Goal: Information Seeking & Learning: Learn about a topic

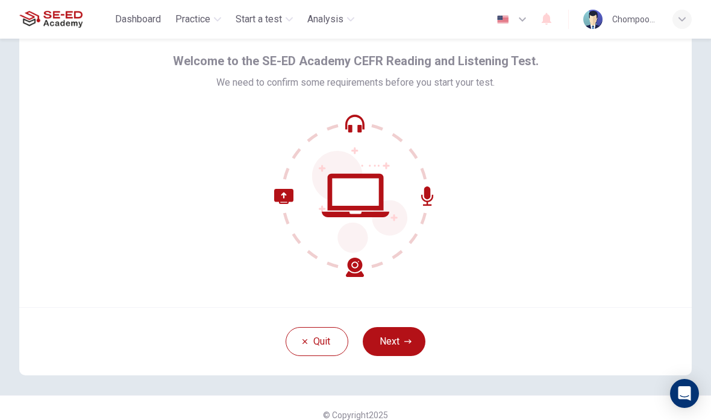
scroll to position [44, 0]
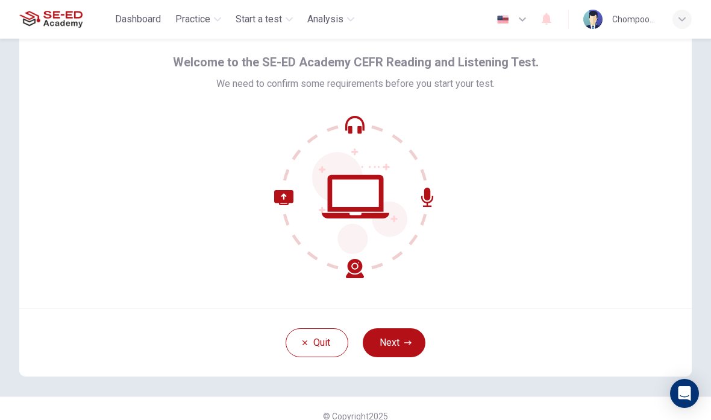
click at [414, 349] on button "Next" at bounding box center [394, 342] width 63 height 29
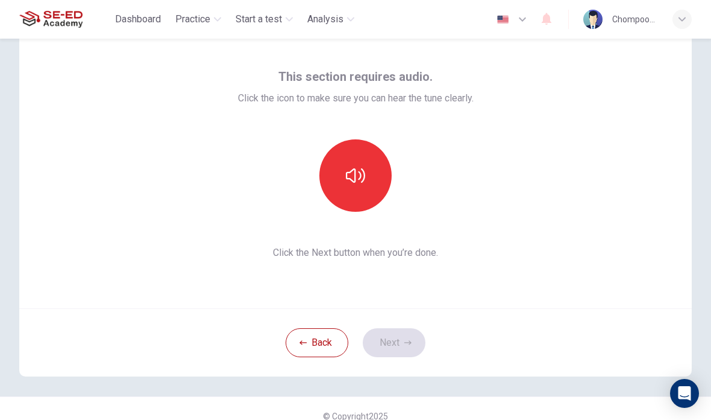
click at [351, 174] on icon "button" at bounding box center [355, 175] width 19 height 19
click at [409, 342] on icon "button" at bounding box center [408, 342] width 7 height 4
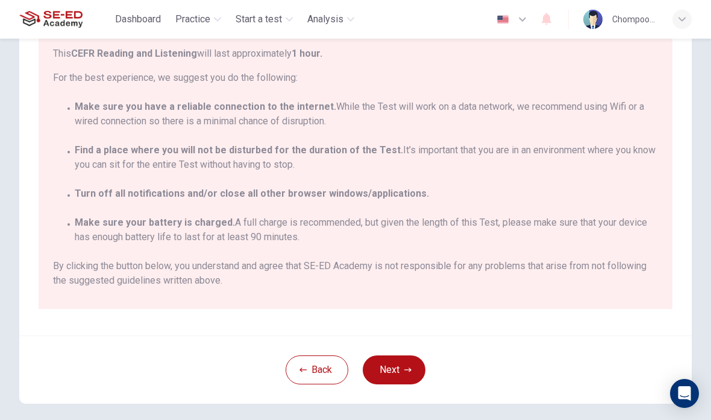
scroll to position [171, 0]
click at [401, 374] on button "Next" at bounding box center [394, 368] width 63 height 29
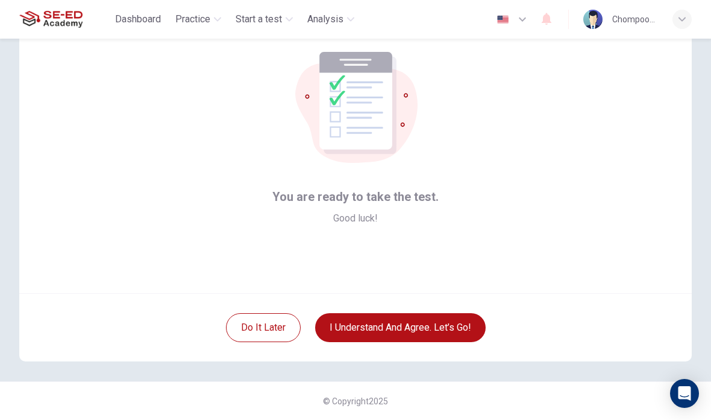
click at [455, 331] on button "I understand and agree. Let’s go!" at bounding box center [400, 327] width 171 height 29
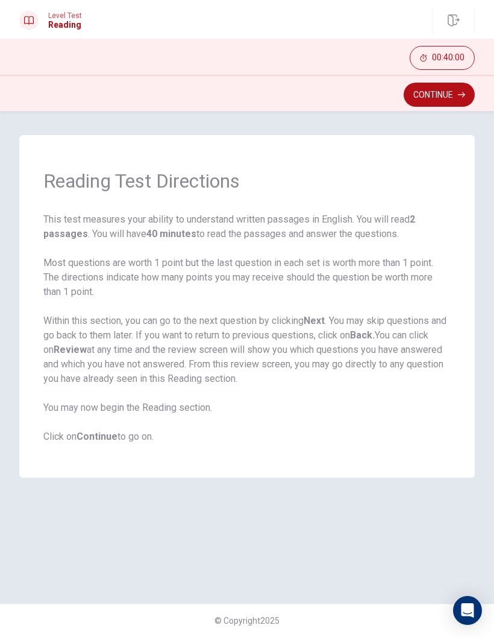
click at [453, 102] on button "Continue" at bounding box center [439, 95] width 71 height 24
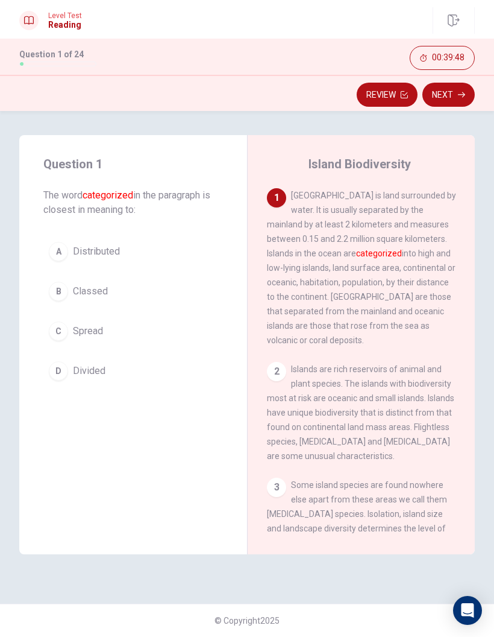
click at [110, 368] on button "D Divided" at bounding box center [133, 371] width 180 height 30
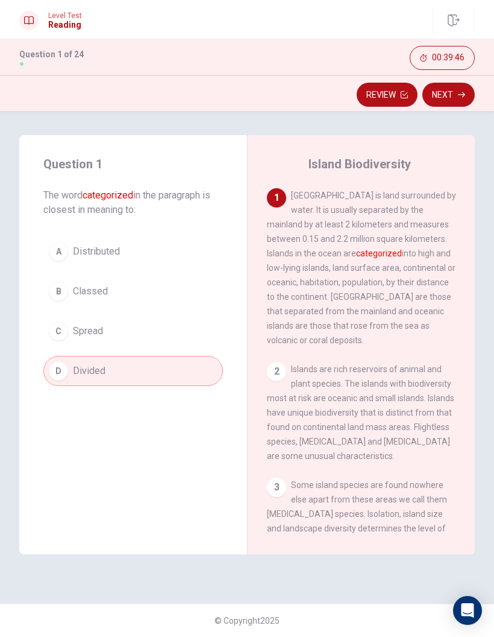
click at [113, 294] on button "B Classed" at bounding box center [133, 291] width 180 height 30
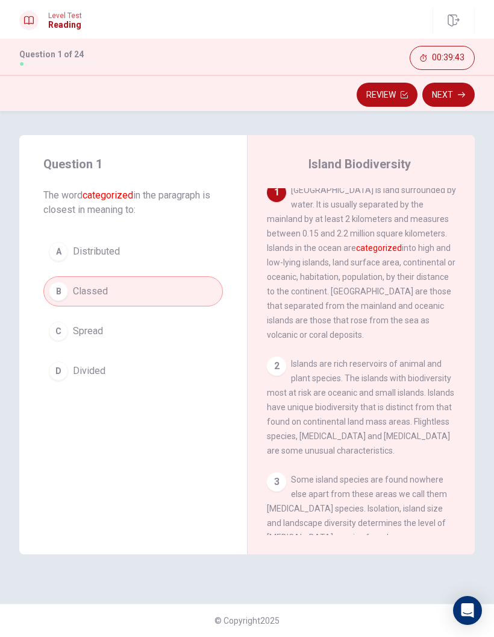
scroll to position [1, 0]
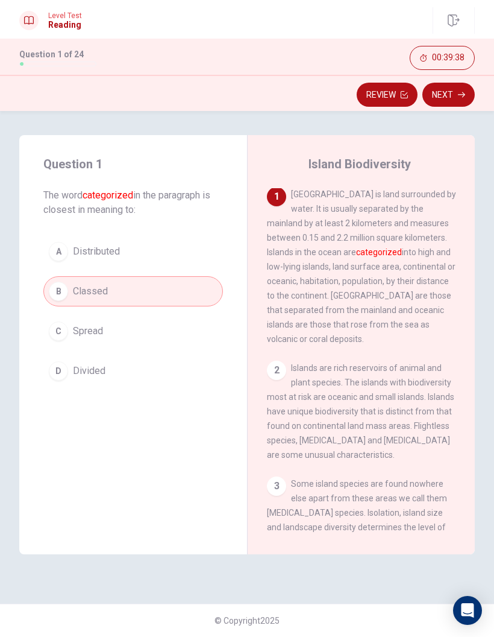
click at [174, 379] on button "D Divided" at bounding box center [133, 371] width 180 height 30
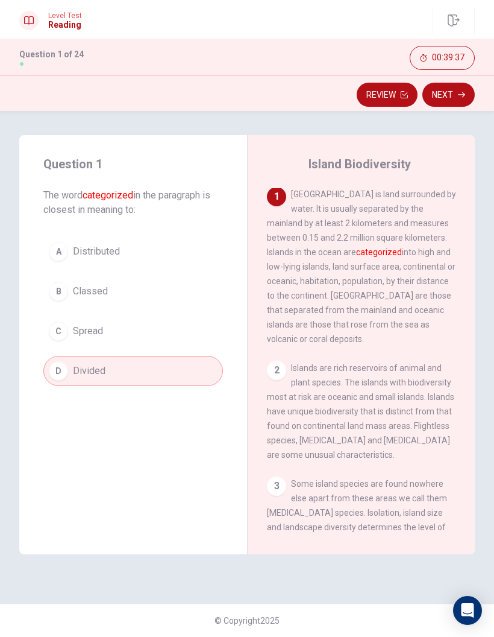
click at [195, 303] on button "B Classed" at bounding box center [133, 291] width 180 height 30
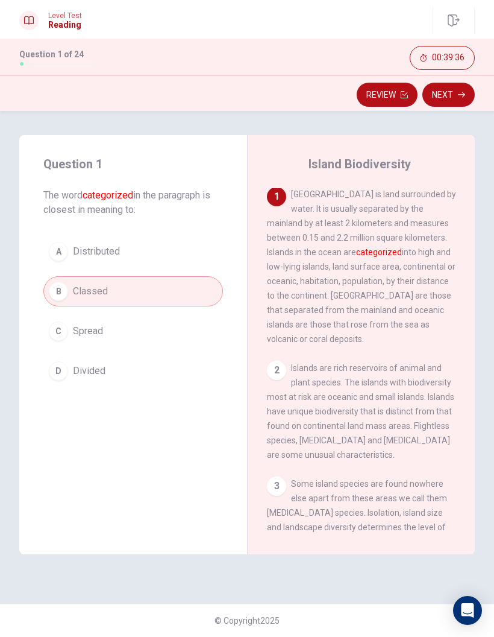
click at [184, 383] on button "D Divided" at bounding box center [133, 371] width 180 height 30
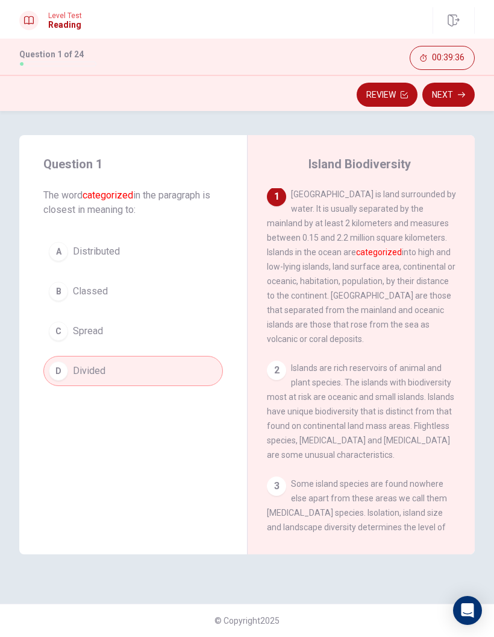
click at [198, 291] on button "B Classed" at bounding box center [133, 291] width 180 height 30
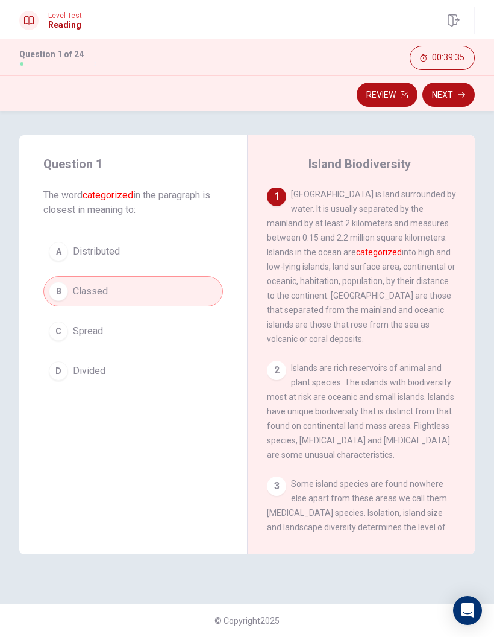
click at [184, 361] on button "D Divided" at bounding box center [133, 371] width 180 height 30
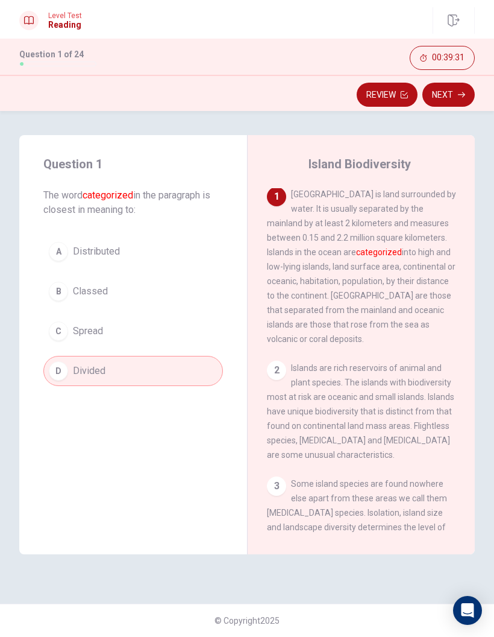
click at [210, 287] on button "B Classed" at bounding box center [133, 291] width 180 height 30
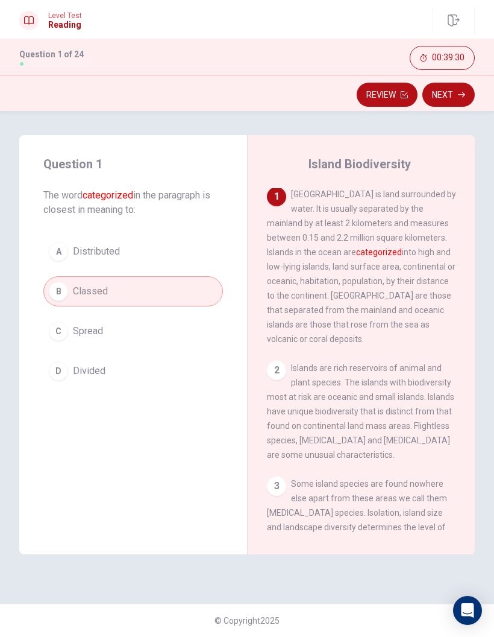
click at [463, 105] on button "Next" at bounding box center [449, 95] width 52 height 24
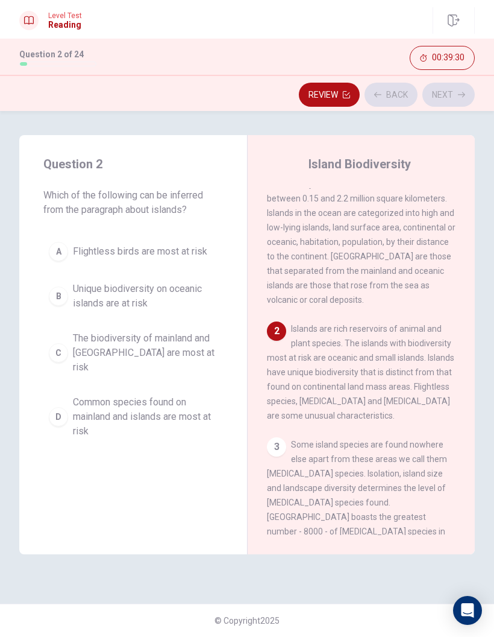
scroll to position [49, 0]
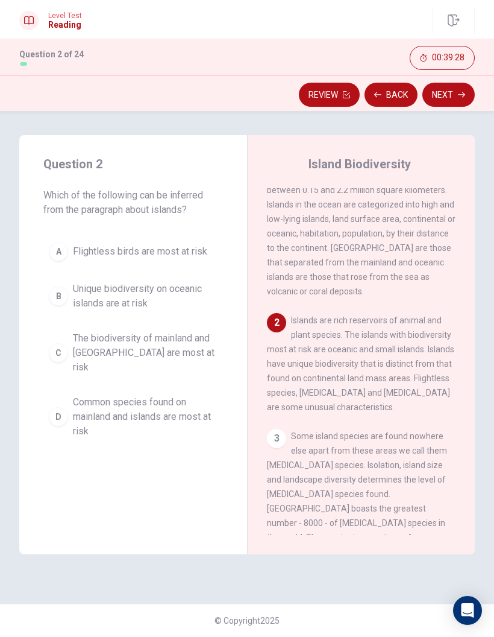
click at [400, 99] on button "Back" at bounding box center [391, 95] width 53 height 24
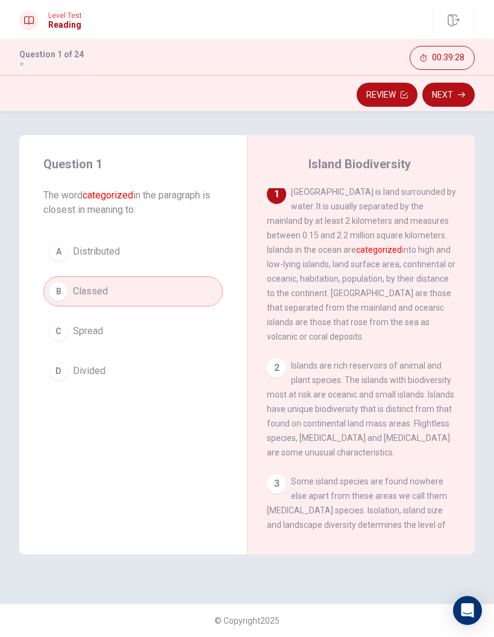
scroll to position [0, 0]
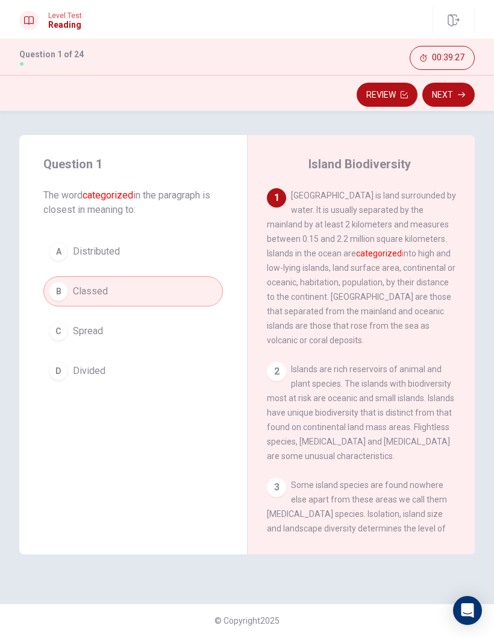
click at [168, 370] on button "D Divided" at bounding box center [133, 371] width 180 height 30
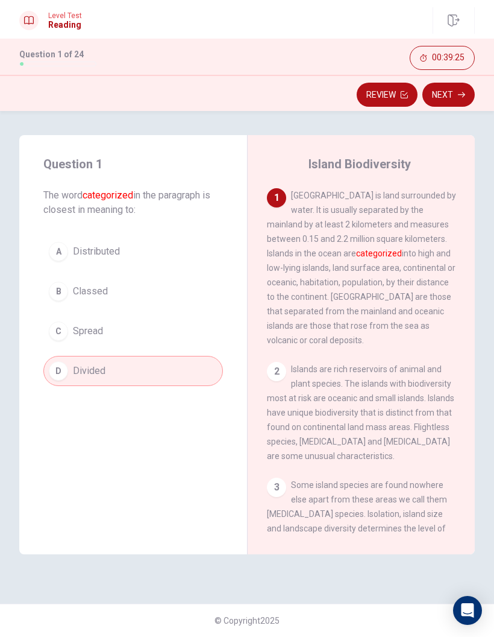
click at [459, 106] on button "Next" at bounding box center [449, 95] width 52 height 24
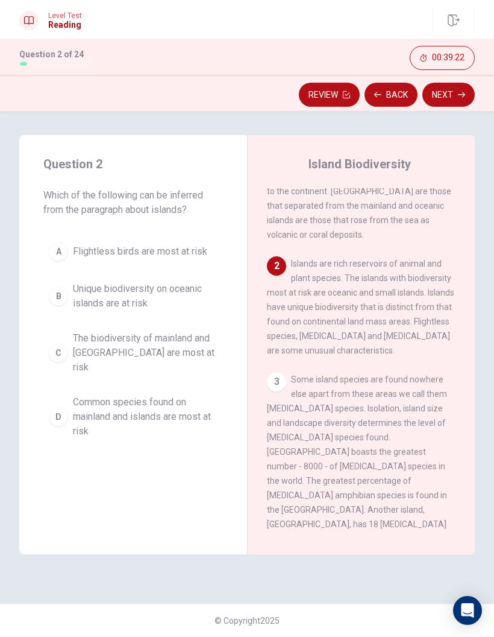
scroll to position [112, 0]
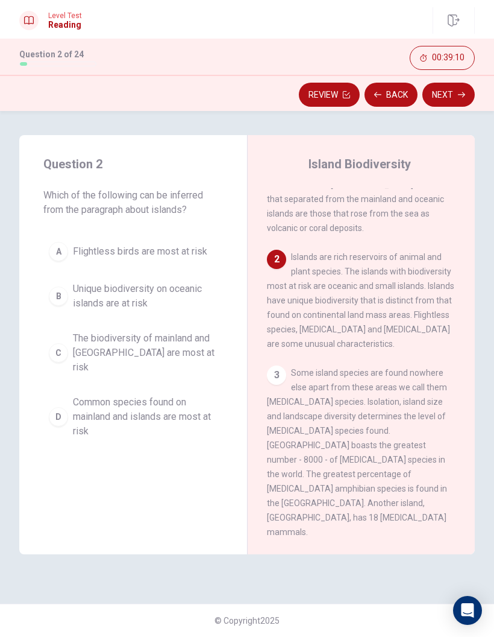
click at [206, 256] on span "Flightless birds are most at risk" at bounding box center [140, 251] width 134 height 14
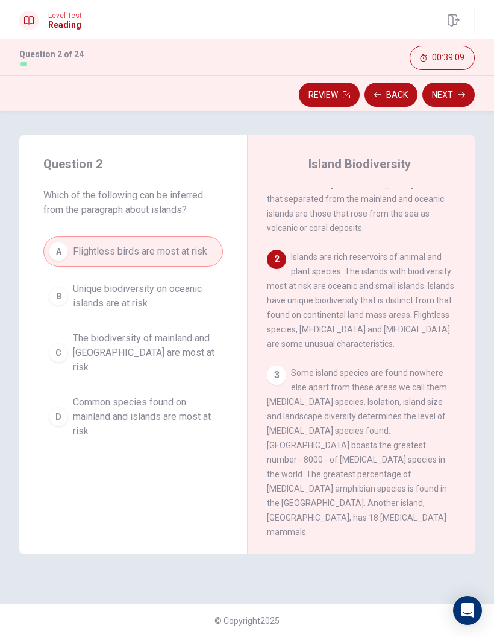
click at [188, 295] on span "Unique biodiversity on oceanic islands are at risk" at bounding box center [145, 296] width 145 height 29
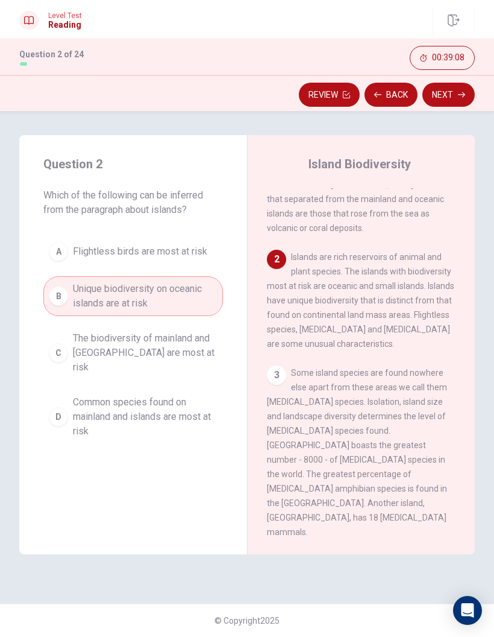
click at [176, 343] on span "The biodiversity of mainland and [GEOGRAPHIC_DATA] are most at risk" at bounding box center [145, 352] width 145 height 43
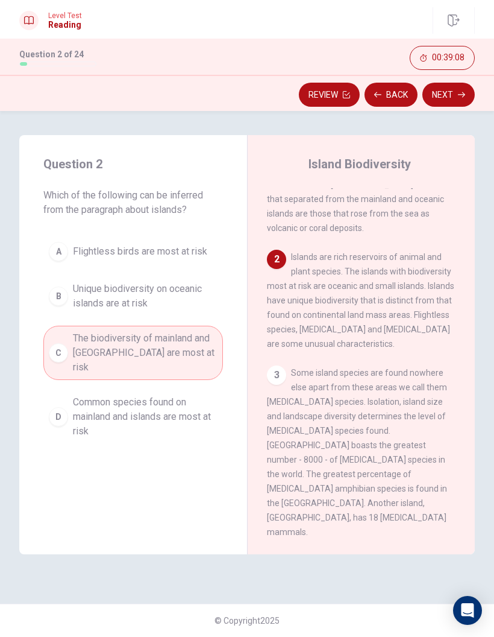
click at [169, 397] on span "Common species found on mainland and islands are most at risk" at bounding box center [145, 416] width 145 height 43
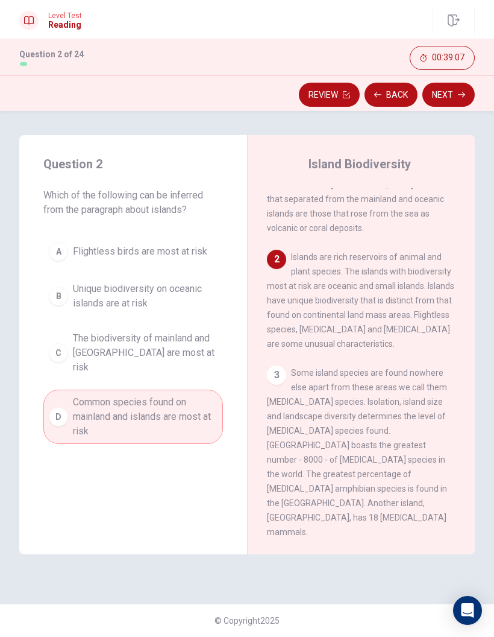
click at [210, 361] on span "The biodiversity of mainland and [GEOGRAPHIC_DATA] are most at risk" at bounding box center [145, 352] width 145 height 43
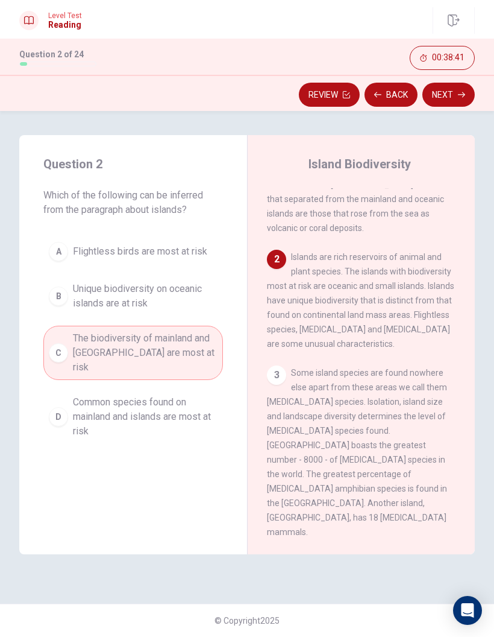
click at [200, 305] on span "Unique biodiversity on oceanic islands are at risk" at bounding box center [145, 296] width 145 height 29
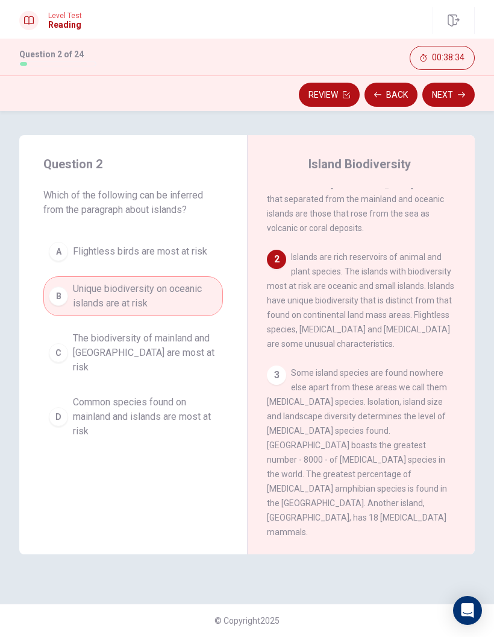
click at [194, 414] on span "Common species found on mainland and islands are most at risk" at bounding box center [145, 416] width 145 height 43
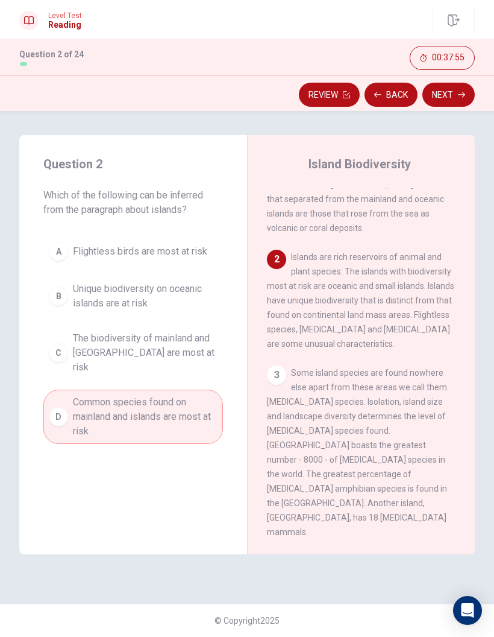
click at [349, 294] on div "2 Islands are rich reservoirs of animal and plant species. The islands with bio…" at bounding box center [361, 300] width 189 height 101
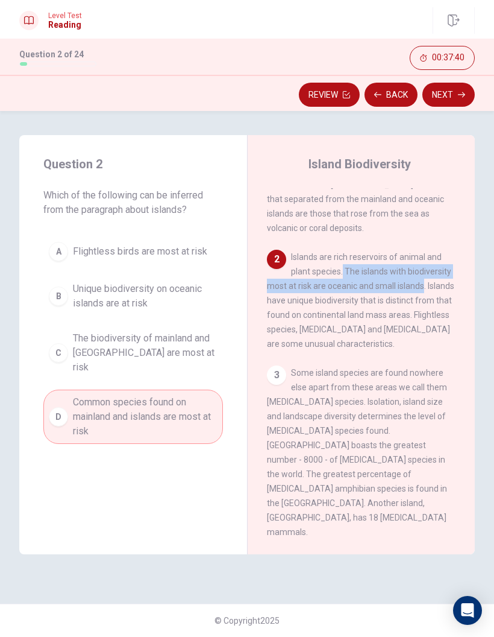
click at [216, 354] on span "The biodiversity of mainland and [GEOGRAPHIC_DATA] are most at risk" at bounding box center [145, 352] width 145 height 43
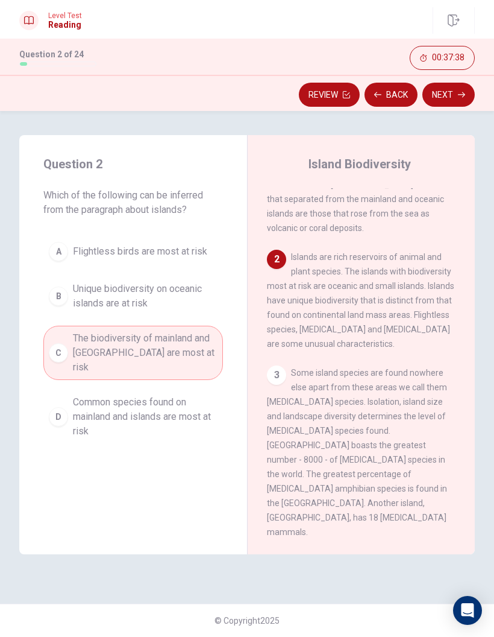
click at [204, 311] on button "B Unique biodiversity on oceanic islands are at risk" at bounding box center [133, 296] width 180 height 40
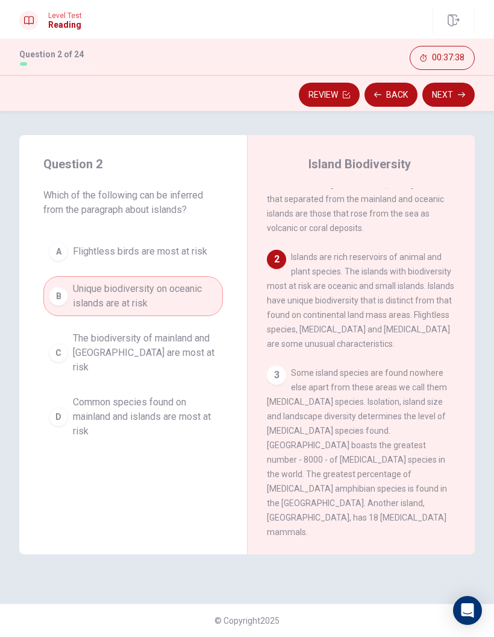
click at [203, 348] on span "The biodiversity of mainland and [GEOGRAPHIC_DATA] are most at risk" at bounding box center [145, 352] width 145 height 43
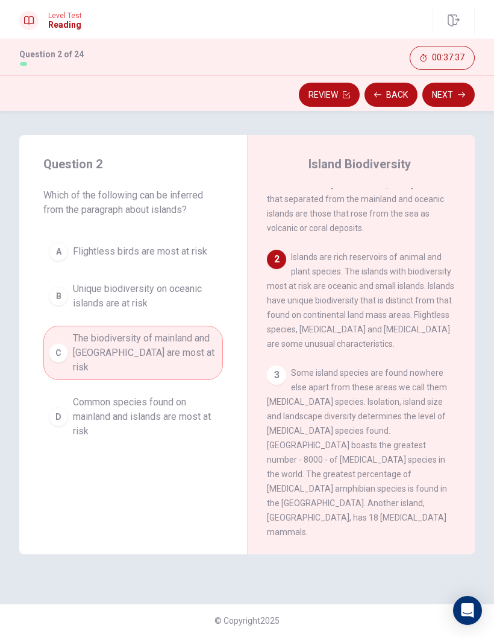
click at [204, 348] on span "The biodiversity of mainland and [GEOGRAPHIC_DATA] are most at risk" at bounding box center [145, 352] width 145 height 43
click at [207, 300] on span "Unique biodiversity on oceanic islands are at risk" at bounding box center [145, 296] width 145 height 29
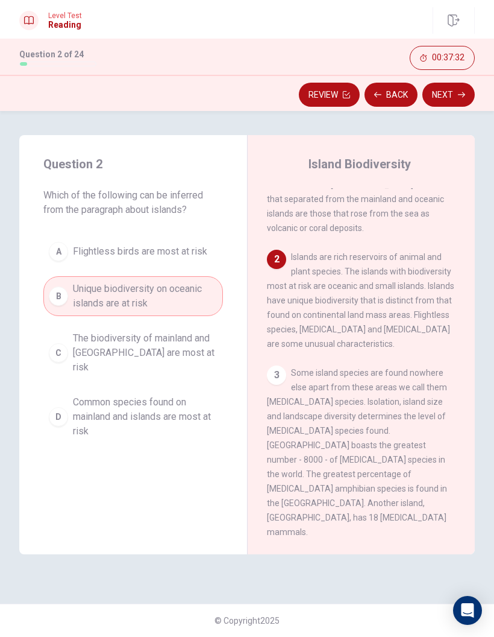
click at [200, 412] on span "Common species found on mainland and islands are most at risk" at bounding box center [145, 416] width 145 height 43
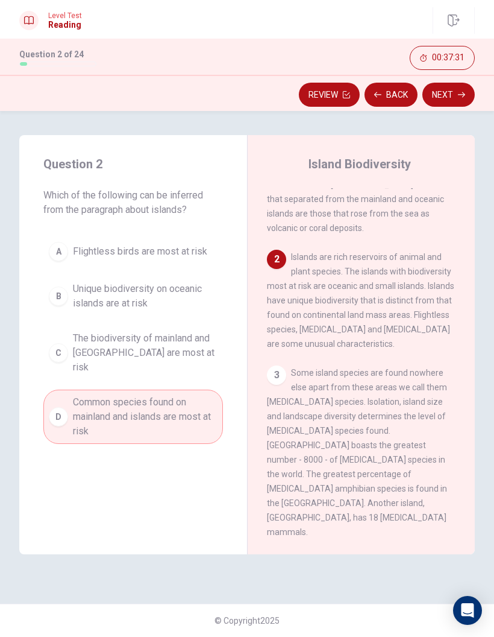
click at [196, 310] on button "B Unique biodiversity on oceanic islands are at risk" at bounding box center [133, 296] width 180 height 40
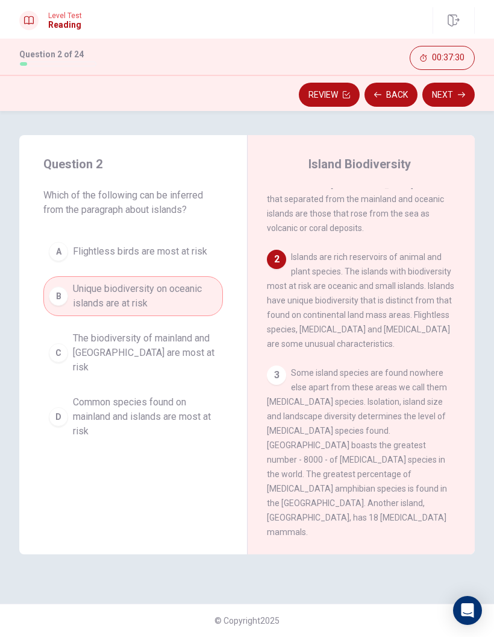
click at [453, 99] on button "Next" at bounding box center [449, 95] width 52 height 24
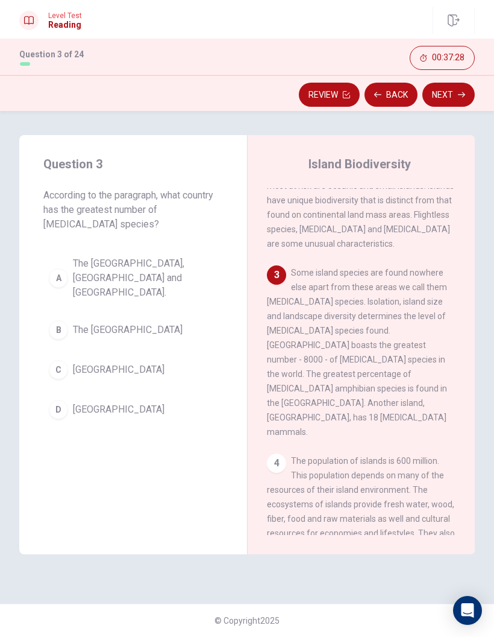
scroll to position [212, 0]
click at [379, 376] on span "Some island species are found nowhere else apart from these areas we call them …" at bounding box center [357, 352] width 180 height 169
click at [318, 398] on div "1 [GEOGRAPHIC_DATA] is land surrounded by water. It is usually separated by the…" at bounding box center [369, 361] width 205 height 347
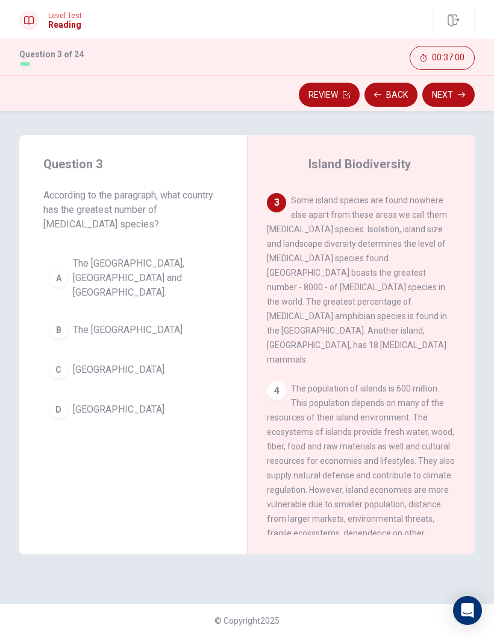
scroll to position [285, 0]
click at [178, 315] on button "B The [GEOGRAPHIC_DATA]" at bounding box center [133, 330] width 180 height 30
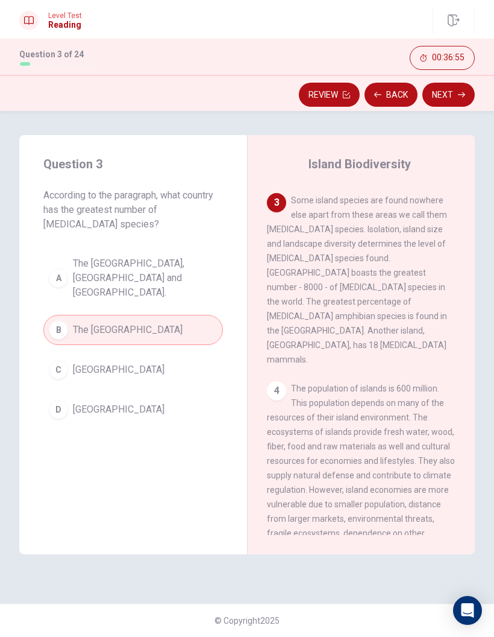
click at [168, 354] on button "C [GEOGRAPHIC_DATA]" at bounding box center [133, 369] width 180 height 30
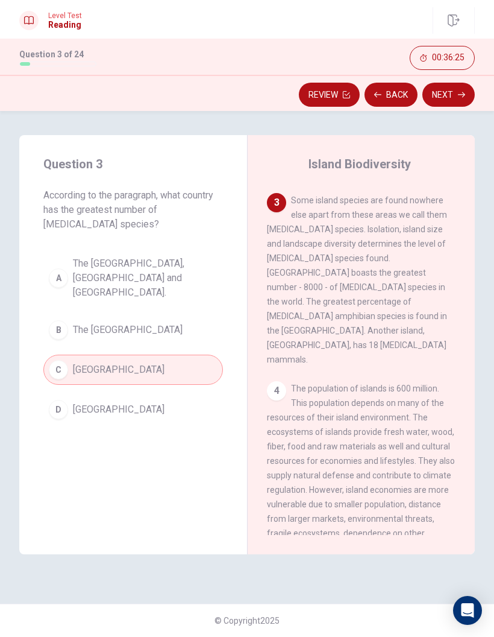
click at [457, 100] on button "Next" at bounding box center [449, 95] width 52 height 24
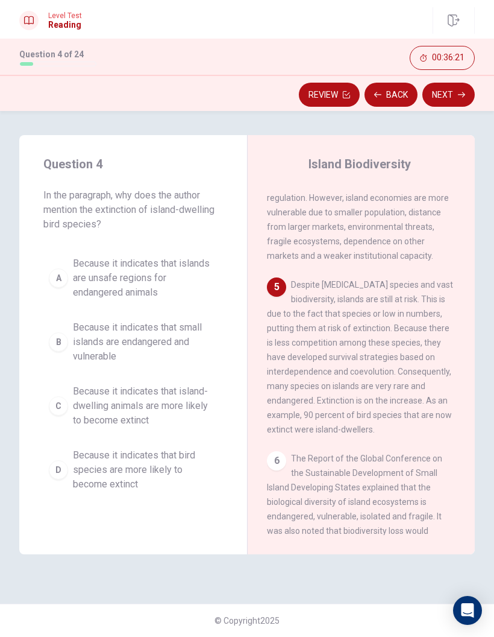
scroll to position [576, 0]
click at [215, 210] on span "In the paragraph, why does the author mention the extinction of island-dwelling…" at bounding box center [133, 209] width 180 height 43
click at [229, 382] on div "Question 4 In the paragraph, why does the author mention the extinction of isla…" at bounding box center [133, 325] width 228 height 381
click at [207, 283] on span "Because it indicates that islands are unsafe regions for endangered animals" at bounding box center [145, 277] width 145 height 43
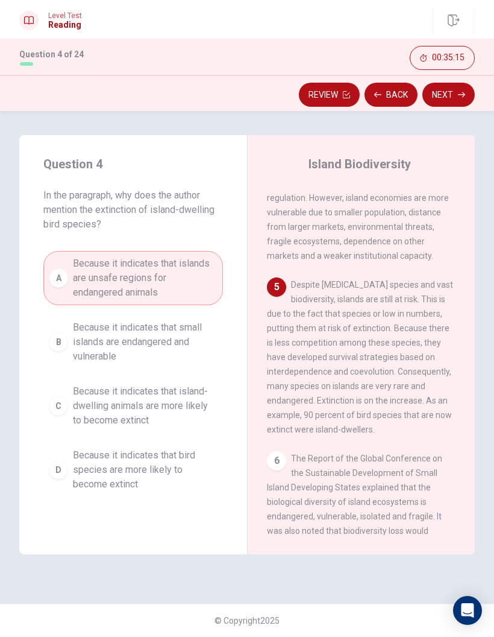
click at [222, 338] on button "B Because it indicates that small islands are endangered and vulnerable" at bounding box center [133, 342] width 180 height 54
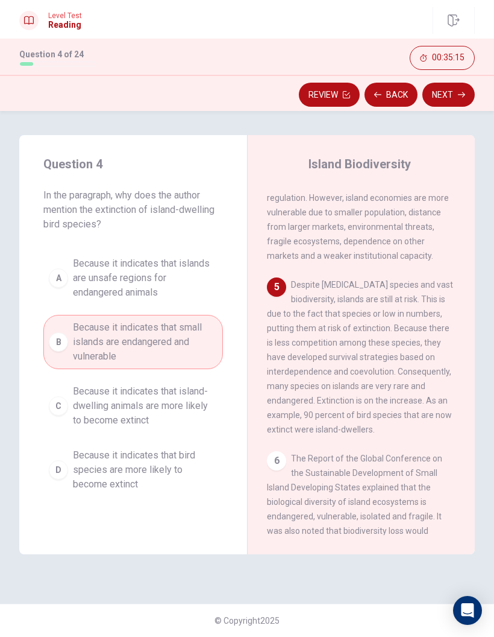
click at [218, 387] on button "C Because it indicates that island-dwelling animals are more likely to become e…" at bounding box center [133, 406] width 180 height 54
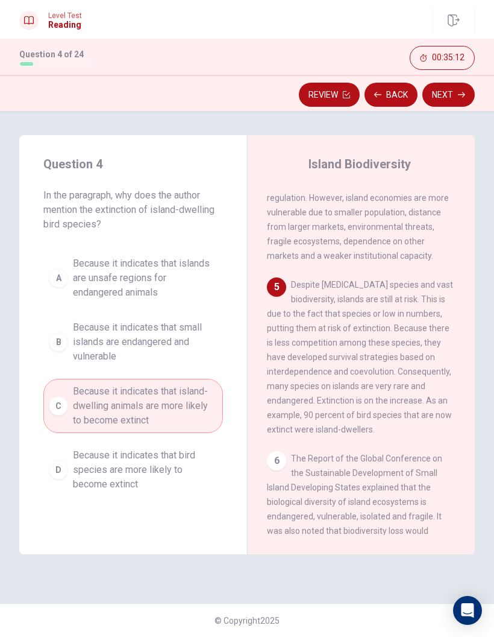
click at [213, 358] on span "Because it indicates that small islands are endangered and vulnerable" at bounding box center [145, 341] width 145 height 43
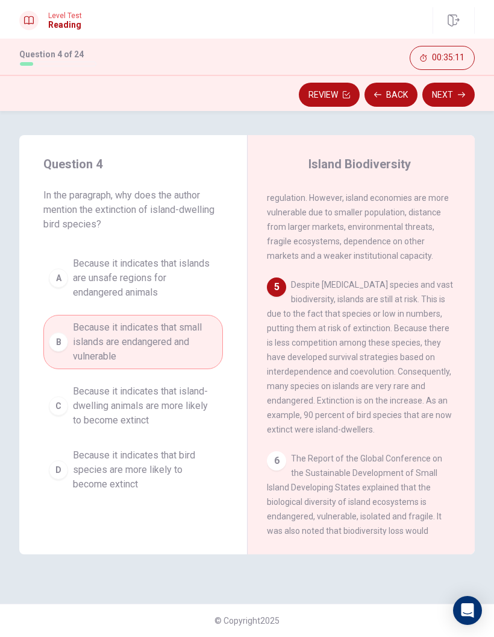
click at [210, 392] on span "Because it indicates that island-dwelling animals are more likely to become ext…" at bounding box center [145, 405] width 145 height 43
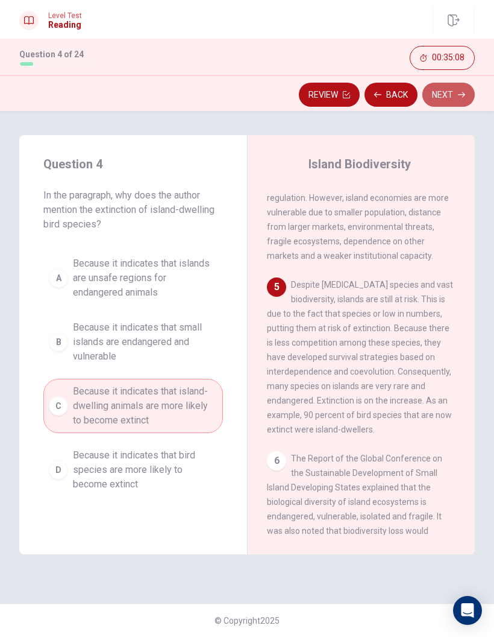
click at [462, 95] on icon "button" at bounding box center [461, 94] width 7 height 5
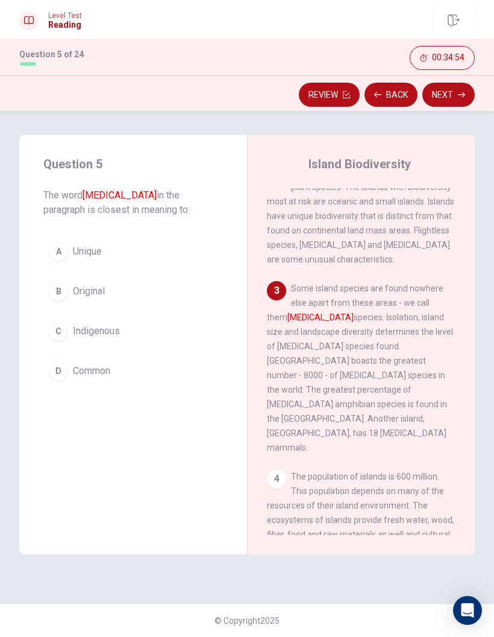
scroll to position [197, 0]
click at [216, 250] on button "A Unique" at bounding box center [133, 251] width 180 height 30
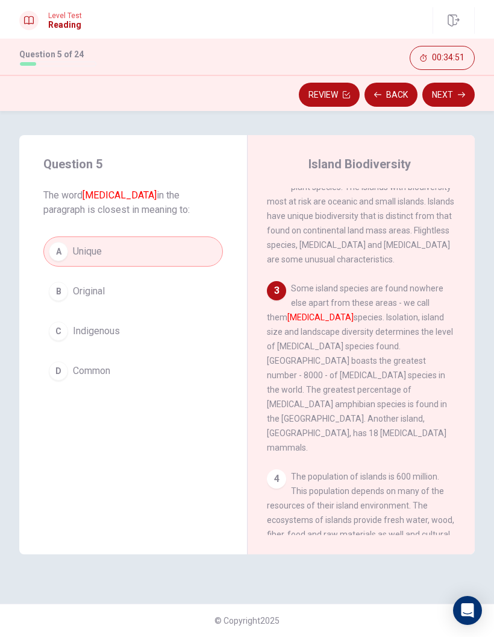
click at [467, 89] on button "Next" at bounding box center [449, 95] width 52 height 24
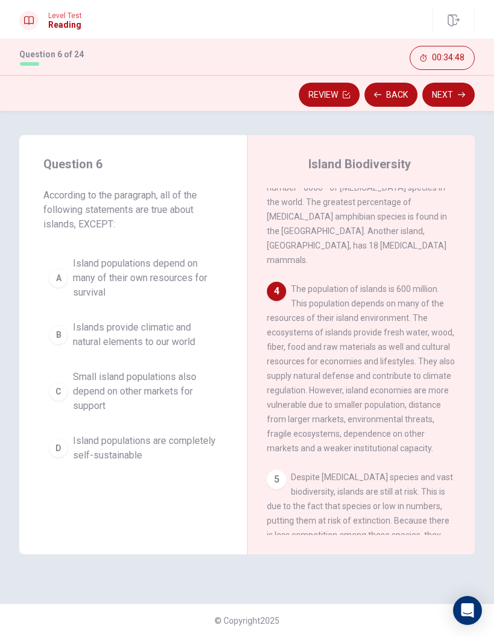
scroll to position [383, 0]
click at [215, 396] on span "Small island populations also depend on other markets for support" at bounding box center [145, 391] width 145 height 43
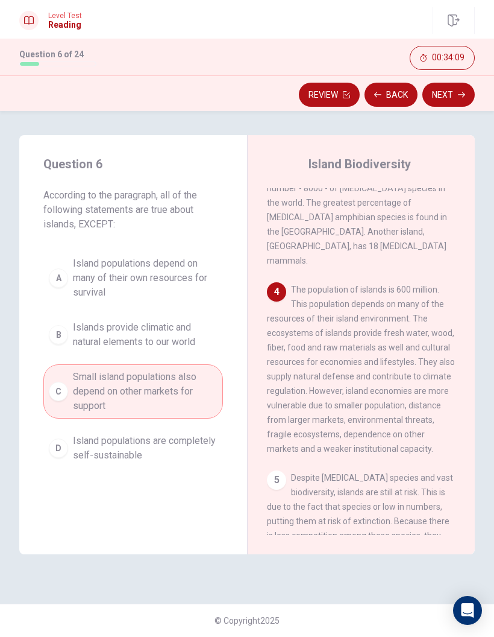
click at [212, 419] on span "Island populations are completely self-sustainable" at bounding box center [145, 447] width 145 height 29
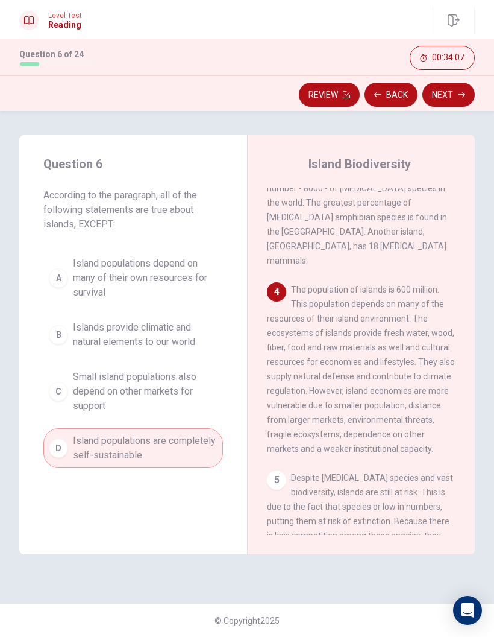
click at [214, 336] on span "Islands provide climatic and natural elements to our world" at bounding box center [145, 334] width 145 height 29
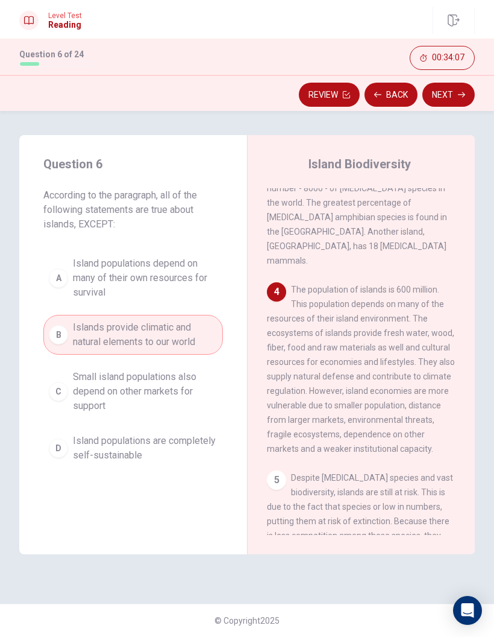
click at [216, 419] on span "Island populations are completely self-sustainable" at bounding box center [145, 447] width 145 height 29
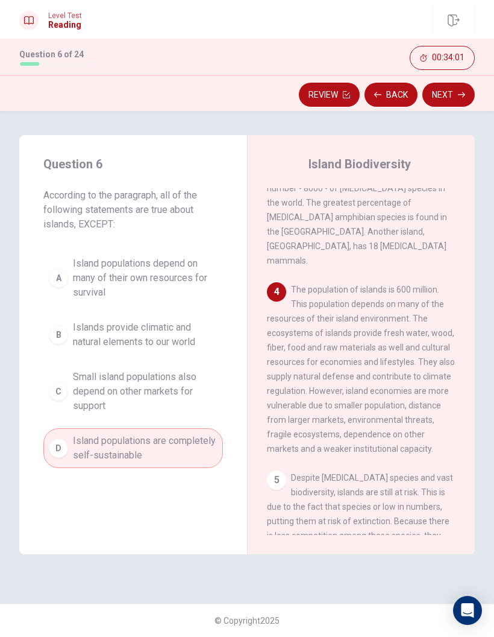
click at [209, 343] on span "Islands provide climatic and natural elements to our world" at bounding box center [145, 334] width 145 height 29
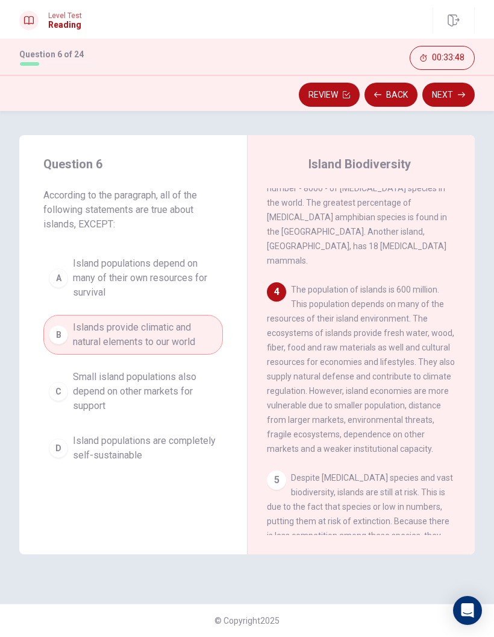
click at [222, 419] on button "D Island populations are completely self-sustainable" at bounding box center [133, 448] width 180 height 40
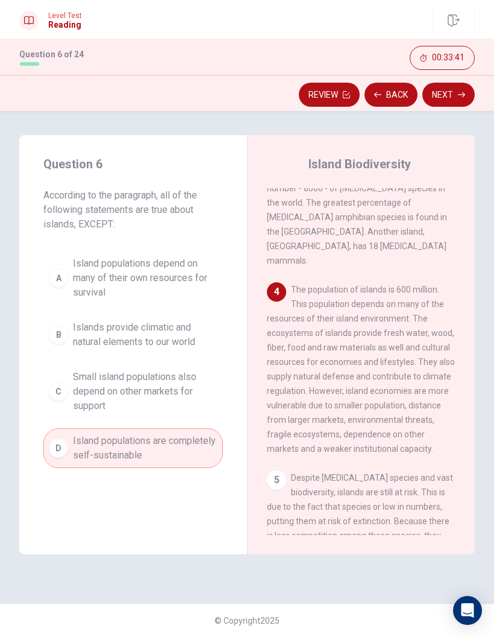
click at [211, 327] on span "Islands provide climatic and natural elements to our world" at bounding box center [145, 334] width 145 height 29
click at [210, 327] on span "Islands provide climatic and natural elements to our world" at bounding box center [145, 334] width 145 height 29
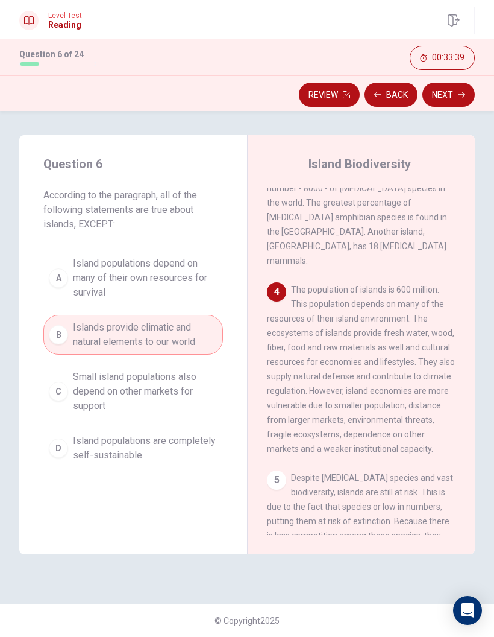
click at [205, 419] on span "Island populations are completely self-sustainable" at bounding box center [145, 447] width 145 height 29
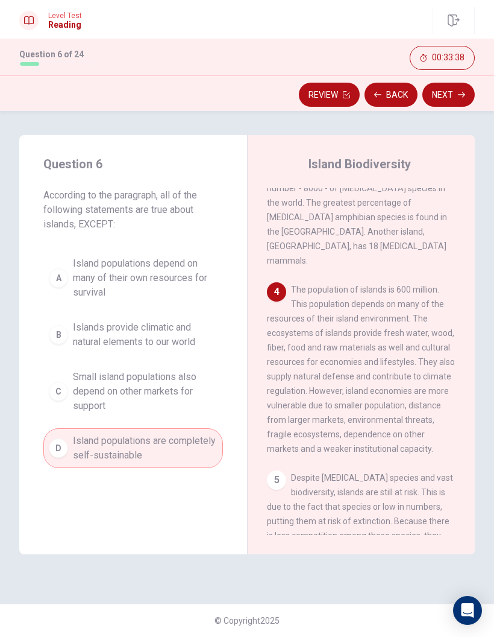
click at [456, 95] on button "Next" at bounding box center [449, 95] width 52 height 24
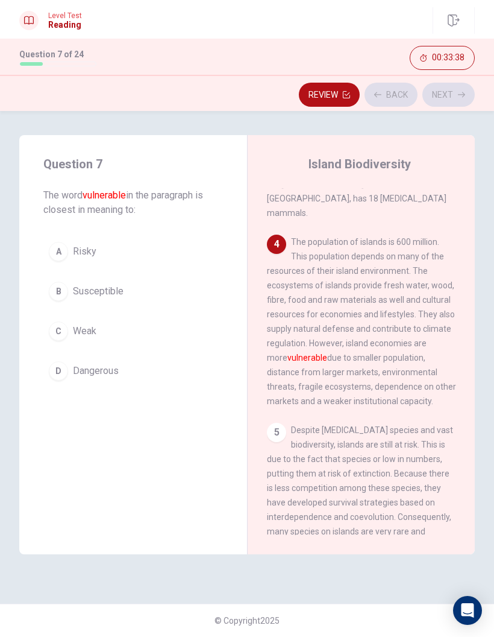
scroll to position [434, 0]
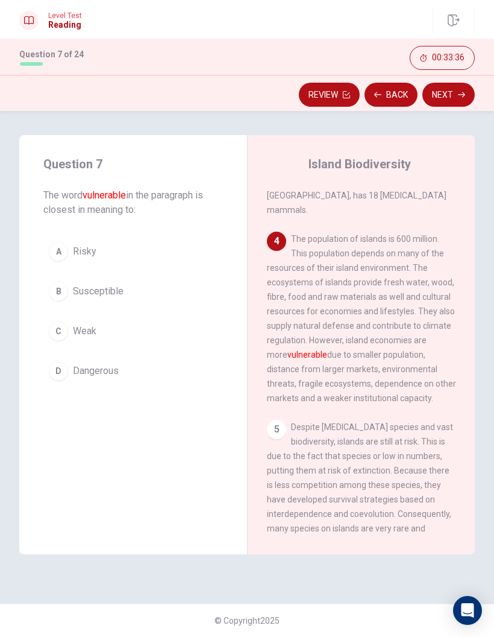
click at [207, 343] on button "C Weak" at bounding box center [133, 331] width 180 height 30
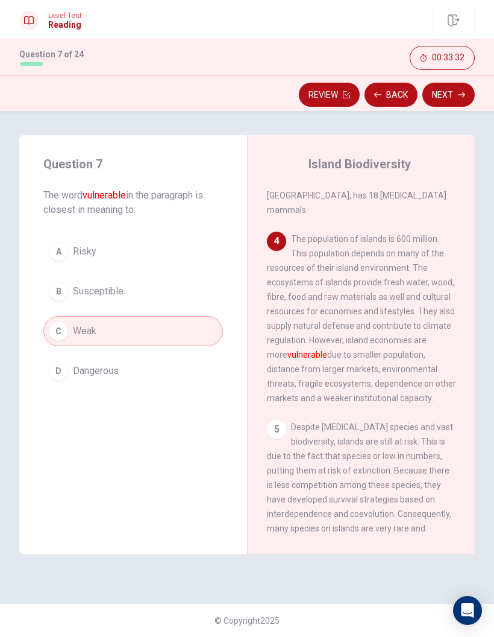
click at [450, 99] on button "Next" at bounding box center [449, 95] width 52 height 24
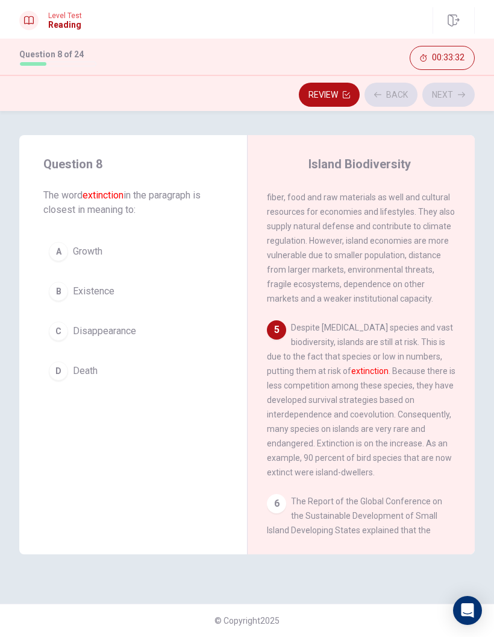
scroll to position [555, 0]
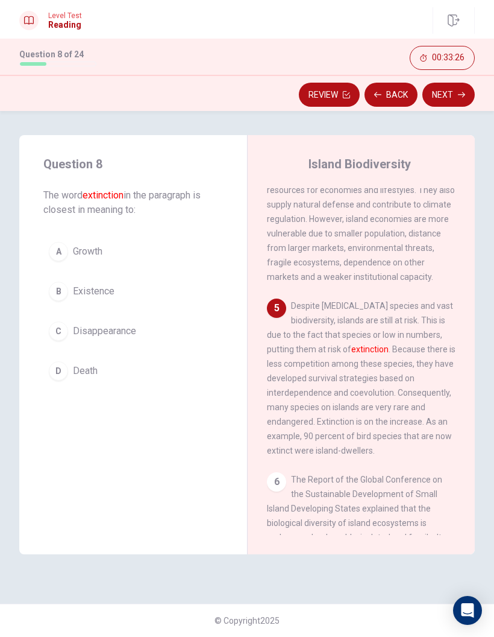
click at [209, 374] on button "D Death" at bounding box center [133, 371] width 180 height 30
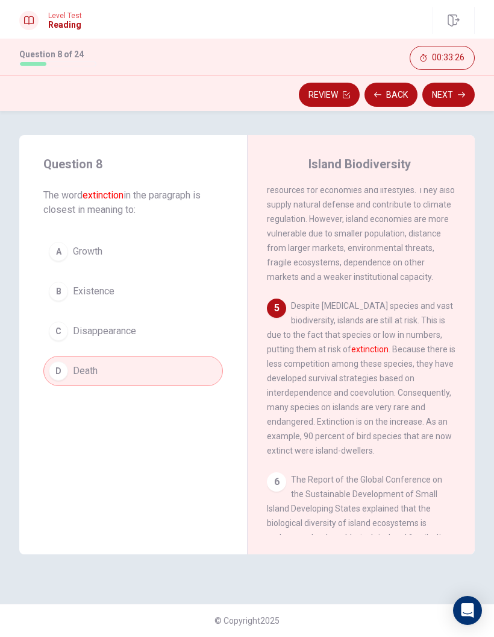
click at [199, 297] on button "B Existence" at bounding box center [133, 291] width 180 height 30
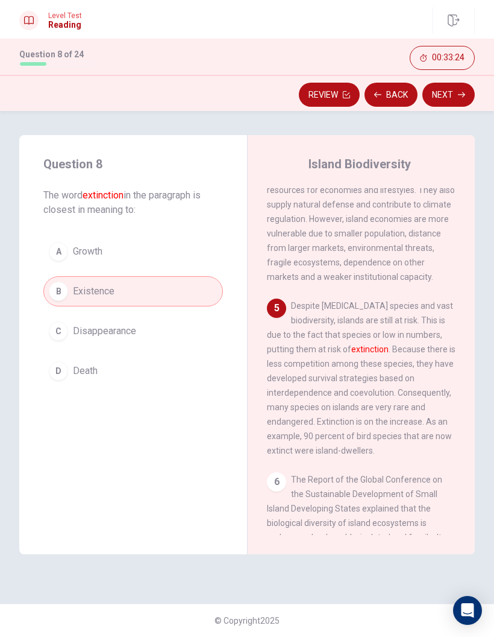
click at [217, 325] on button "C Disappearance" at bounding box center [133, 331] width 180 height 30
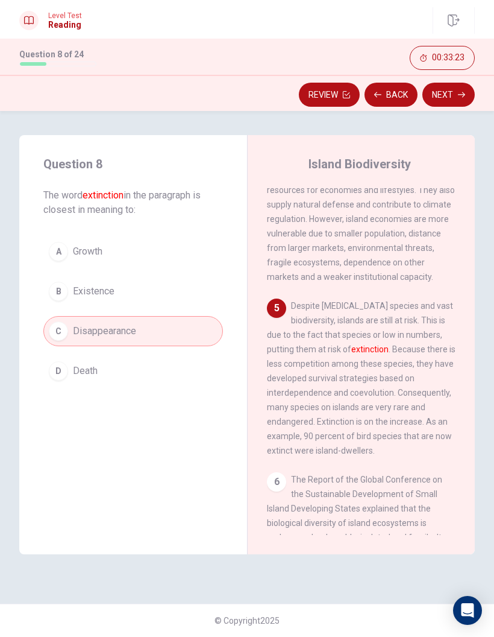
click at [207, 370] on button "D Death" at bounding box center [133, 371] width 180 height 30
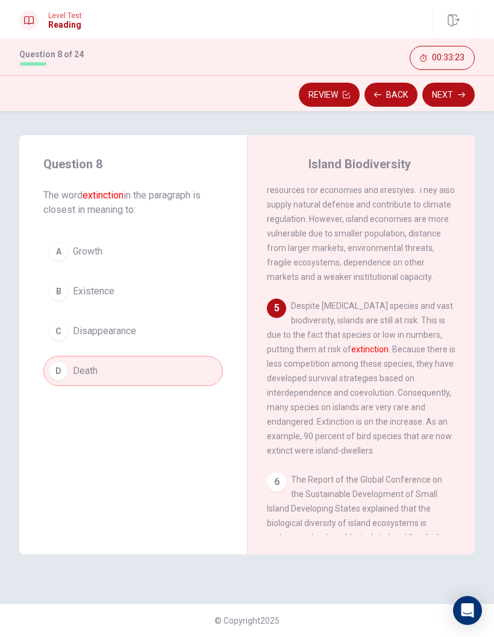
click at [211, 336] on button "C Disappearance" at bounding box center [133, 331] width 180 height 30
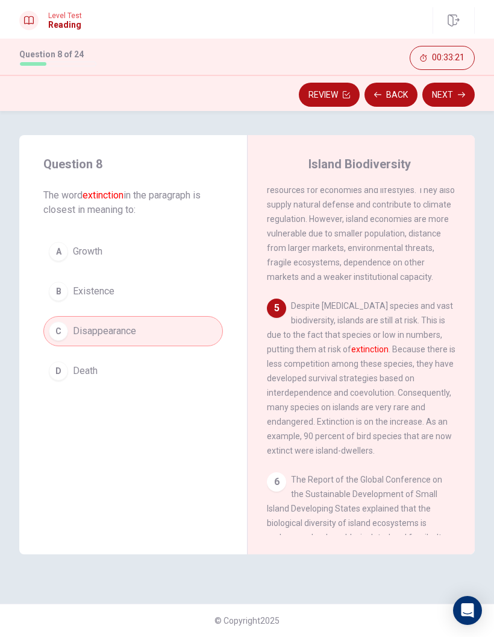
click at [206, 247] on button "A Growth" at bounding box center [133, 251] width 180 height 30
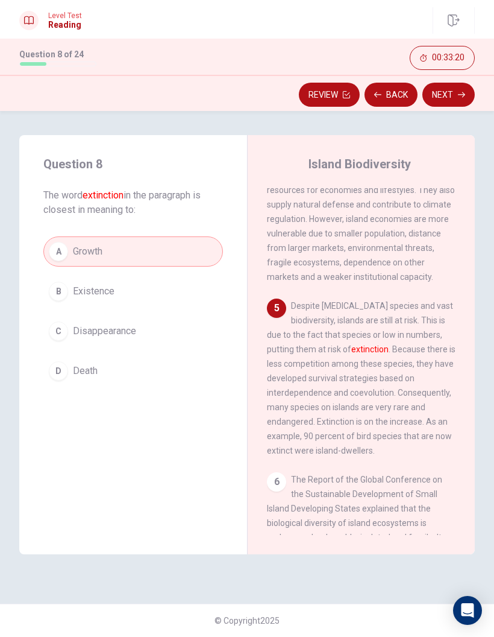
click at [198, 330] on button "C Disappearance" at bounding box center [133, 331] width 180 height 30
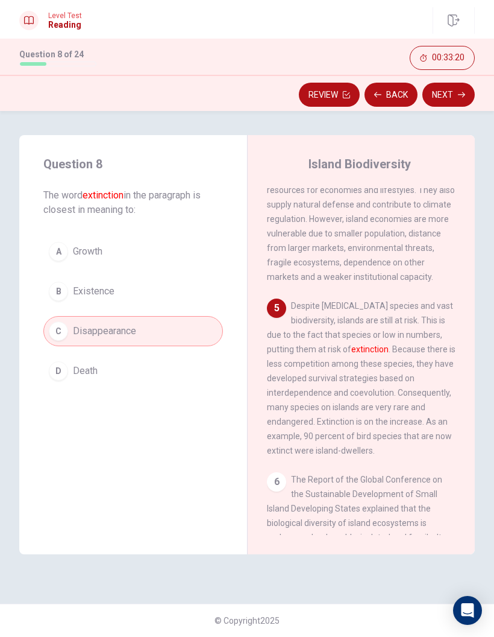
click at [199, 352] on div "A Growth B Existence C Disappearance D Death" at bounding box center [133, 311] width 180 height 150
click at [203, 358] on button "D Death" at bounding box center [133, 371] width 180 height 30
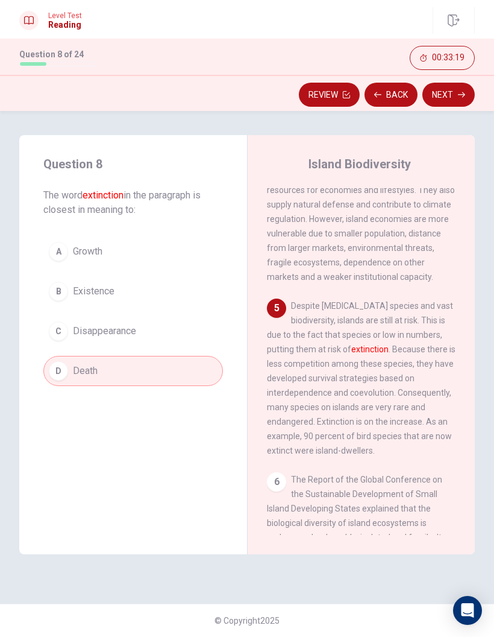
click at [206, 333] on button "C Disappearance" at bounding box center [133, 331] width 180 height 30
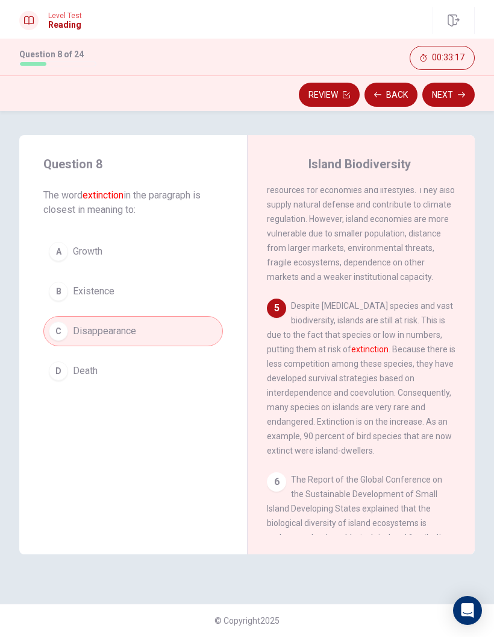
click at [448, 85] on button "Next" at bounding box center [449, 95] width 52 height 24
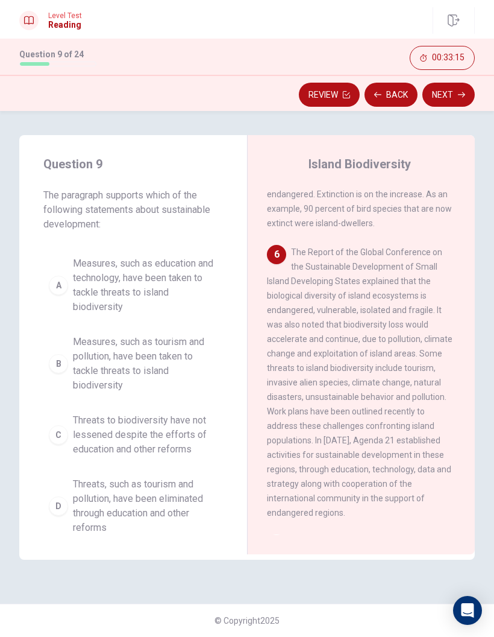
scroll to position [783, 0]
click at [171, 226] on span "The paragraph supports which of the following statements about sustainable deve…" at bounding box center [133, 209] width 180 height 43
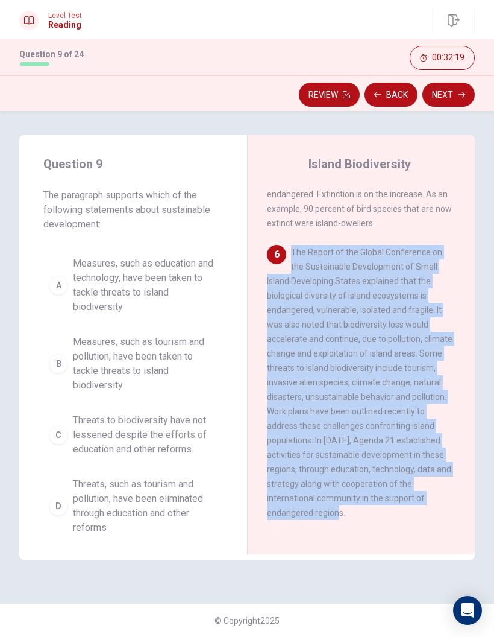
click at [203, 419] on span "Threats to biodiversity have not lessened despite the efforts of education and …" at bounding box center [145, 434] width 145 height 43
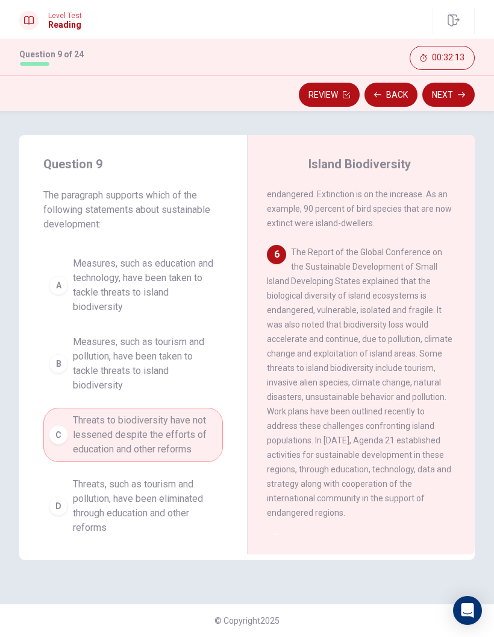
click at [186, 419] on span "Threats, such as tourism and pollution, have been eliminated through education …" at bounding box center [145, 506] width 145 height 58
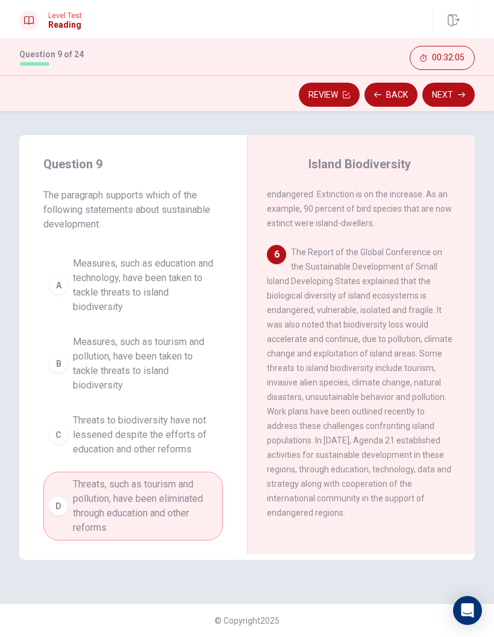
click at [197, 364] on span "Measures, such as tourism and pollution, have been taken to tackle threats to i…" at bounding box center [145, 364] width 145 height 58
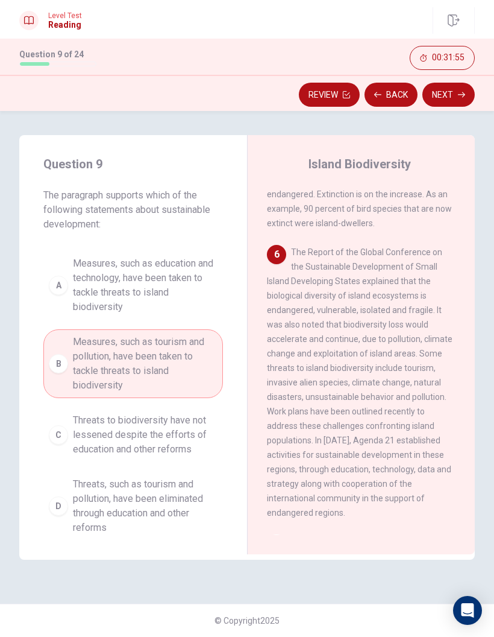
click at [211, 297] on span "Measures, such as education and technology, have been taken to tackle threats t…" at bounding box center [145, 285] width 145 height 58
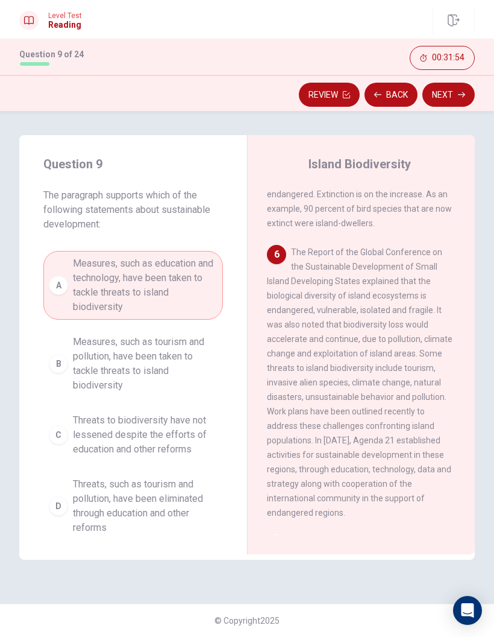
click at [195, 347] on span "Measures, such as tourism and pollution, have been taken to tackle threats to i…" at bounding box center [145, 364] width 145 height 58
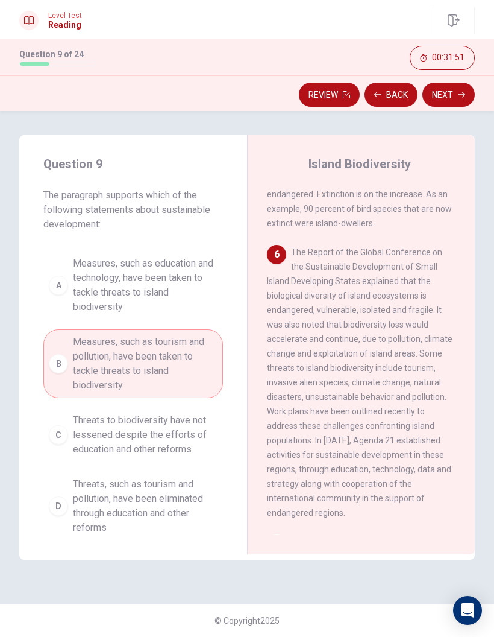
click at [207, 313] on span "Measures, such as education and technology, have been taken to tackle threats t…" at bounding box center [145, 285] width 145 height 58
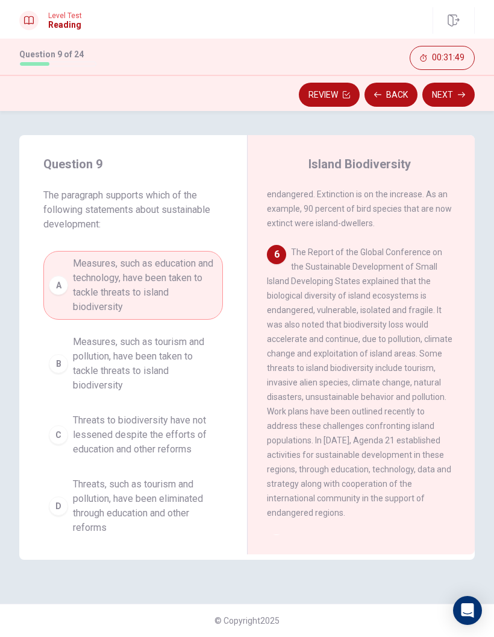
click at [209, 332] on button "B Measures, such as tourism and pollution, have been taken to tackle threats to…" at bounding box center [133, 363] width 180 height 69
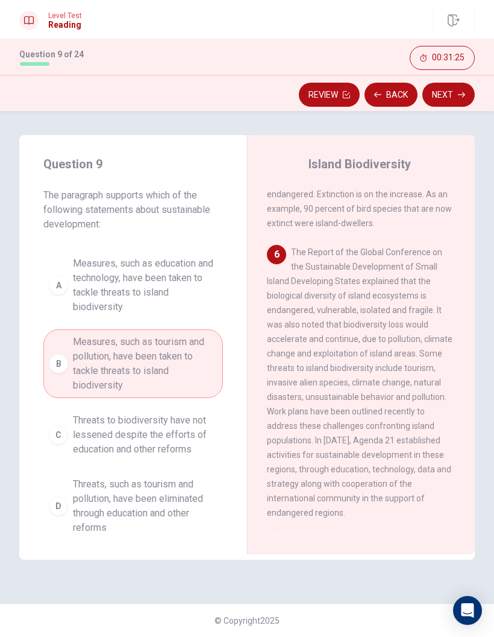
click at [194, 419] on span "Threats, such as tourism and pollution, have been eliminated through education …" at bounding box center [145, 506] width 145 height 58
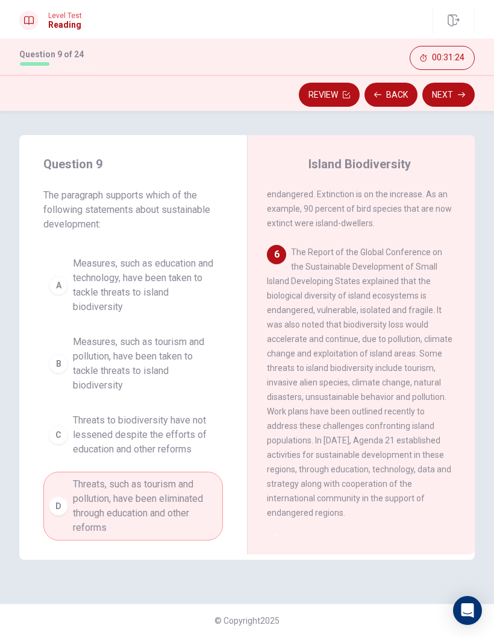
click at [197, 361] on span "Measures, such as tourism and pollution, have been taken to tackle threats to i…" at bounding box center [145, 364] width 145 height 58
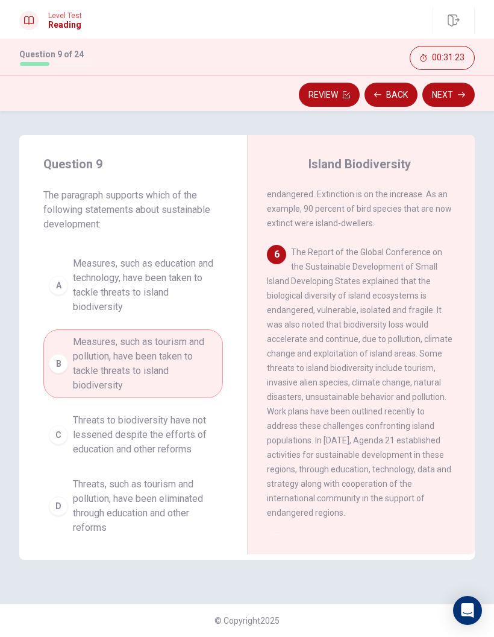
click at [204, 313] on span "Measures, such as education and technology, have been taken to tackle threats t…" at bounding box center [145, 285] width 145 height 58
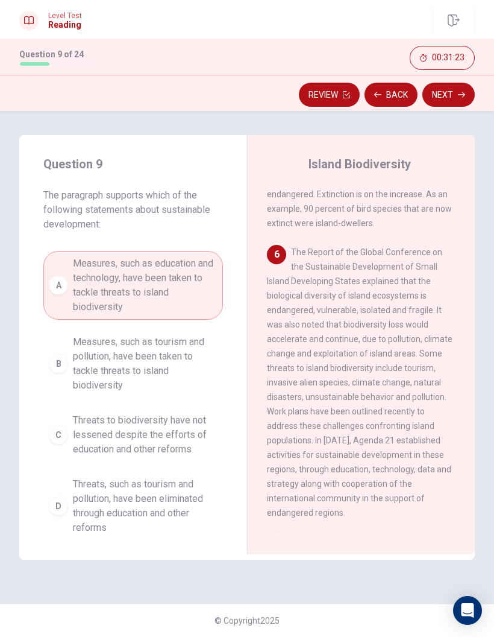
click at [194, 359] on span "Measures, such as tourism and pollution, have been taken to tackle threats to i…" at bounding box center [145, 364] width 145 height 58
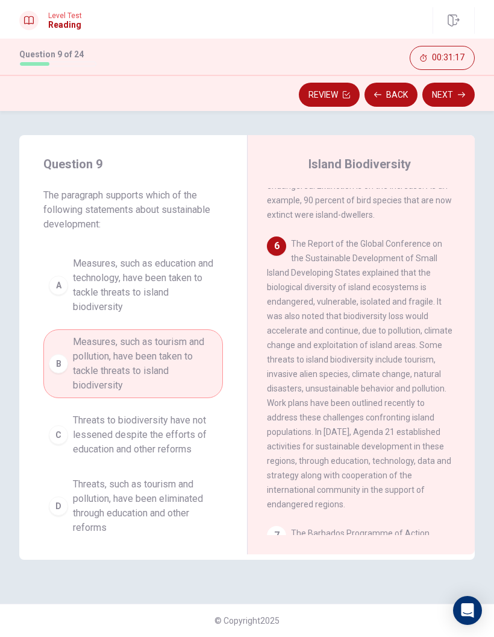
scroll to position [790, 0]
click at [452, 99] on button "Next" at bounding box center [449, 95] width 52 height 24
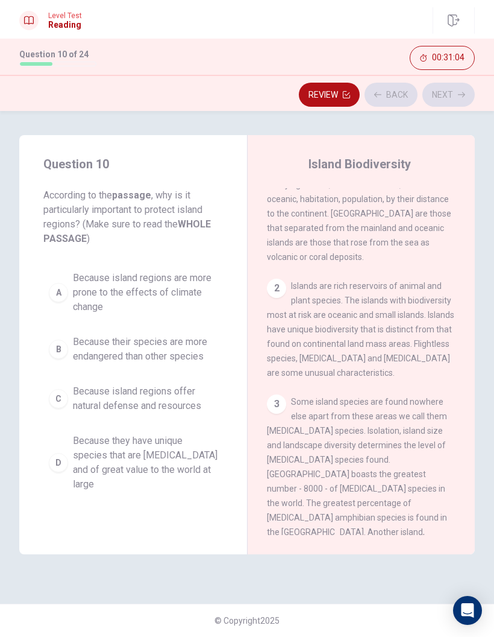
scroll to position [0, 0]
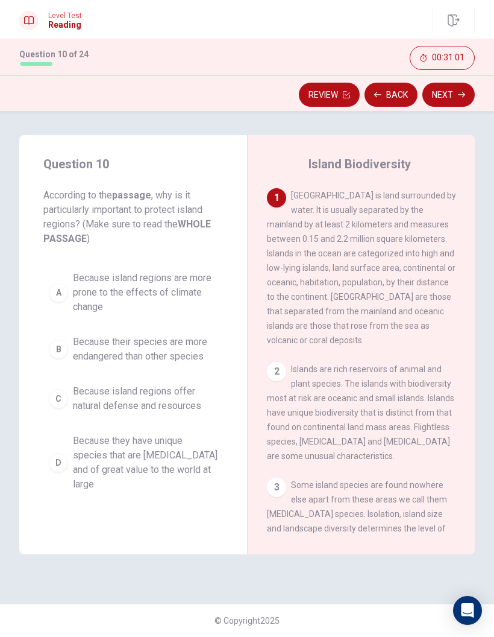
click at [284, 376] on div "2" at bounding box center [276, 371] width 19 height 19
click at [280, 380] on div "2" at bounding box center [276, 371] width 19 height 19
click at [139, 296] on span "Because island regions are more prone to the effects of climate change" at bounding box center [145, 292] width 145 height 43
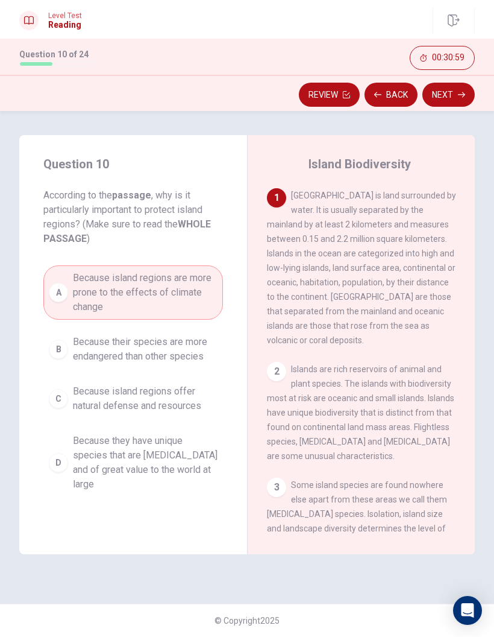
click at [146, 354] on span "Because their species are more endangered than other species" at bounding box center [145, 349] width 145 height 29
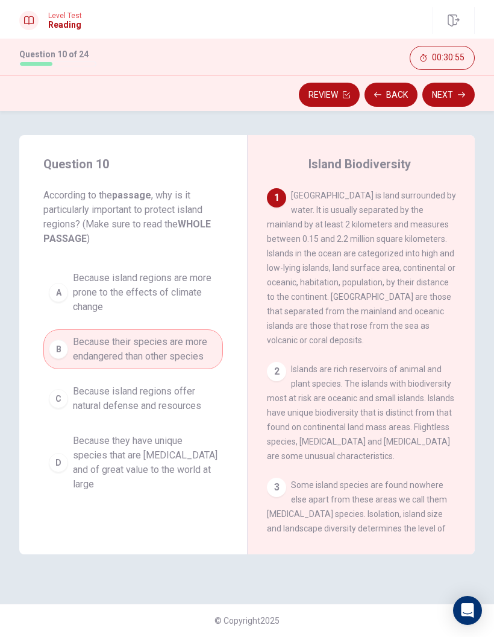
click at [205, 292] on span "Because island regions are more prone to the effects of climate change" at bounding box center [145, 292] width 145 height 43
click at [204, 291] on span "Because island regions are more prone to the effects of climate change" at bounding box center [145, 292] width 145 height 43
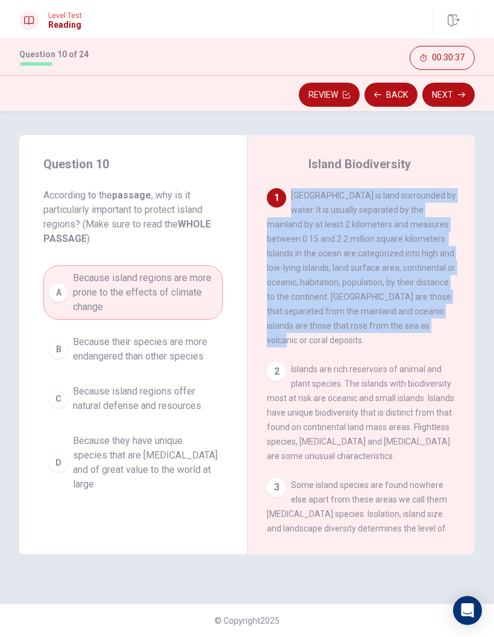
click at [197, 419] on span "Because they have unique species that are [MEDICAL_DATA] and of great value to …" at bounding box center [145, 462] width 145 height 58
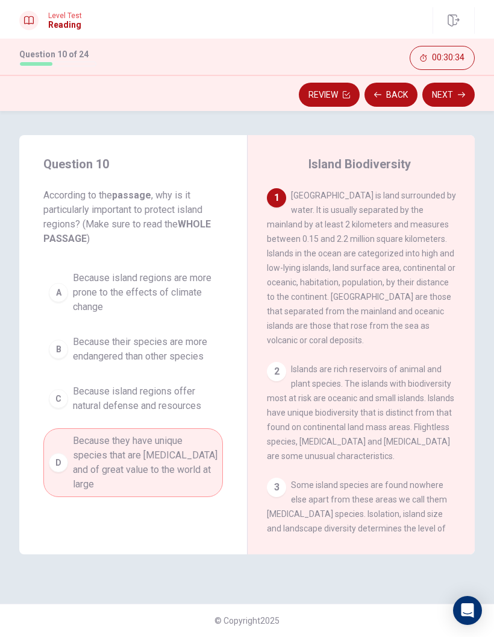
click at [194, 419] on button "D Because they have unique species that are [MEDICAL_DATA] and of great value t…" at bounding box center [133, 462] width 180 height 69
click at [192, 419] on div "A Because island regions are more prone to the effects of climate change B Beca…" at bounding box center [133, 381] width 180 height 232
click at [197, 411] on span "Because island regions offer natural defense and resources" at bounding box center [145, 398] width 145 height 29
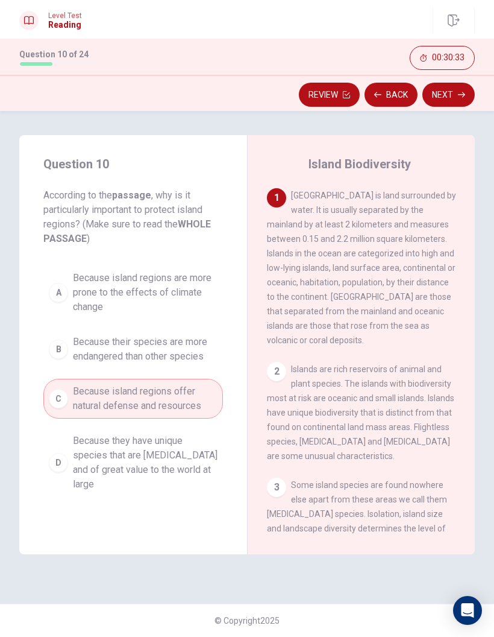
click at [191, 310] on span "Because island regions are more prone to the effects of climate change" at bounding box center [145, 292] width 145 height 43
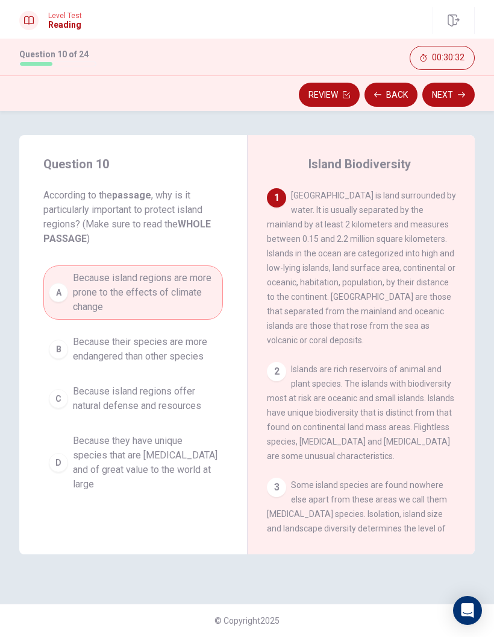
click at [197, 355] on span "Because their species are more endangered than other species" at bounding box center [145, 349] width 145 height 29
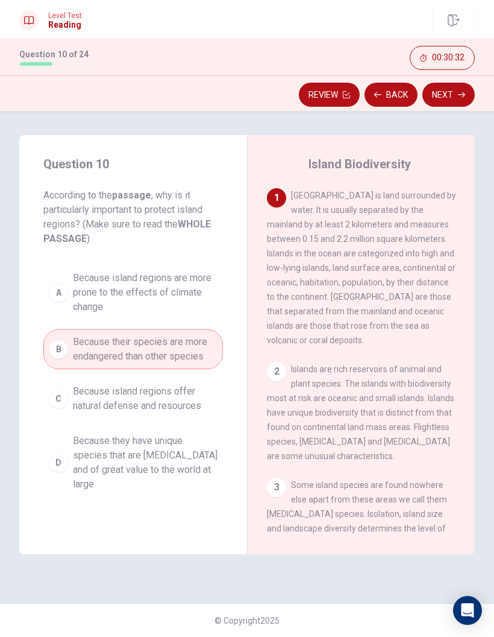
click at [197, 354] on span "Because their species are more endangered than other species" at bounding box center [145, 349] width 145 height 29
click at [184, 419] on span "Because they have unique species that are [MEDICAL_DATA] and of great value to …" at bounding box center [145, 462] width 145 height 58
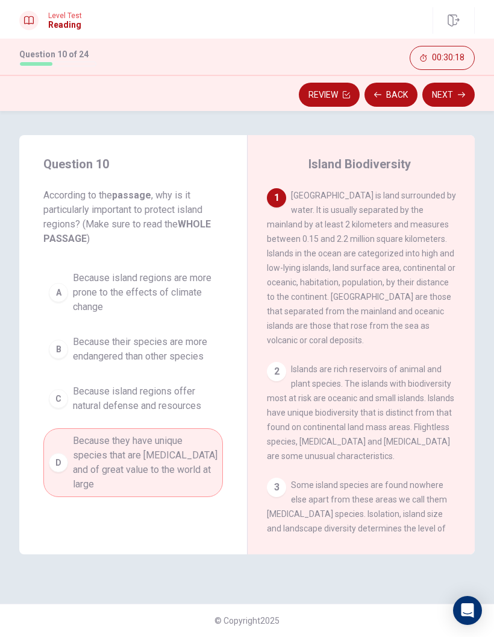
click at [210, 396] on span "Because island regions offer natural defense and resources" at bounding box center [145, 398] width 145 height 29
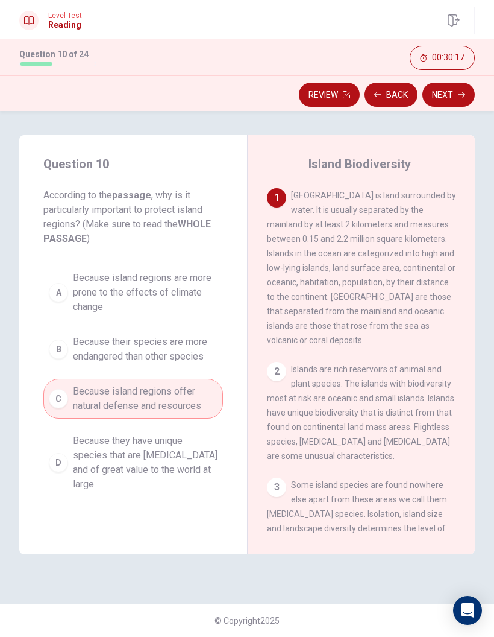
click at [213, 365] on button "B Because their species are more endangered than other species" at bounding box center [133, 349] width 180 height 40
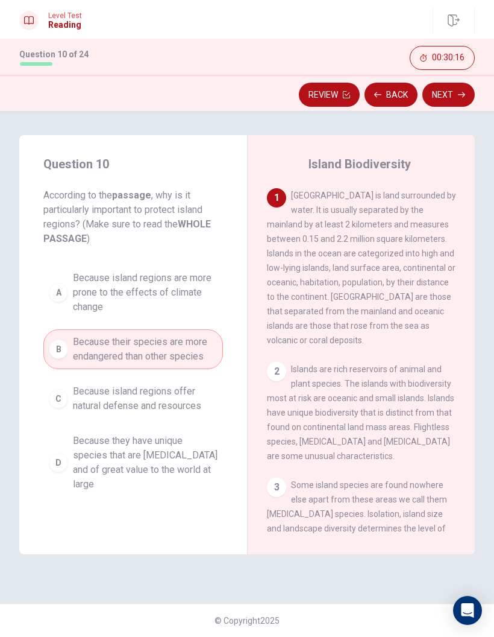
click at [212, 317] on button "A Because island regions are more prone to the effects of climate change" at bounding box center [133, 292] width 180 height 54
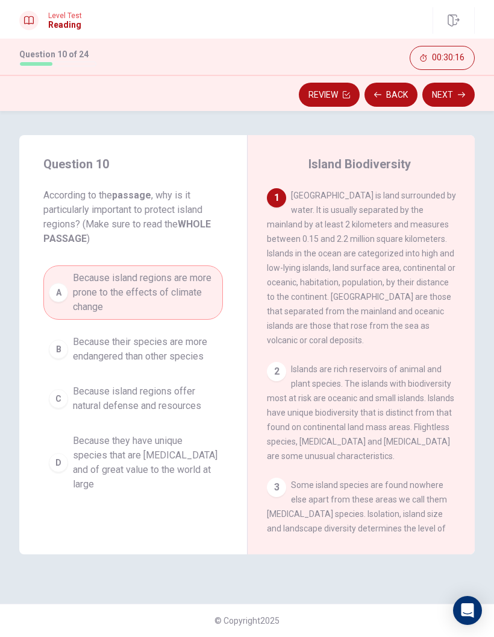
click at [212, 316] on button "A Because island regions are more prone to the effects of climate change" at bounding box center [133, 292] width 180 height 54
click at [209, 341] on span "Because their species are more endangered than other species" at bounding box center [145, 349] width 145 height 29
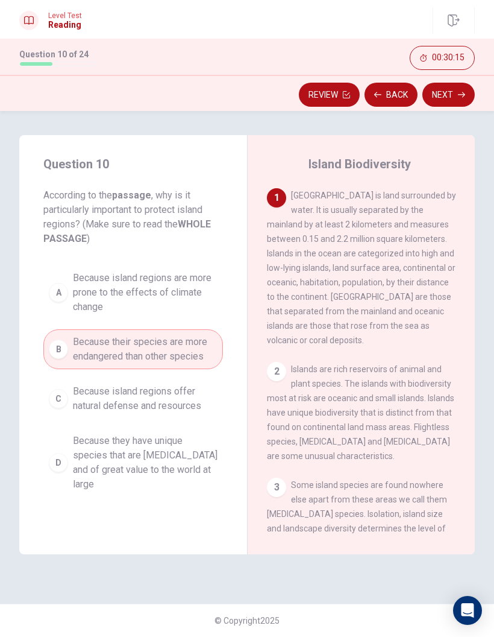
click at [210, 309] on span "Because island regions are more prone to the effects of climate change" at bounding box center [145, 292] width 145 height 43
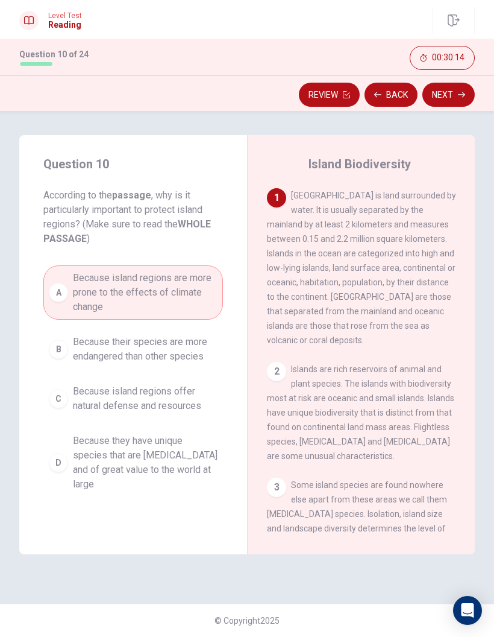
click at [206, 367] on button "B Because their species are more endangered than other species" at bounding box center [133, 349] width 180 height 40
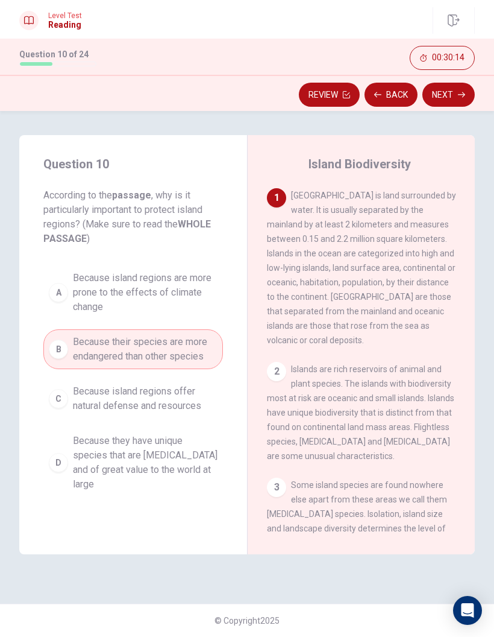
click at [209, 394] on span "Because island regions offer natural defense and resources" at bounding box center [145, 398] width 145 height 29
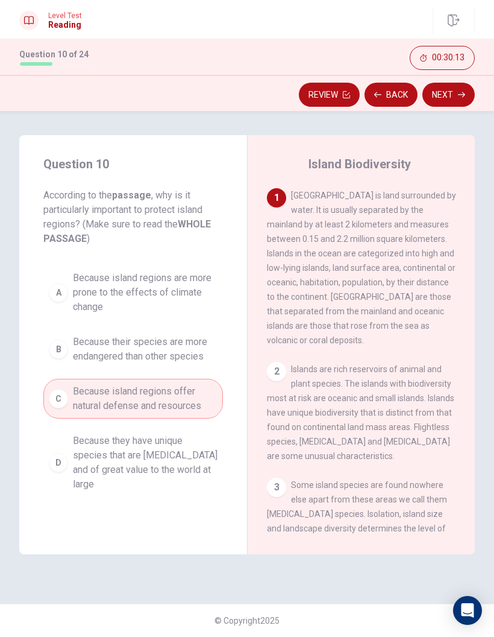
click at [211, 419] on button "D Because they have unique species that are [MEDICAL_DATA] and of great value t…" at bounding box center [133, 462] width 180 height 69
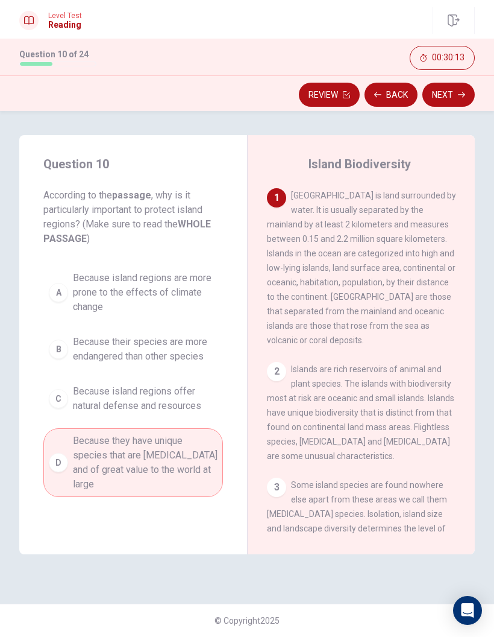
click at [209, 419] on span "Because they have unique species that are [MEDICAL_DATA] and of great value to …" at bounding box center [145, 462] width 145 height 58
click at [207, 398] on span "Because island regions offer natural defense and resources" at bounding box center [145, 398] width 145 height 29
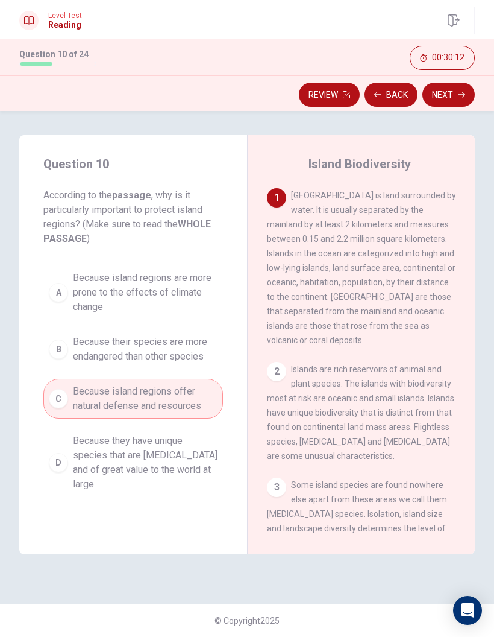
click at [213, 345] on span "Because their species are more endangered than other species" at bounding box center [145, 349] width 145 height 29
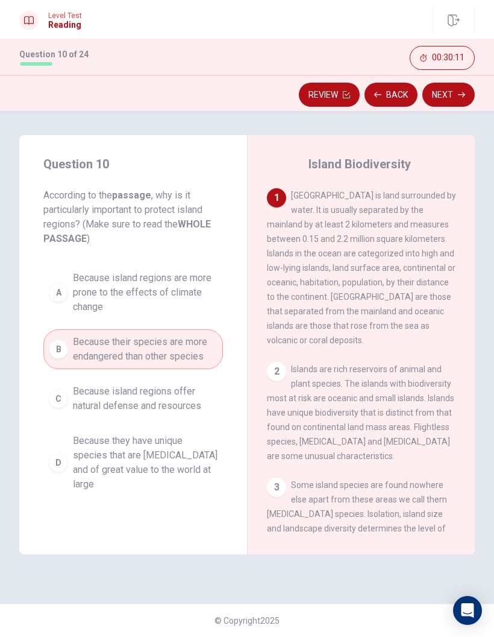
click at [215, 300] on span "Because island regions are more prone to the effects of climate change" at bounding box center [145, 292] width 145 height 43
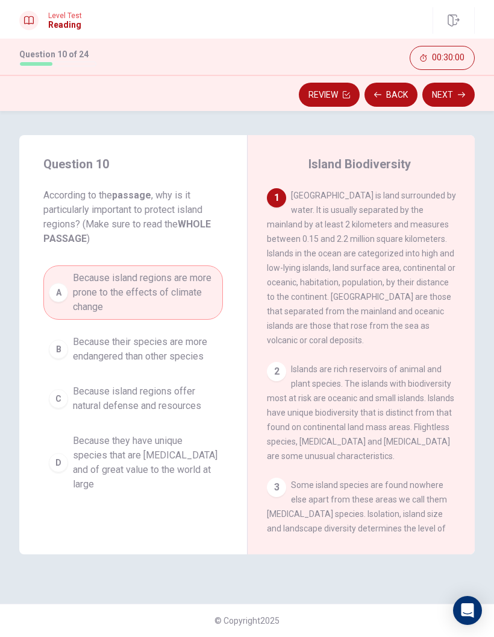
click at [218, 365] on button "B Because their species are more endangered than other species" at bounding box center [133, 349] width 180 height 40
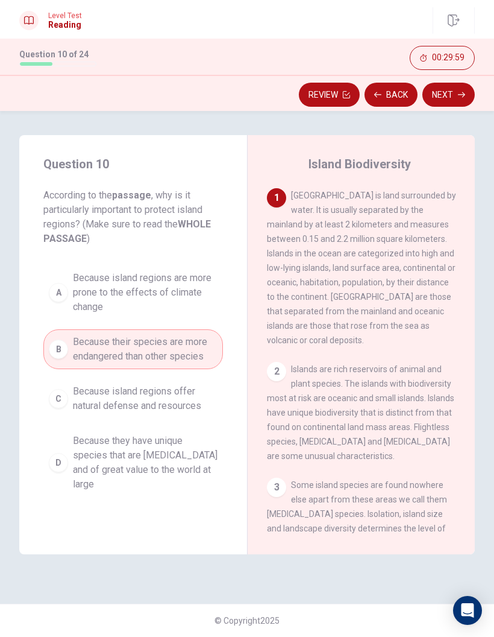
click at [216, 419] on span "Because they have unique species that are [MEDICAL_DATA] and of great value to …" at bounding box center [145, 462] width 145 height 58
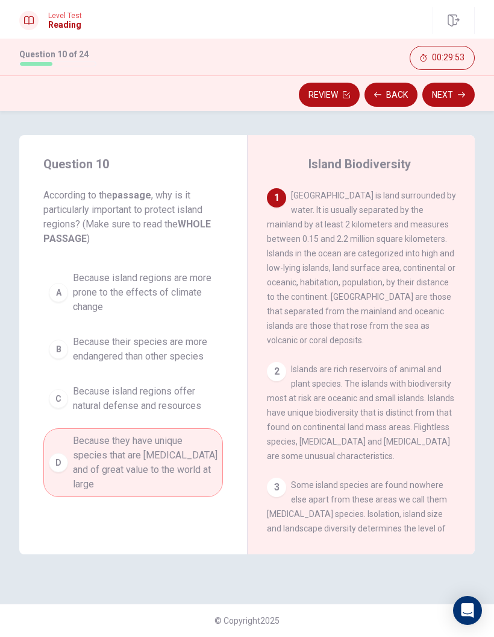
click at [202, 351] on span "Because their species are more endangered than other species" at bounding box center [145, 349] width 145 height 29
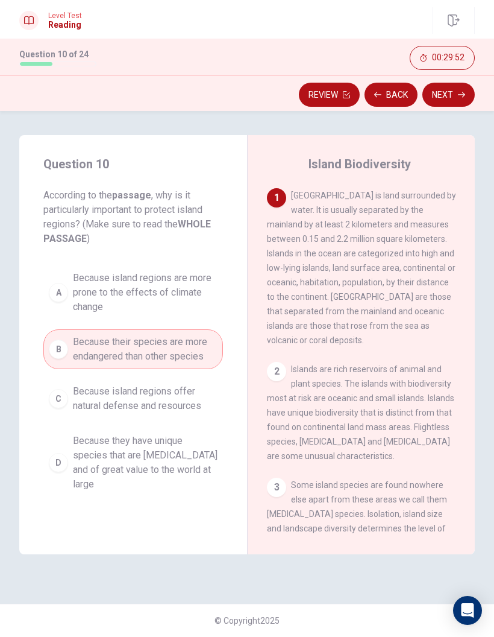
click at [200, 354] on span "Because their species are more endangered than other species" at bounding box center [145, 349] width 145 height 29
click at [199, 384] on span "Because island regions offer natural defense and resources" at bounding box center [145, 398] width 145 height 29
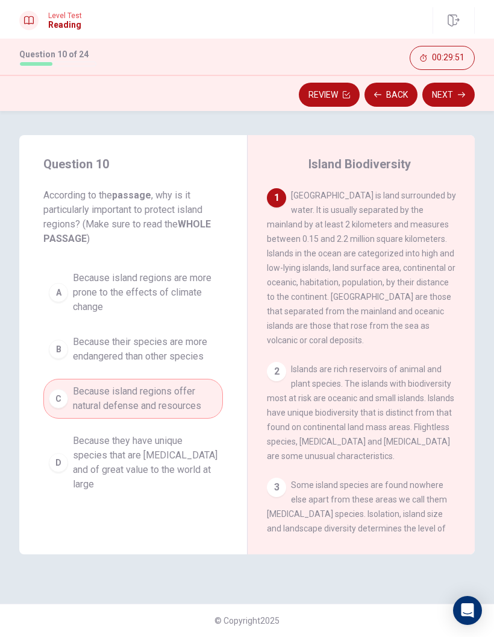
click at [201, 363] on span "Because their species are more endangered than other species" at bounding box center [145, 349] width 145 height 29
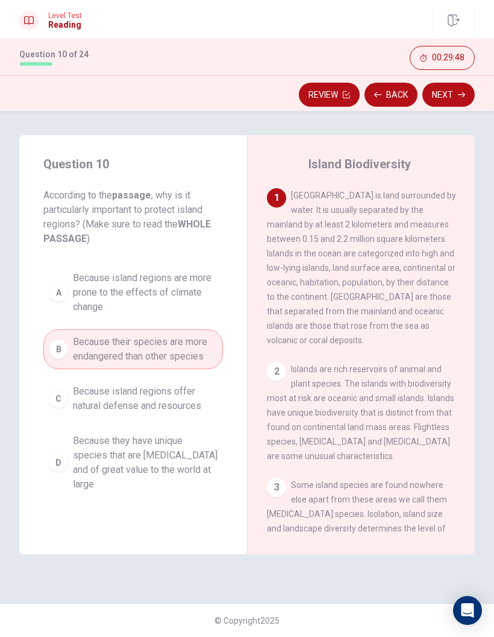
click at [191, 407] on span "Because island regions offer natural defense and resources" at bounding box center [145, 398] width 145 height 29
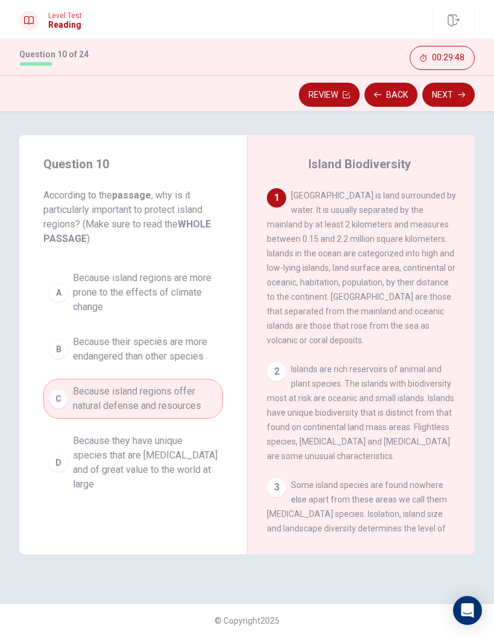
click at [204, 307] on span "Because island regions are more prone to the effects of climate change" at bounding box center [145, 292] width 145 height 43
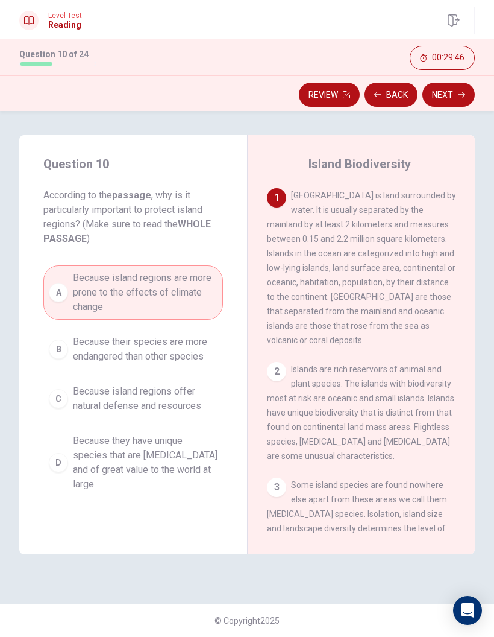
click at [197, 419] on span "Because they have unique species that are [MEDICAL_DATA] and of great value to …" at bounding box center [145, 462] width 145 height 58
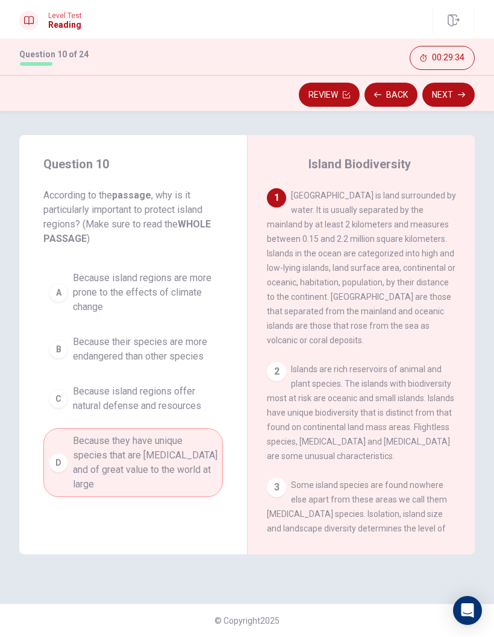
click at [463, 100] on button "Next" at bounding box center [449, 95] width 52 height 24
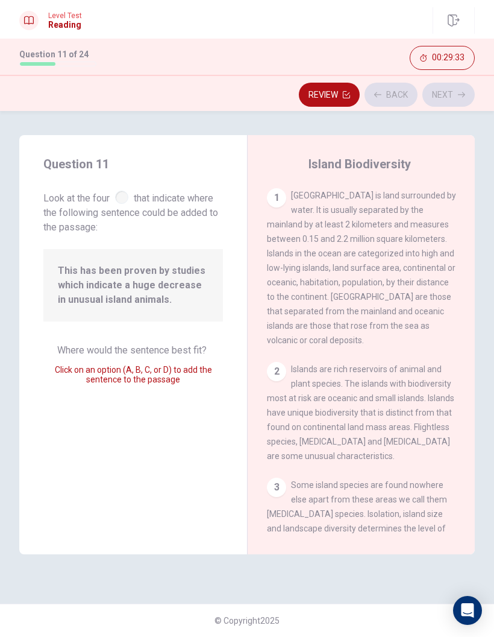
scroll to position [589, 0]
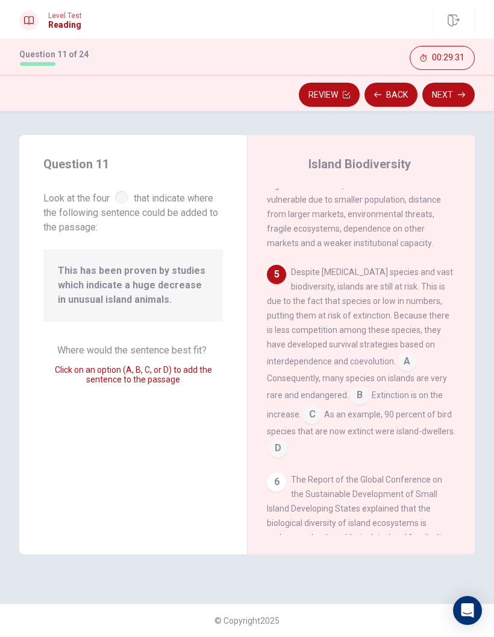
click at [314, 406] on input at bounding box center [312, 415] width 19 height 19
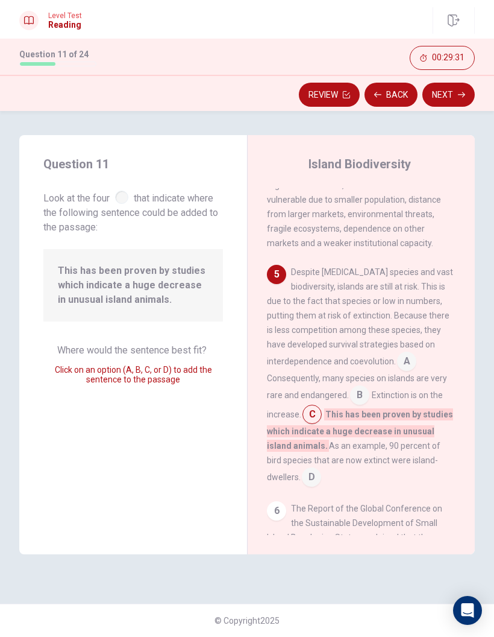
click at [360, 386] on input at bounding box center [359, 395] width 19 height 19
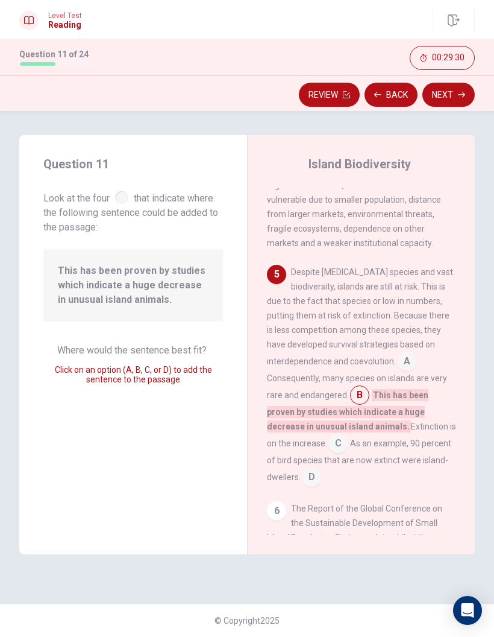
click at [294, 389] on span "This has been proven by studies which indicate a huge decrease in unusual islan…" at bounding box center [348, 410] width 162 height 43
click at [278, 265] on div "5" at bounding box center [276, 274] width 19 height 19
click at [313, 389] on div "Despite [MEDICAL_DATA] species and vast biodiversity, islands are still at risk…" at bounding box center [361, 376] width 189 height 222
click at [405, 353] on input at bounding box center [406, 362] width 19 height 19
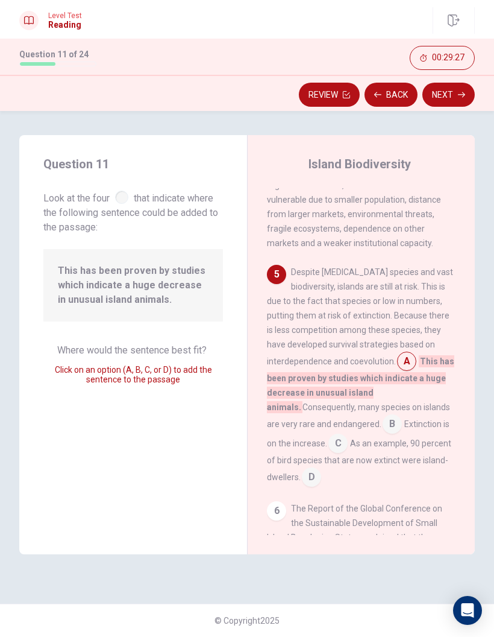
click at [329, 419] on input at bounding box center [338, 444] width 19 height 19
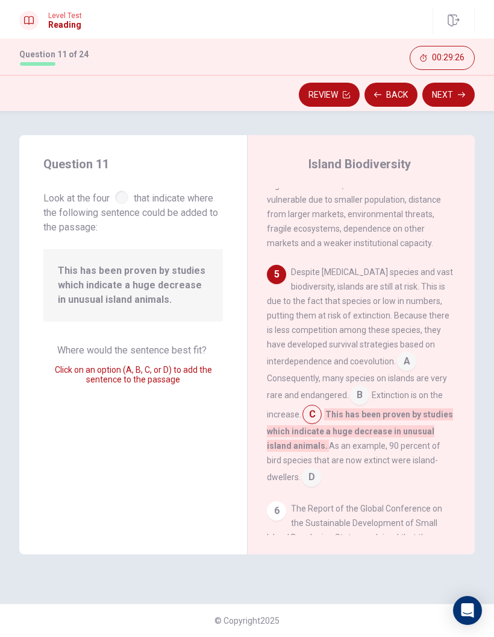
click at [285, 419] on div "1 [GEOGRAPHIC_DATA] is land surrounded by water. It is usually separated by the…" at bounding box center [369, 361] width 205 height 347
click at [282, 419] on div "6" at bounding box center [276, 510] width 19 height 19
click at [302, 419] on input at bounding box center [311, 477] width 19 height 19
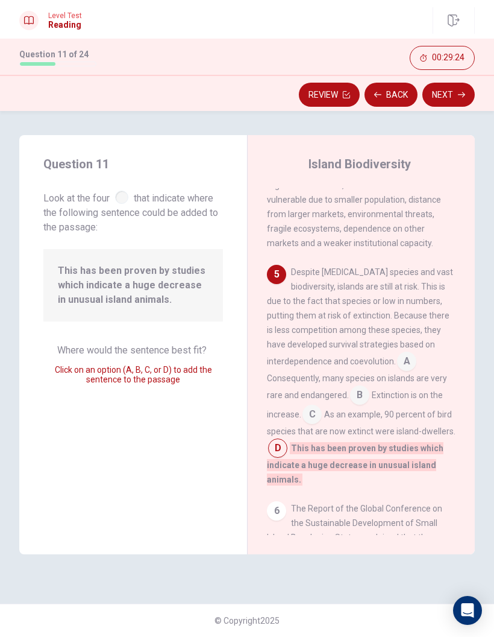
click at [279, 419] on div "6" at bounding box center [276, 510] width 19 height 19
click at [314, 406] on input at bounding box center [312, 415] width 19 height 19
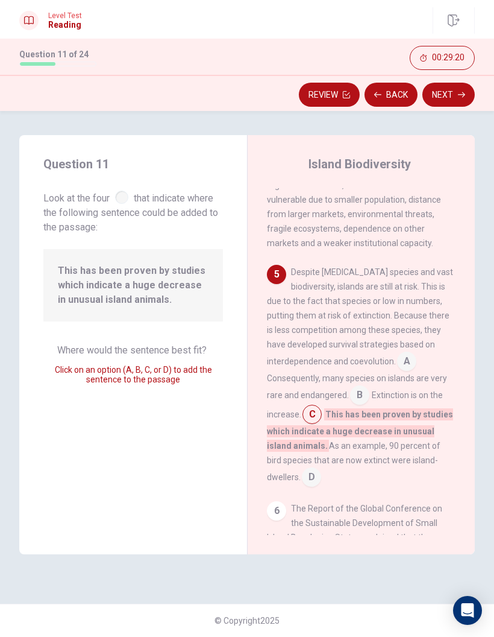
click at [403, 353] on input at bounding box center [406, 362] width 19 height 19
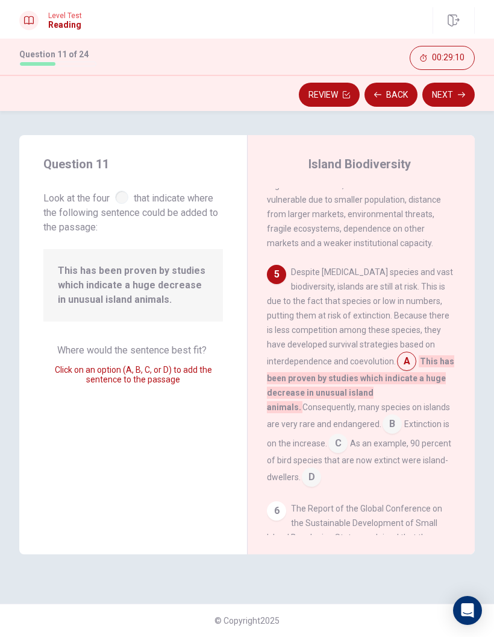
click at [383, 415] on input at bounding box center [392, 424] width 19 height 19
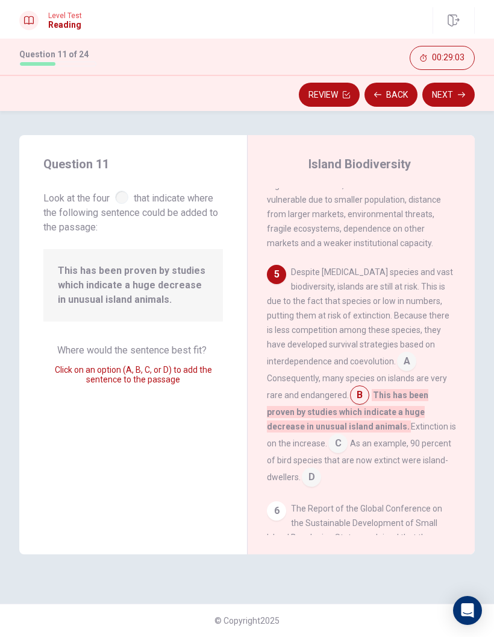
click at [329, 419] on input at bounding box center [338, 444] width 19 height 19
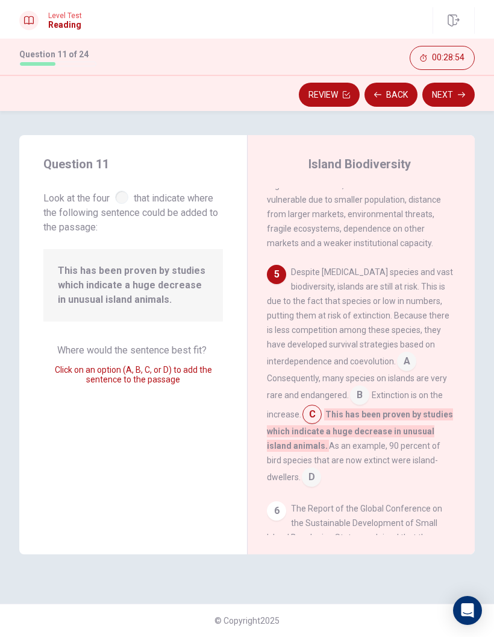
click at [302, 419] on input at bounding box center [311, 477] width 19 height 19
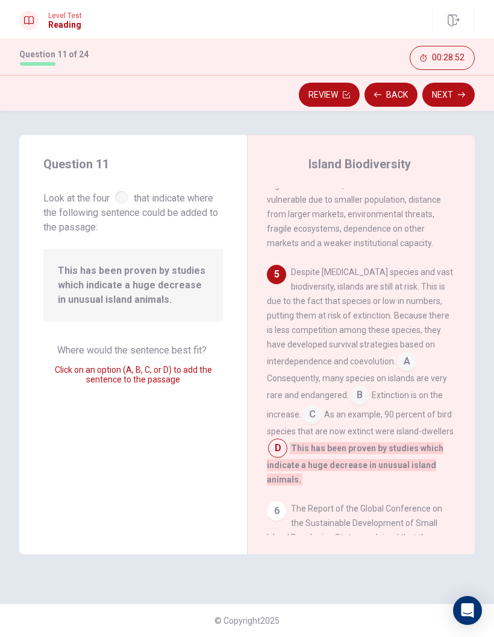
click at [322, 406] on input at bounding box center [312, 415] width 19 height 19
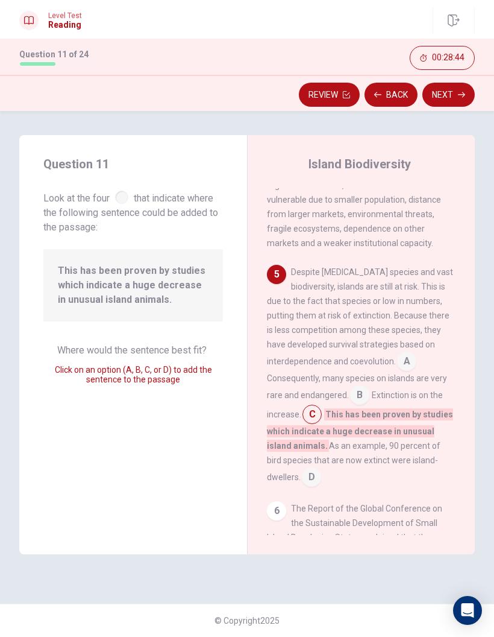
click at [456, 99] on button "Next" at bounding box center [449, 95] width 52 height 24
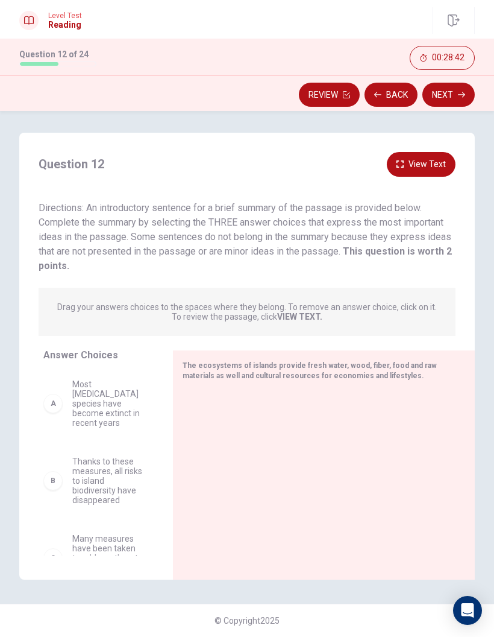
scroll to position [2, 0]
click at [318, 320] on strong "VIEW TEXT." at bounding box center [299, 317] width 45 height 10
click at [317, 324] on div "Drag your answers choices to the spaces where they belong. To remove an answer …" at bounding box center [247, 312] width 417 height 48
click at [330, 252] on span "Directions: An introductory sentence for a brief summary of the passage is prov…" at bounding box center [246, 236] width 414 height 69
click at [124, 401] on span "Most [MEDICAL_DATA] species have become extinct in recent years" at bounding box center [108, 403] width 72 height 48
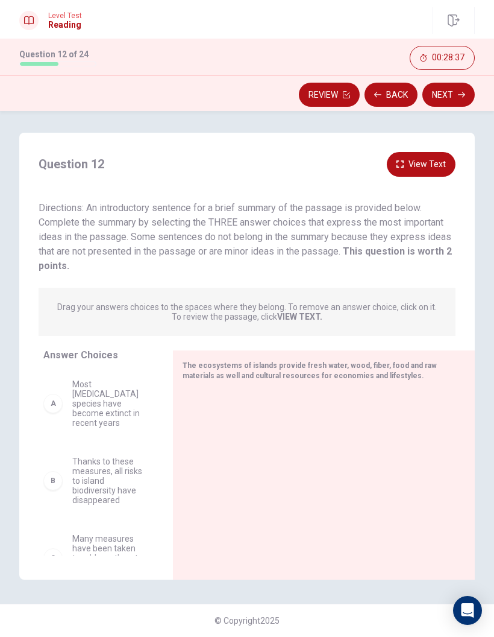
click at [124, 400] on span "Most [MEDICAL_DATA] species have become extinct in recent years" at bounding box center [108, 403] width 72 height 48
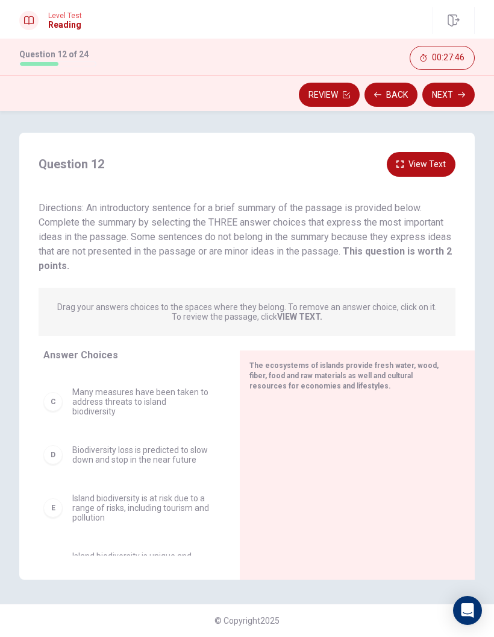
scroll to position [101, 0]
click at [57, 419] on div "D" at bounding box center [52, 451] width 19 height 19
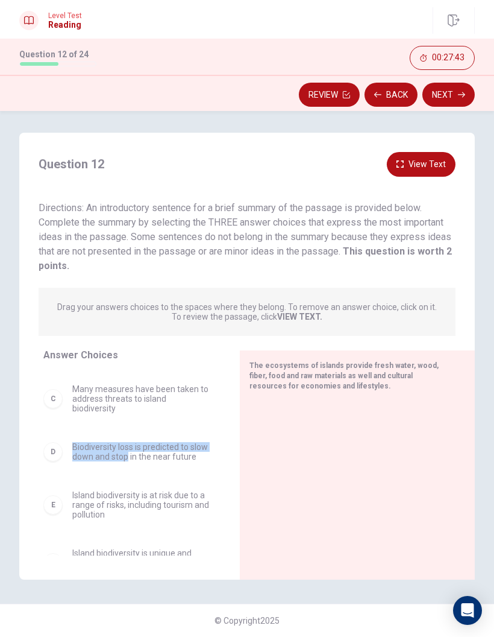
scroll to position [100, 0]
click at [178, 344] on div "Question 12 View Text Directions: An introductory sentence for a brief summary …" at bounding box center [247, 365] width 456 height 427
click at [182, 346] on div "Question 12 View Text Directions: An introductory sentence for a brief summary …" at bounding box center [247, 365] width 456 height 427
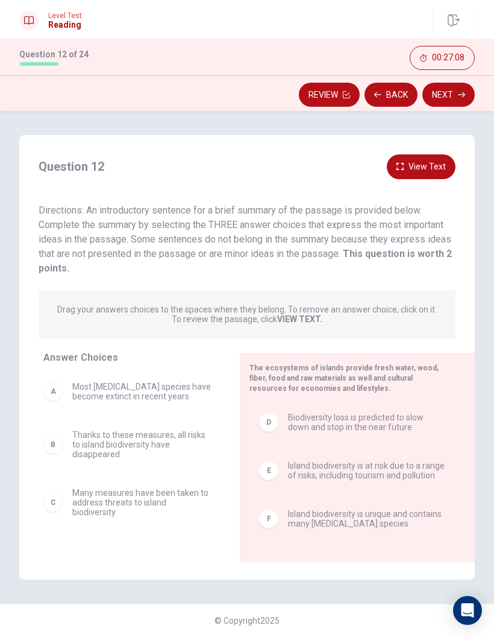
scroll to position [0, 0]
click at [419, 174] on button "View Text" at bounding box center [421, 166] width 69 height 25
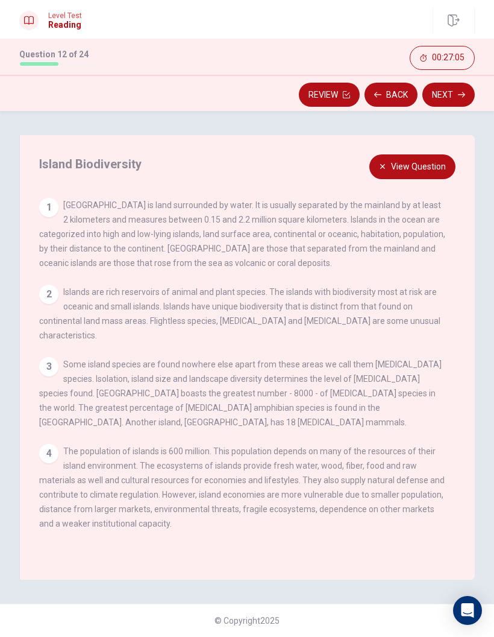
click at [419, 171] on button "View Question" at bounding box center [413, 166] width 86 height 25
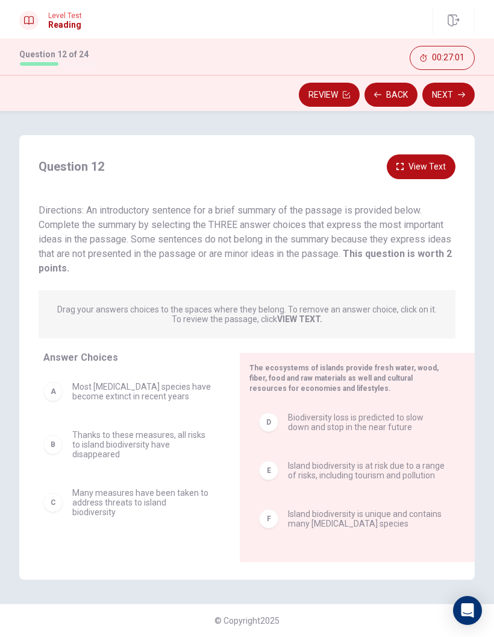
click at [420, 172] on button "View Text" at bounding box center [421, 166] width 69 height 25
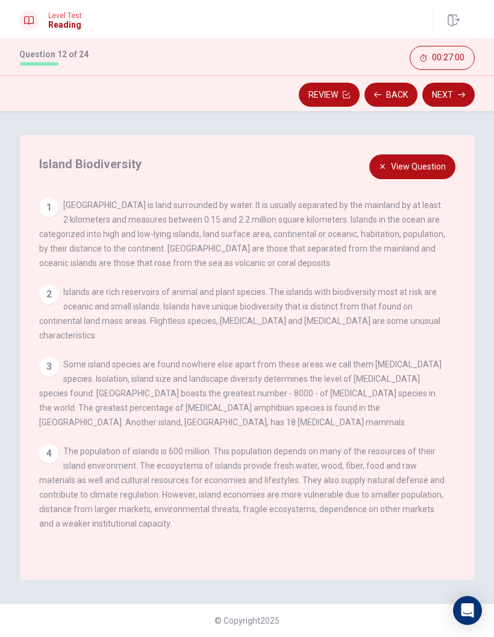
click at [422, 171] on button "View Question" at bounding box center [413, 166] width 86 height 25
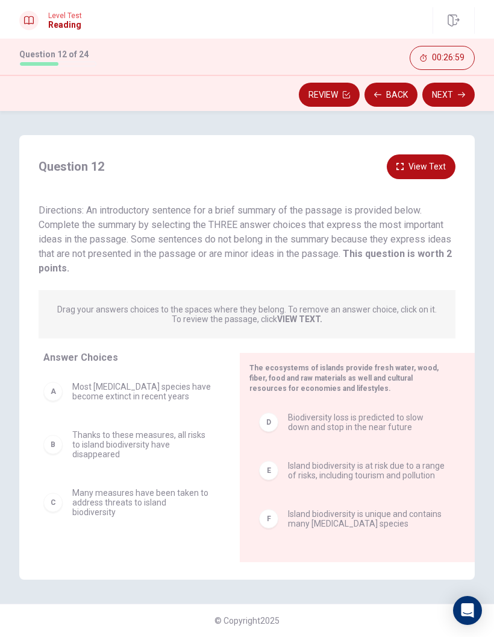
click at [420, 177] on button "View Text" at bounding box center [421, 166] width 69 height 25
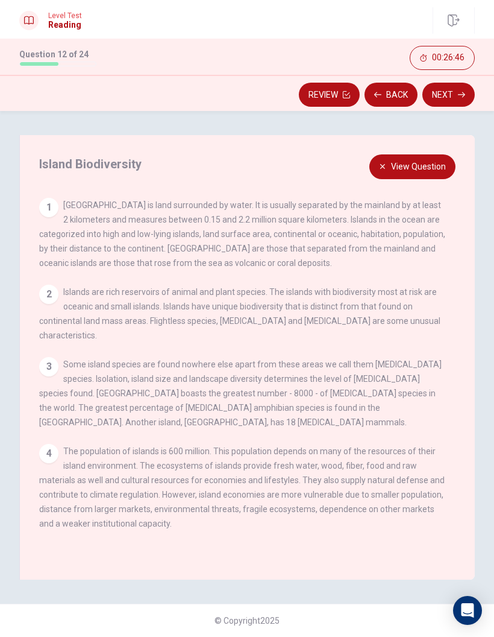
click at [407, 169] on button "View Question" at bounding box center [413, 166] width 86 height 25
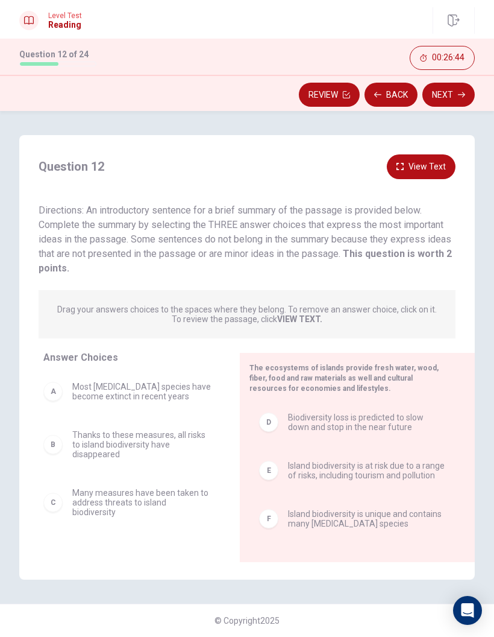
click at [456, 96] on button "Next" at bounding box center [449, 95] width 52 height 24
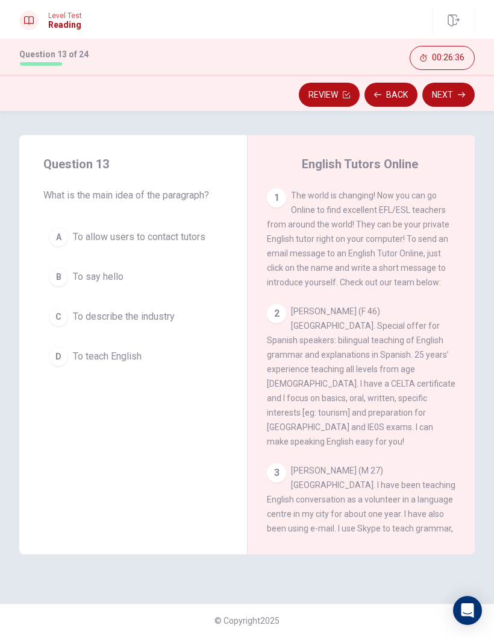
click at [221, 243] on button "A To allow users to contact tutors" at bounding box center [133, 237] width 180 height 30
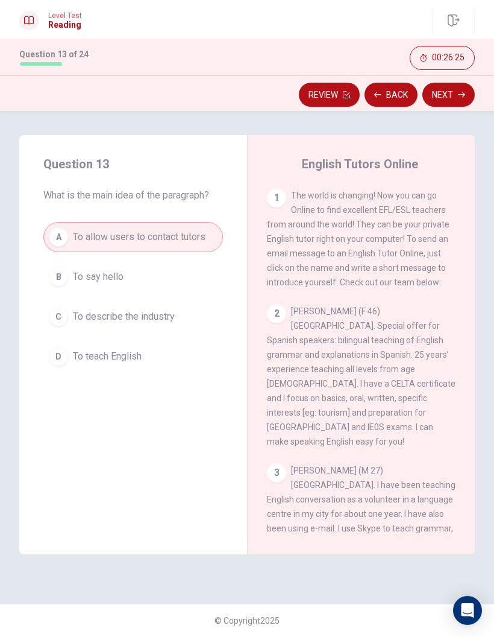
click at [232, 277] on div "Question 13 What is the main idea of the paragraph? A To allow users to contact…" at bounding box center [133, 263] width 228 height 256
click at [230, 315] on div "Question 13 What is the main idea of the paragraph? A To allow users to contact…" at bounding box center [133, 263] width 228 height 256
click at [221, 310] on button "C To describe the industry" at bounding box center [133, 316] width 180 height 30
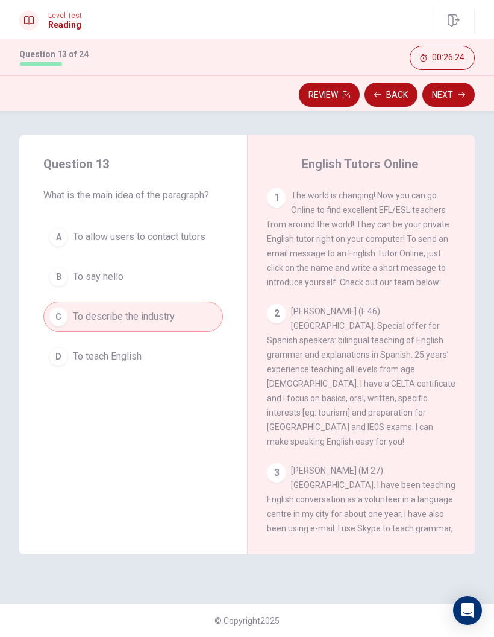
click at [227, 316] on div "Question 13 What is the main idea of the paragraph? A To allow users to contact…" at bounding box center [133, 263] width 228 height 256
click at [210, 359] on button "D To teach English" at bounding box center [133, 356] width 180 height 30
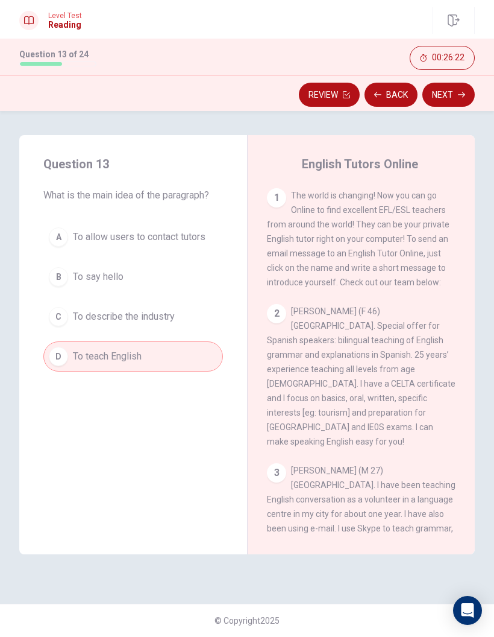
click at [218, 318] on button "C To describe the industry" at bounding box center [133, 316] width 180 height 30
click at [217, 317] on button "C To describe the industry" at bounding box center [133, 316] width 180 height 30
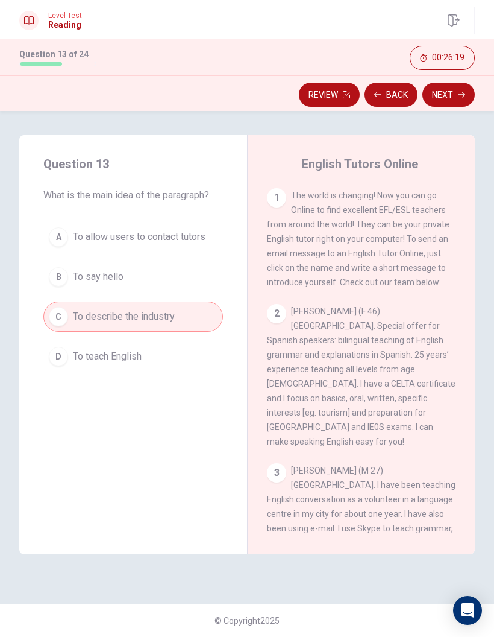
click at [212, 279] on button "B To say hello" at bounding box center [133, 277] width 180 height 30
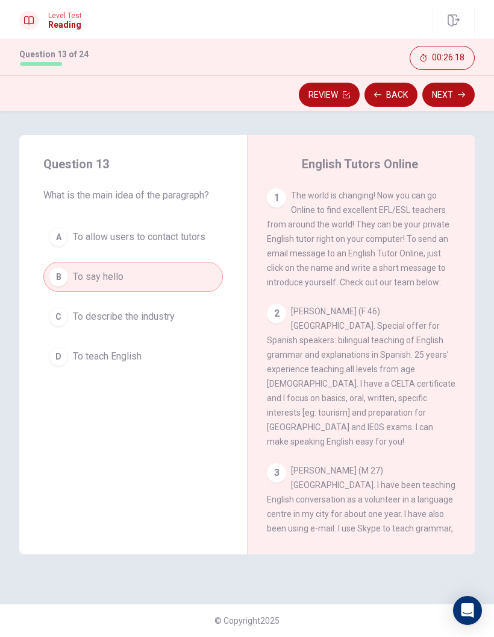
click at [202, 313] on button "C To describe the industry" at bounding box center [133, 316] width 180 height 30
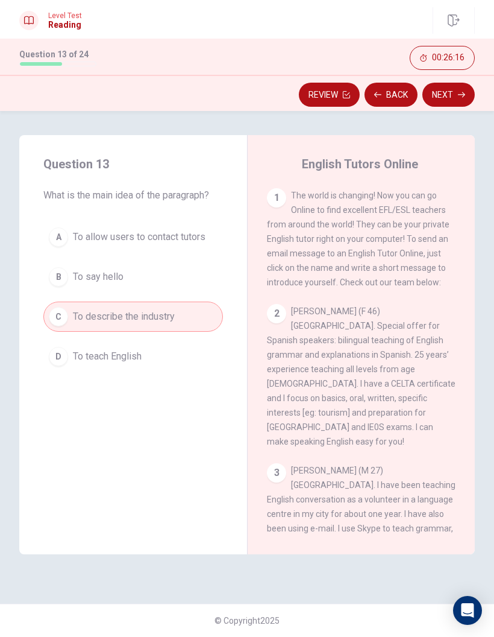
click at [209, 358] on button "D To teach English" at bounding box center [133, 356] width 180 height 30
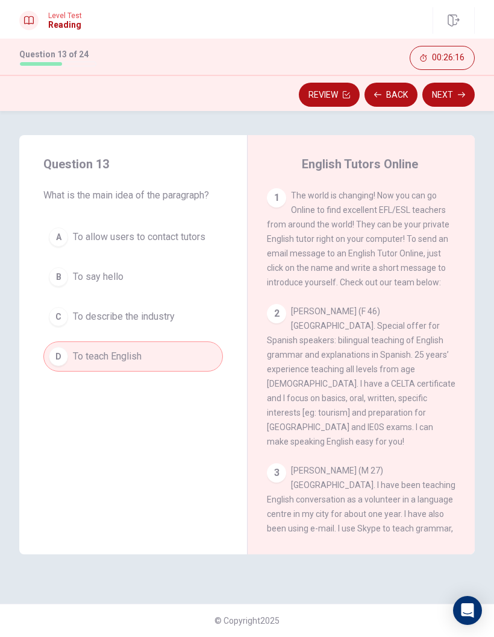
click at [209, 233] on button "A To allow users to contact tutors" at bounding box center [133, 237] width 180 height 30
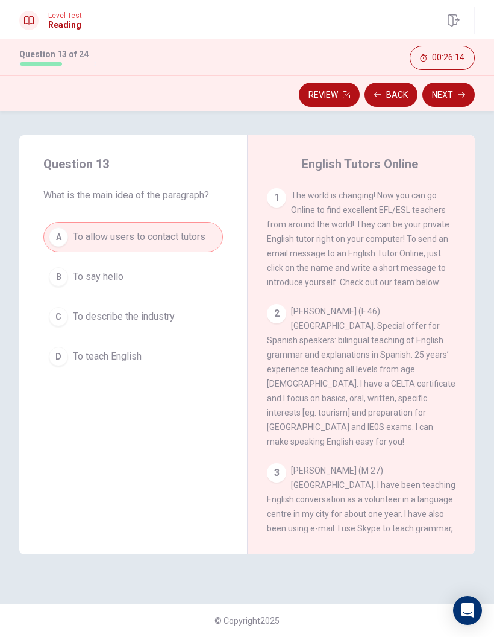
click at [441, 95] on button "Next" at bounding box center [449, 95] width 52 height 24
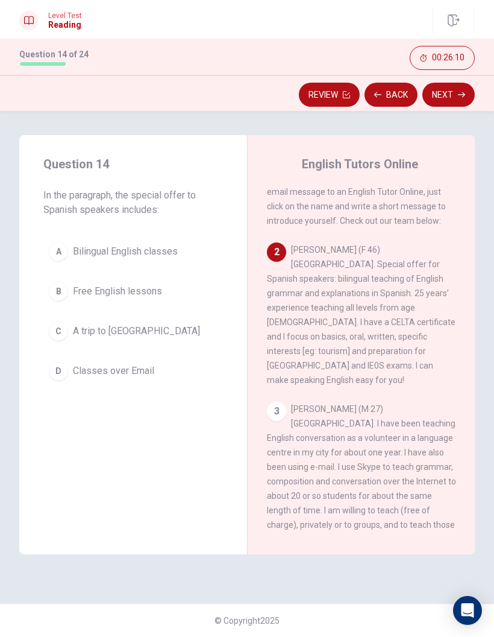
scroll to position [62, 0]
click at [216, 251] on button "A Bilingual English classes" at bounding box center [133, 251] width 180 height 30
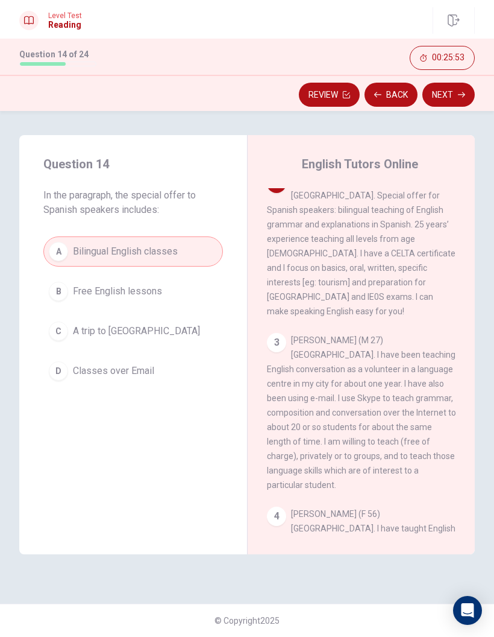
click at [452, 101] on button "Next" at bounding box center [449, 95] width 52 height 24
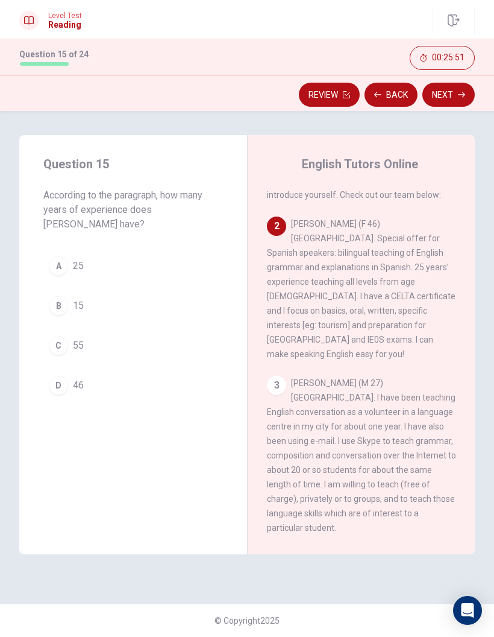
scroll to position [87, 0]
click at [218, 253] on button "A 25" at bounding box center [133, 266] width 180 height 30
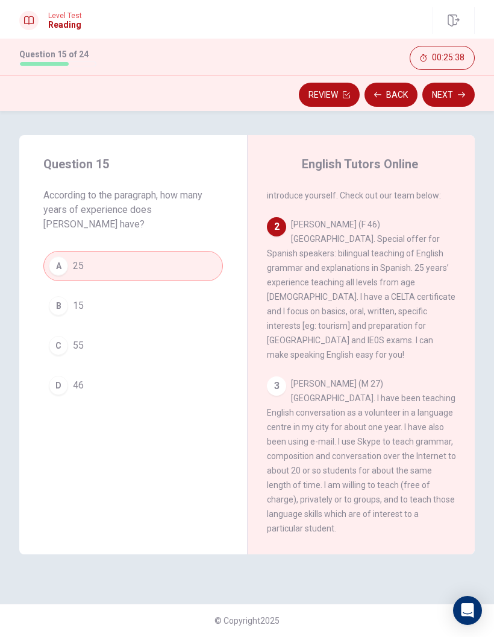
click at [445, 98] on button "Next" at bounding box center [449, 95] width 52 height 24
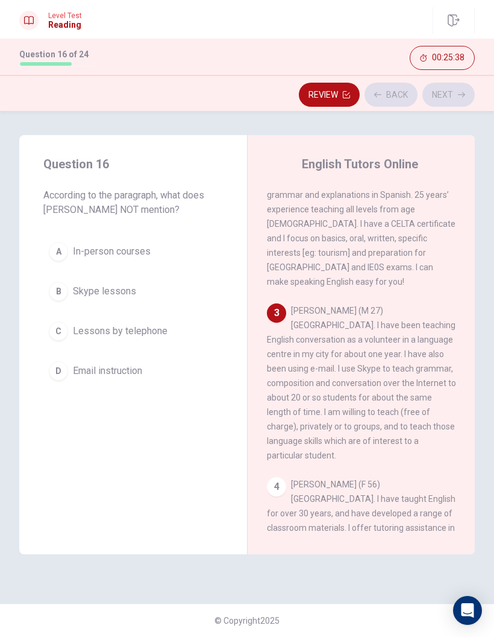
scroll to position [165, 0]
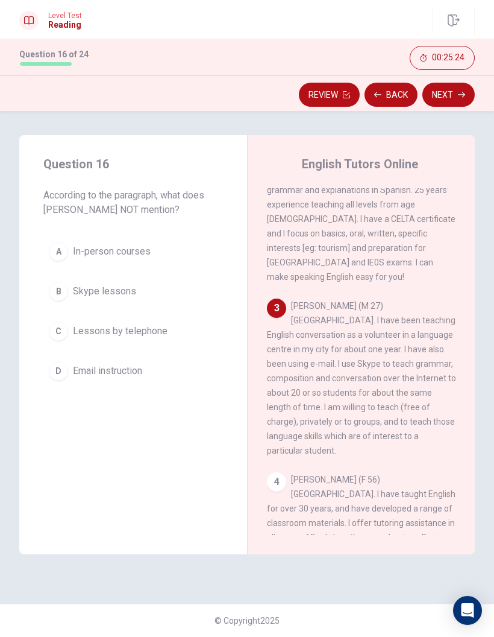
click at [202, 304] on button "B Skype lessons" at bounding box center [133, 291] width 180 height 30
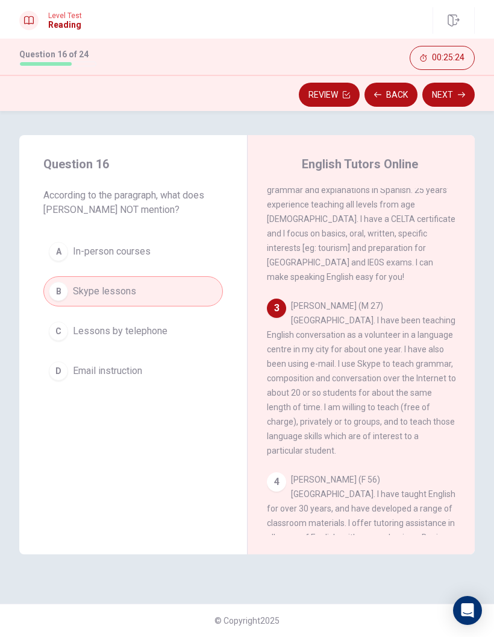
click at [208, 310] on div "A In-person courses B Skype lessons C Lessons by telephone D Email instruction" at bounding box center [133, 311] width 180 height 150
click at [212, 333] on button "C Lessons by telephone" at bounding box center [133, 331] width 180 height 30
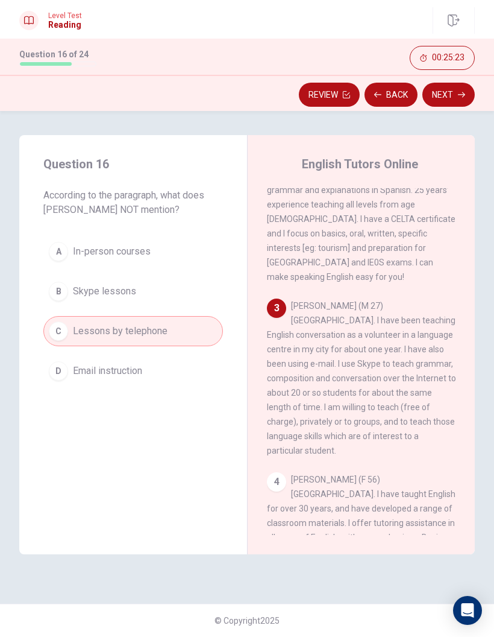
click at [212, 333] on button "C Lessons by telephone" at bounding box center [133, 331] width 180 height 30
click at [453, 99] on button "Next" at bounding box center [449, 95] width 52 height 24
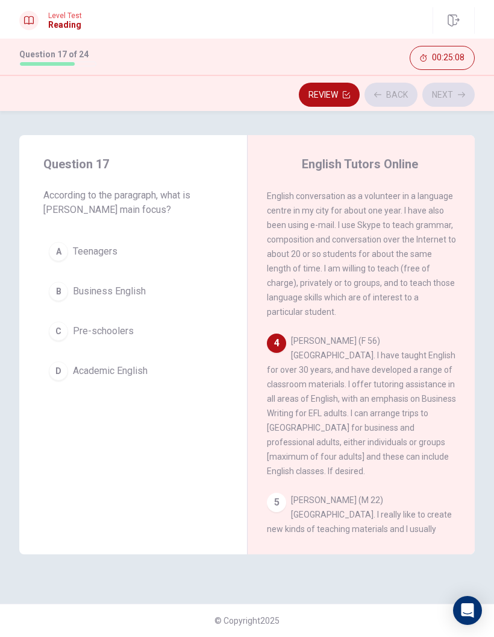
scroll to position [309, 0]
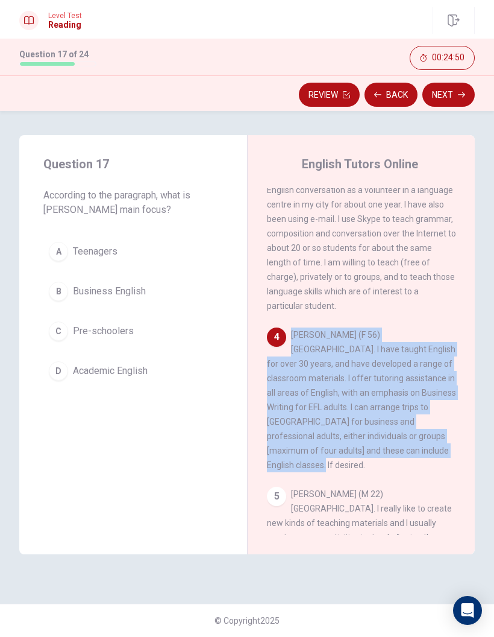
click at [392, 419] on div "1 The world is changing! Now you can go Online to find excellent EFL/ESL teache…" at bounding box center [369, 361] width 205 height 347
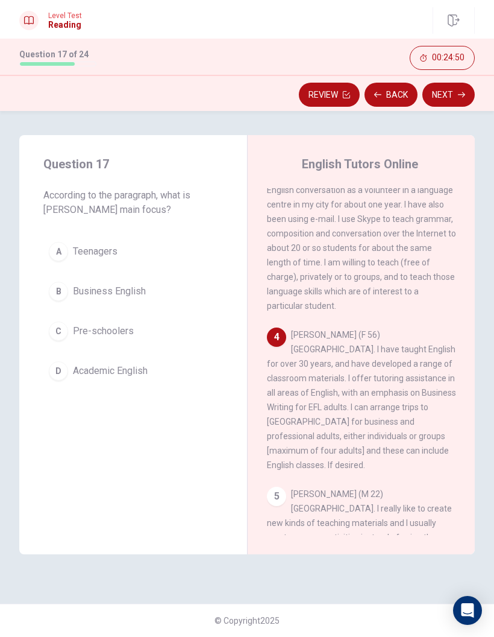
click at [59, 289] on div "B" at bounding box center [58, 291] width 19 height 19
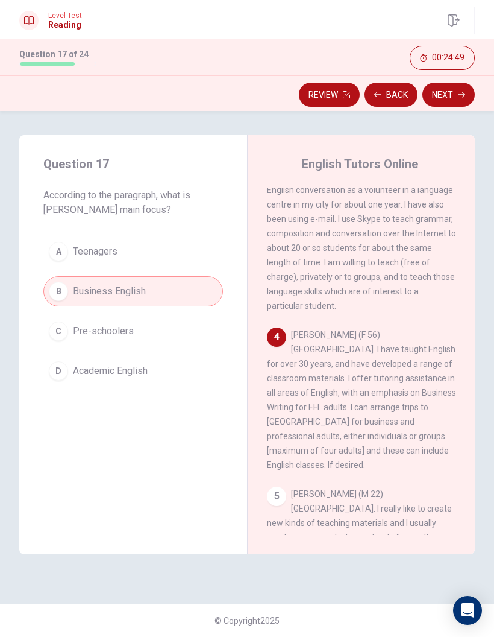
click at [460, 101] on button "Next" at bounding box center [449, 95] width 52 height 24
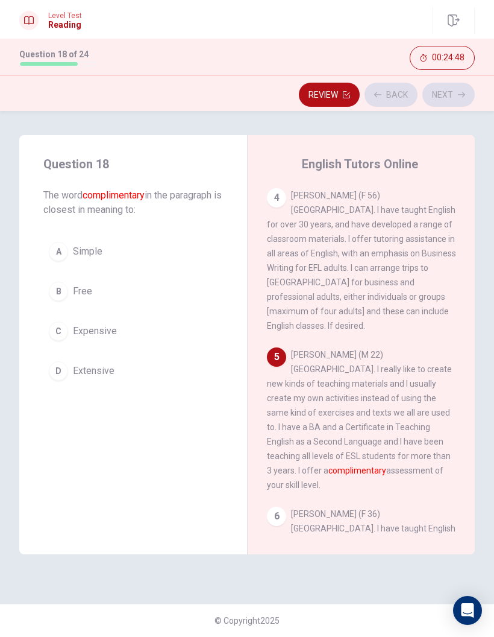
scroll to position [454, 0]
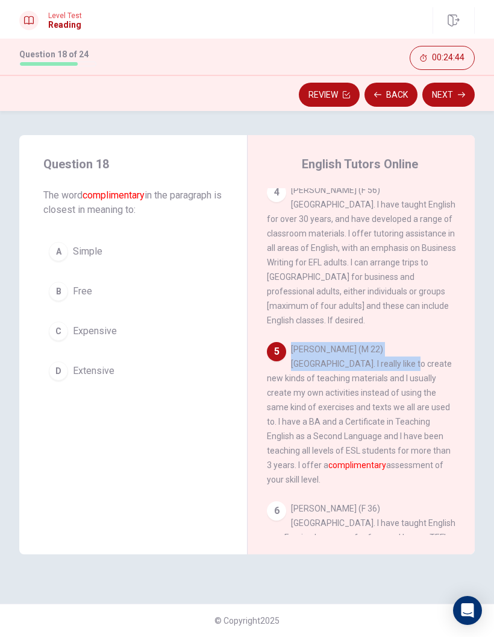
click at [306, 342] on div "5 [PERSON_NAME] (M 22) [GEOGRAPHIC_DATA]. I really like to create new kinds of …" at bounding box center [361, 414] width 189 height 145
click at [188, 279] on button "B Free" at bounding box center [133, 291] width 180 height 30
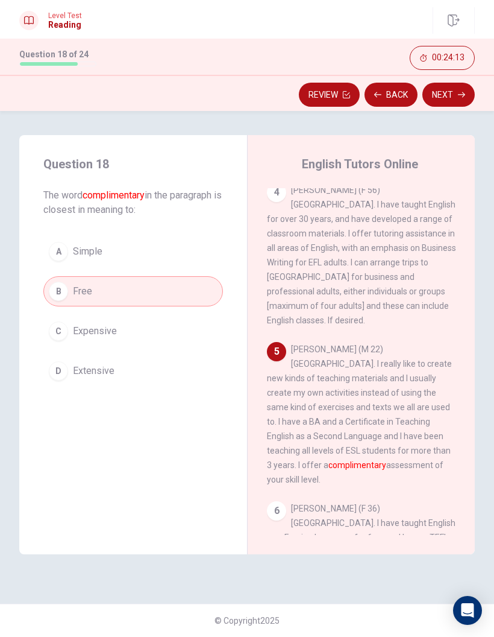
click at [187, 279] on button "B Free" at bounding box center [133, 291] width 180 height 30
click at [449, 102] on button "Next" at bounding box center [449, 95] width 52 height 24
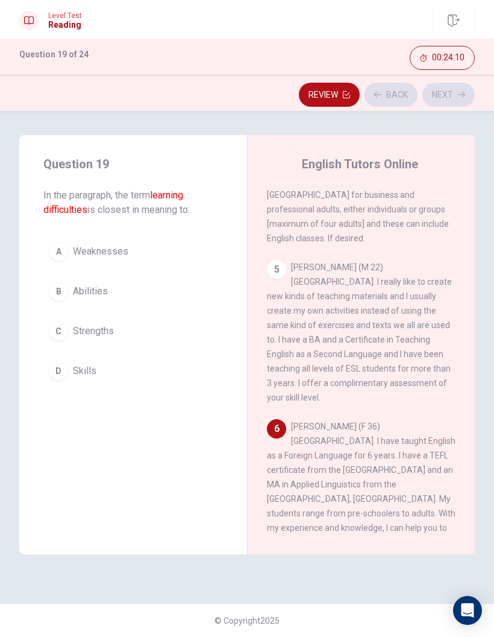
scroll to position [550, 0]
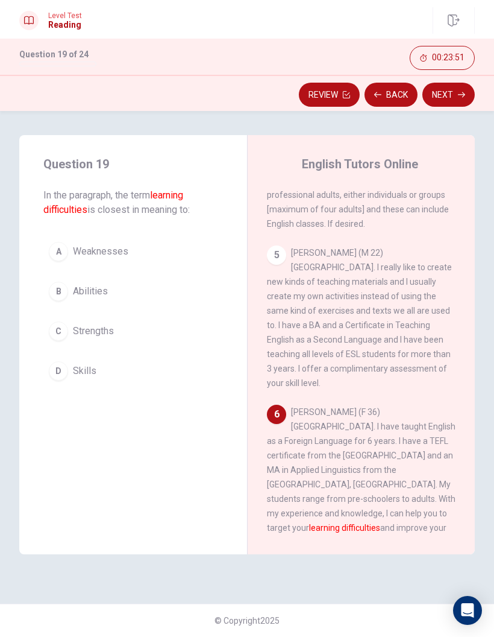
click at [219, 246] on button "A Weaknesses" at bounding box center [133, 251] width 180 height 30
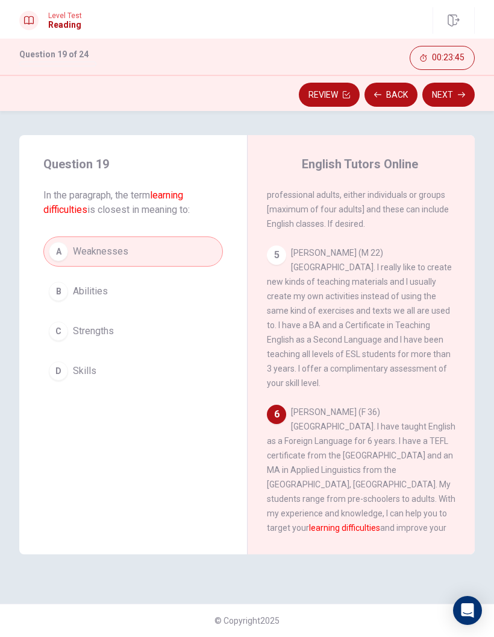
click at [461, 98] on button "Next" at bounding box center [449, 95] width 52 height 24
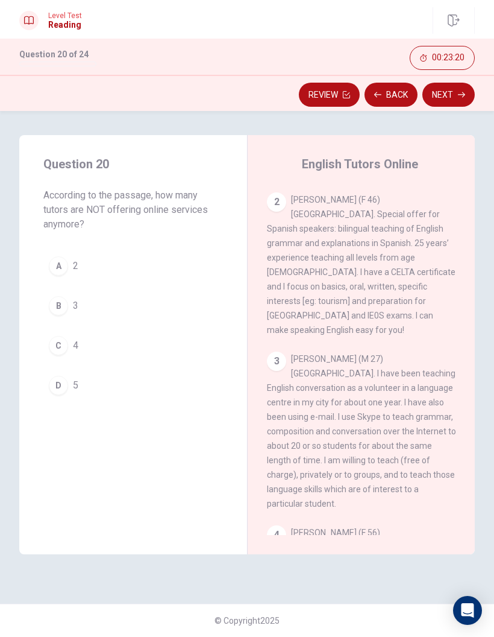
scroll to position [112, 0]
click at [377, 295] on span "[PERSON_NAME] (F 46) [GEOGRAPHIC_DATA]. Special offer for Spanish speakers: bil…" at bounding box center [361, 264] width 189 height 140
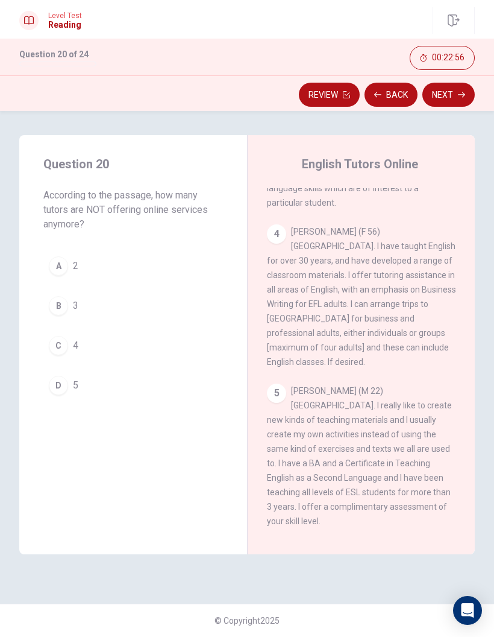
scroll to position [409, 0]
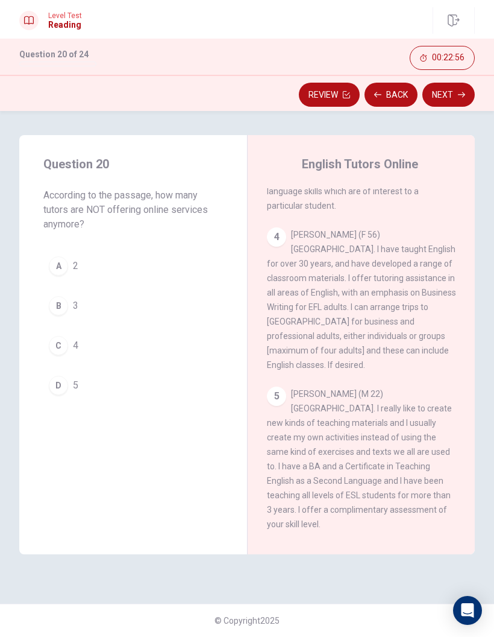
click at [366, 278] on span "[PERSON_NAME] (F 56) [GEOGRAPHIC_DATA]. I have taught English for over 30 years…" at bounding box center [361, 300] width 189 height 140
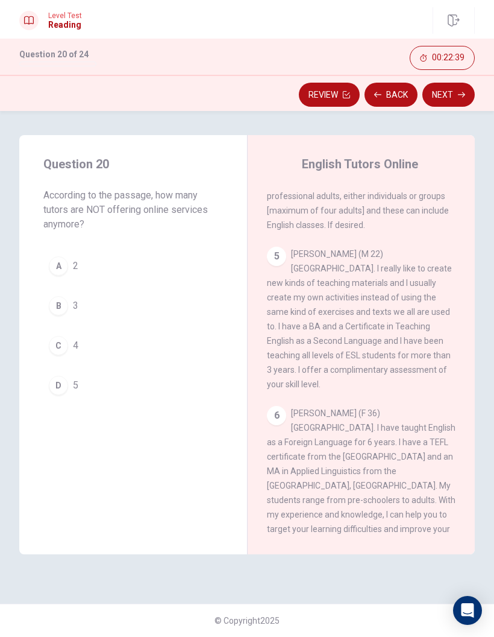
scroll to position [549, 0]
click at [392, 408] on span "[PERSON_NAME] (F 36) [GEOGRAPHIC_DATA]. I have taught English as a Foreign Lang…" at bounding box center [361, 478] width 189 height 140
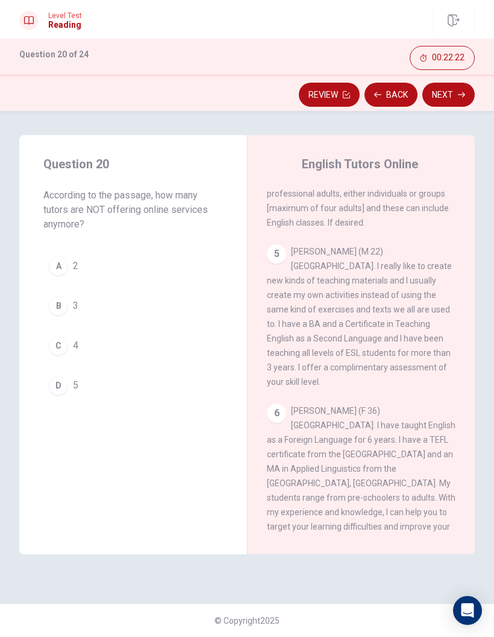
scroll to position [550, 0]
click at [310, 419] on span "For those of you who have been with us for some time, please note that the tuto…" at bounding box center [360, 592] width 187 height 53
click at [356, 419] on div "7 For those of you who have been with us for some time, please note that the tu…" at bounding box center [361, 593] width 189 height 58
click at [189, 266] on button "A 2" at bounding box center [133, 266] width 180 height 30
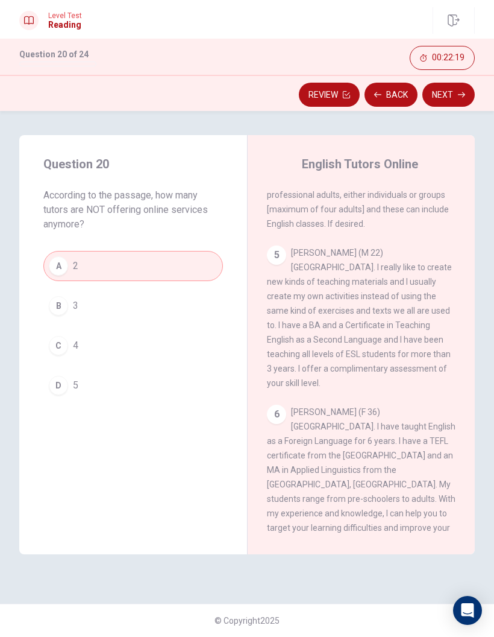
click at [189, 266] on button "A 2" at bounding box center [133, 266] width 180 height 30
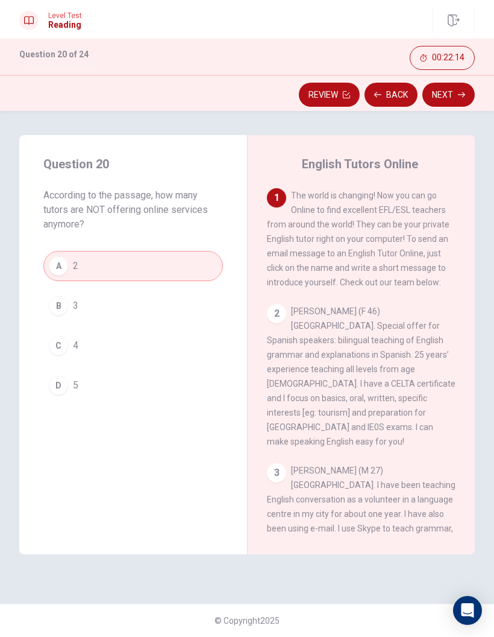
scroll to position [0, 0]
click at [448, 93] on button "Next" at bounding box center [449, 95] width 52 height 24
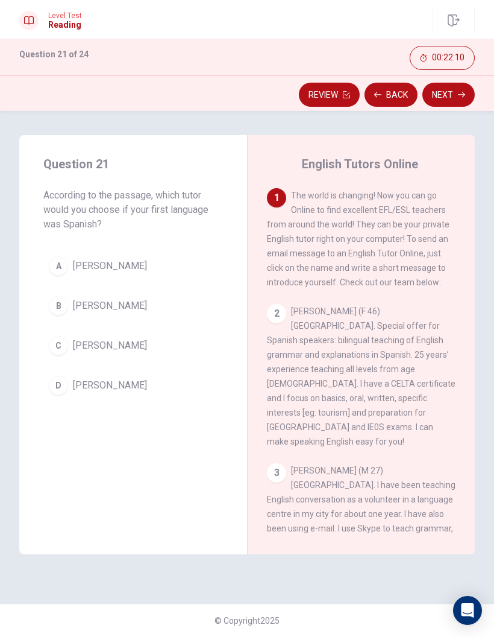
click at [343, 339] on span "[PERSON_NAME] (F 46) [GEOGRAPHIC_DATA]. Special offer for Spanish speakers: bil…" at bounding box center [361, 376] width 189 height 140
click at [194, 390] on button "D [PERSON_NAME]" at bounding box center [133, 385] width 180 height 30
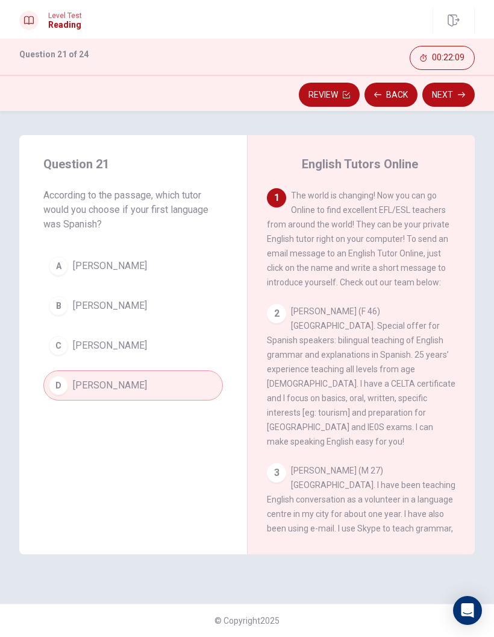
click at [443, 95] on button "Next" at bounding box center [449, 95] width 52 height 24
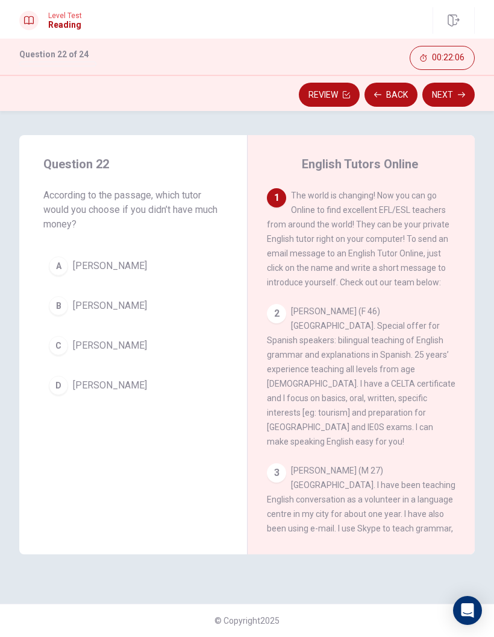
click at [178, 217] on span "According to the passage, which tutor would you choose if you didn’t have much …" at bounding box center [133, 209] width 180 height 43
click at [178, 216] on span "According to the passage, which tutor would you choose if you didn’t have much …" at bounding box center [133, 209] width 180 height 43
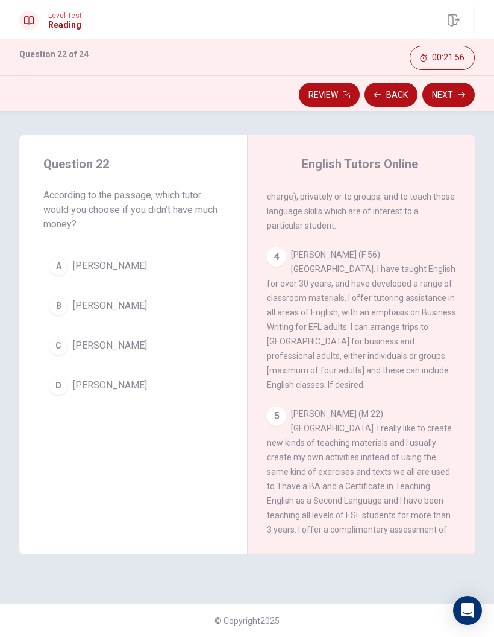
scroll to position [389, 0]
click at [218, 265] on button "A [PERSON_NAME]" at bounding box center [133, 266] width 180 height 30
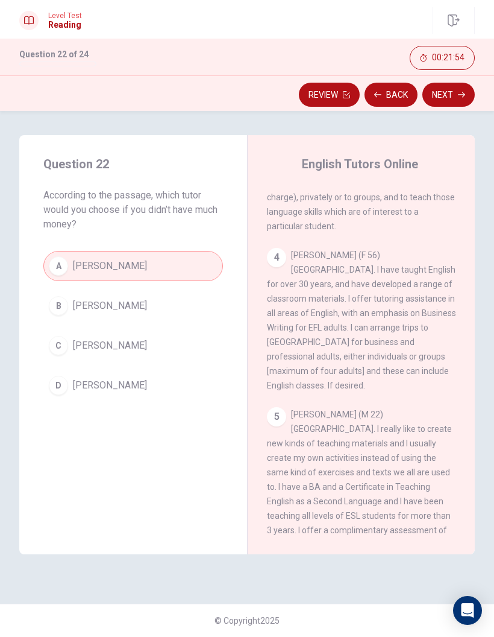
click at [217, 264] on button "A [PERSON_NAME]" at bounding box center [133, 266] width 180 height 30
click at [453, 98] on button "Next" at bounding box center [449, 95] width 52 height 24
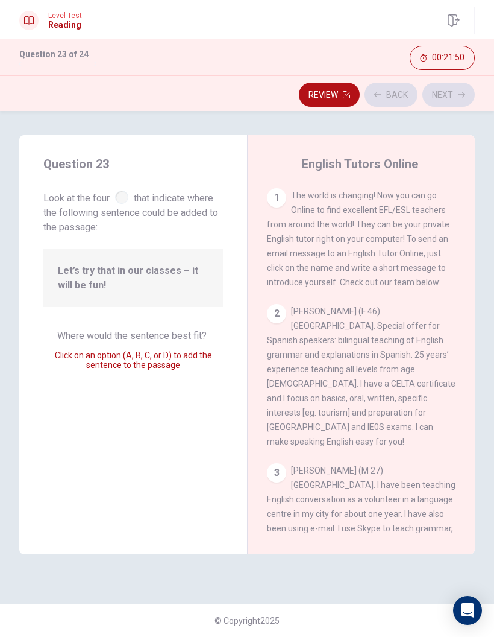
scroll to position [488, 0]
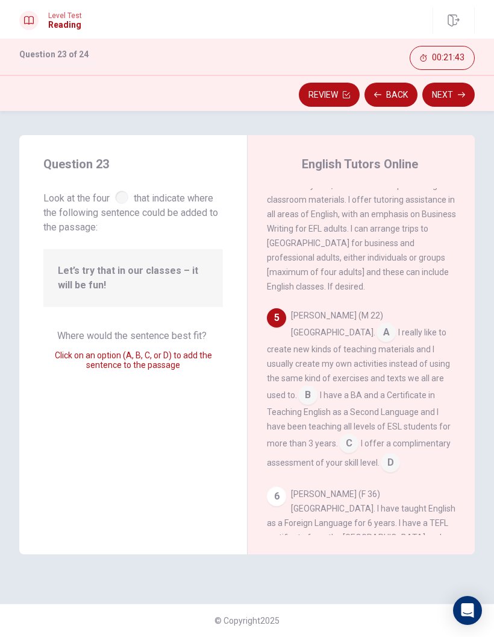
click at [318, 386] on input at bounding box center [307, 395] width 19 height 19
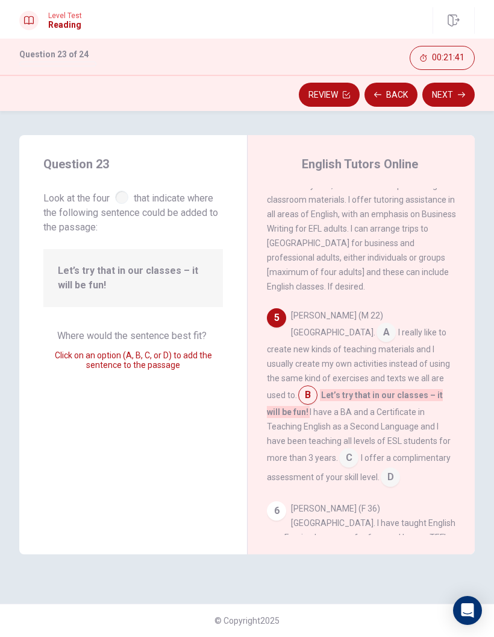
click at [452, 96] on button "Next" at bounding box center [449, 95] width 52 height 24
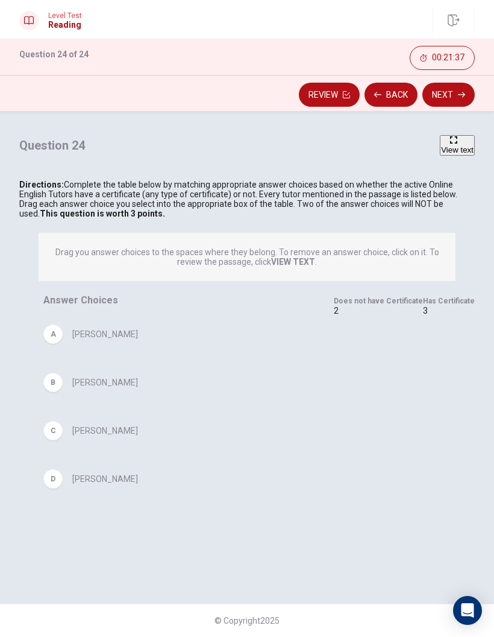
click at [440, 156] on button "View text" at bounding box center [457, 145] width 35 height 20
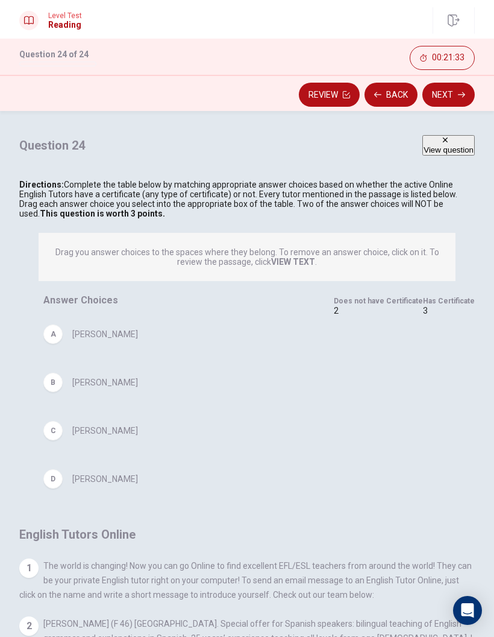
click at [423, 156] on button "View question" at bounding box center [449, 145] width 52 height 20
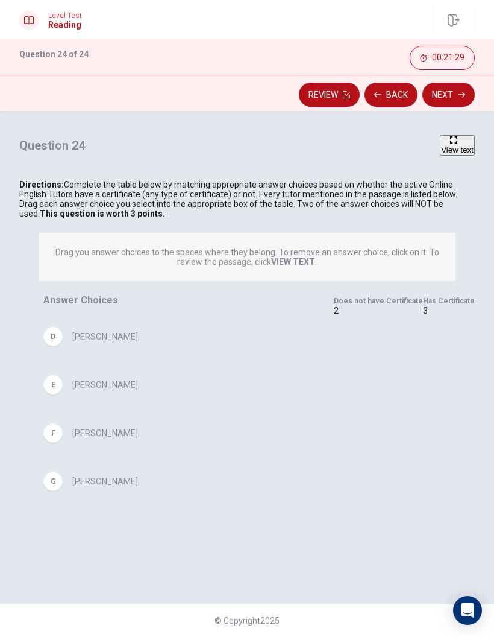
scroll to position [142, 0]
click at [441, 154] on span "View text" at bounding box center [457, 149] width 33 height 9
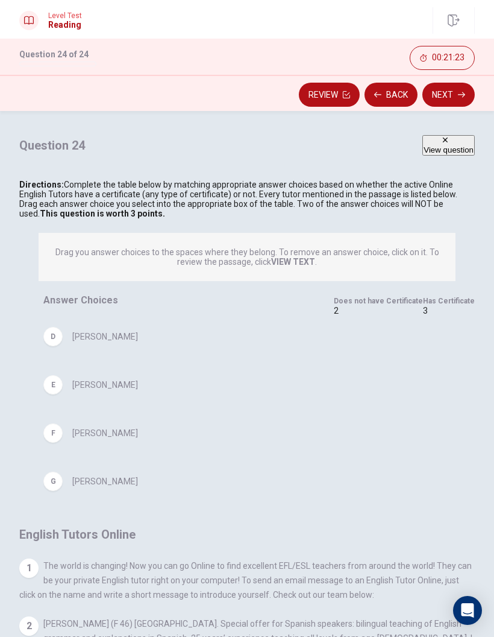
click at [436, 154] on span "View question" at bounding box center [449, 149] width 50 height 9
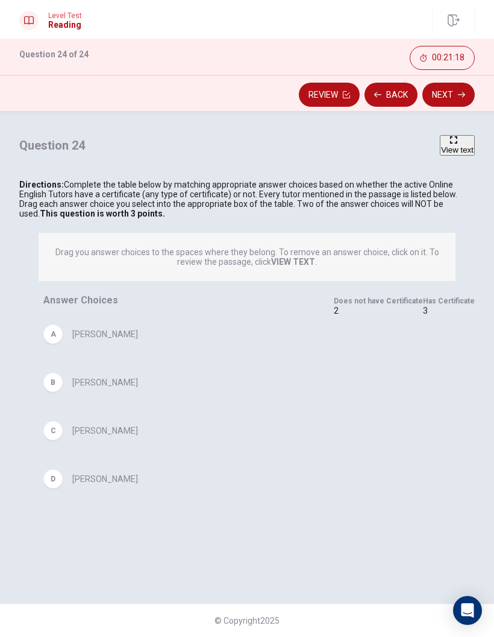
scroll to position [0, 0]
click at [61, 344] on div "A" at bounding box center [52, 333] width 19 height 19
click at [69, 402] on div "B [PERSON_NAME]" at bounding box center [178, 382] width 271 height 39
click at [174, 283] on div "Question 24 View text Directions: Complete the table below by matching appropri…" at bounding box center [247, 329] width 456 height 389
click at [441, 154] on span "View text" at bounding box center [457, 149] width 33 height 9
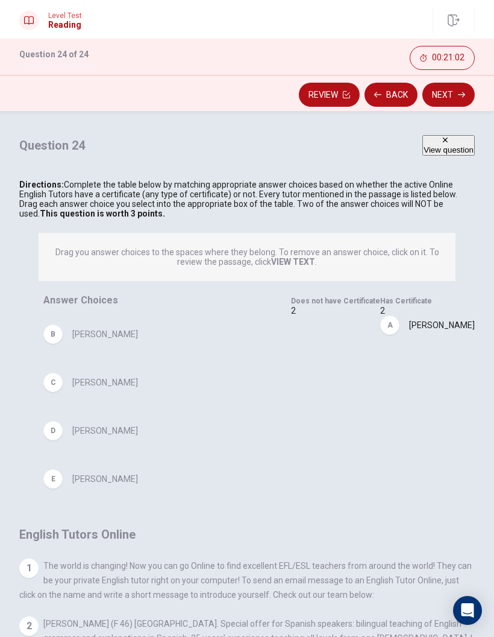
click at [432, 154] on span "View question" at bounding box center [449, 149] width 50 height 9
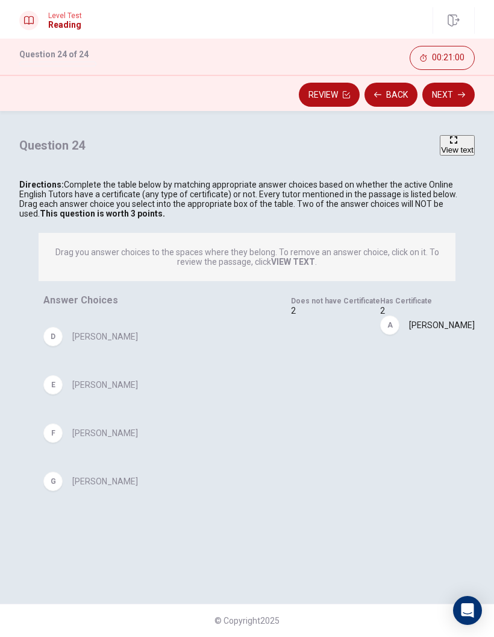
scroll to position [94, 0]
click at [81, 419] on span "[PERSON_NAME]" at bounding box center [105, 433] width 66 height 10
click at [83, 419] on span "[PERSON_NAME]" at bounding box center [105, 433] width 66 height 10
click at [58, 419] on div "F" at bounding box center [52, 432] width 19 height 19
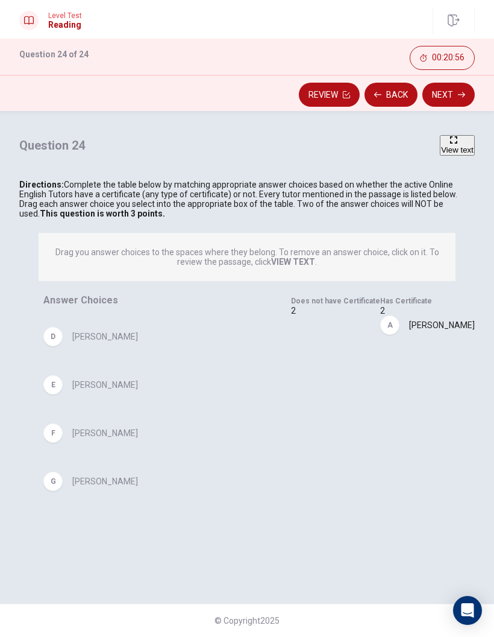
click at [61, 419] on div "F" at bounding box center [52, 432] width 19 height 19
click at [441, 154] on span "View text" at bounding box center [457, 149] width 33 height 9
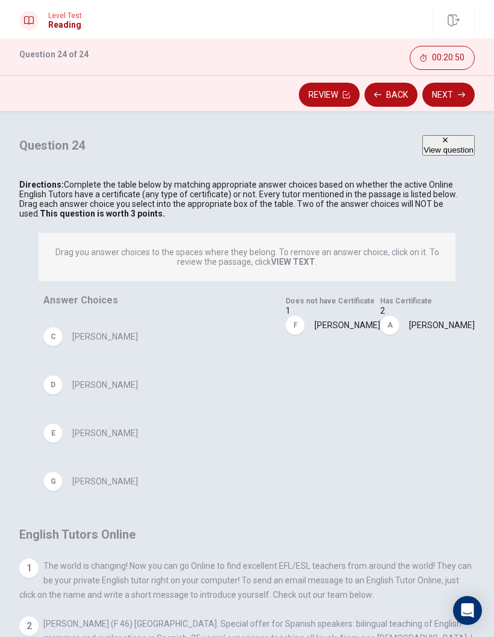
scroll to position [74, 0]
click at [435, 154] on span "View question" at bounding box center [449, 149] width 50 height 9
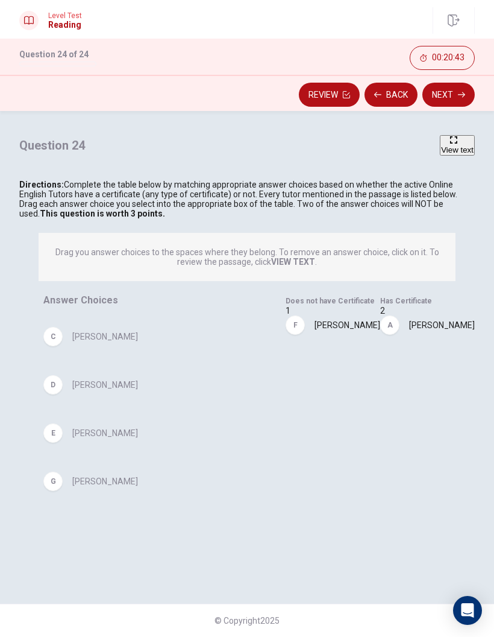
click at [74, 419] on span "[PERSON_NAME]" at bounding box center [105, 481] width 66 height 10
click at [55, 419] on div "B [PERSON_NAME] C [PERSON_NAME] D [PERSON_NAME] E [PERSON_NAME]" at bounding box center [159, 408] width 233 height 186
click at [441, 154] on span "View text" at bounding box center [457, 149] width 33 height 9
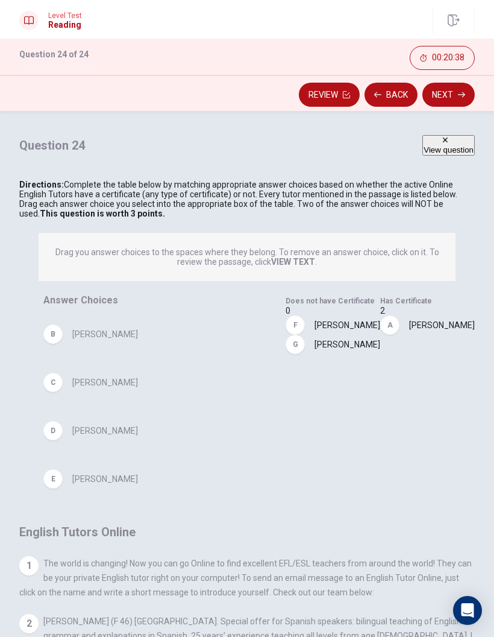
scroll to position [91, 0]
click at [438, 154] on span "View question" at bounding box center [449, 149] width 50 height 9
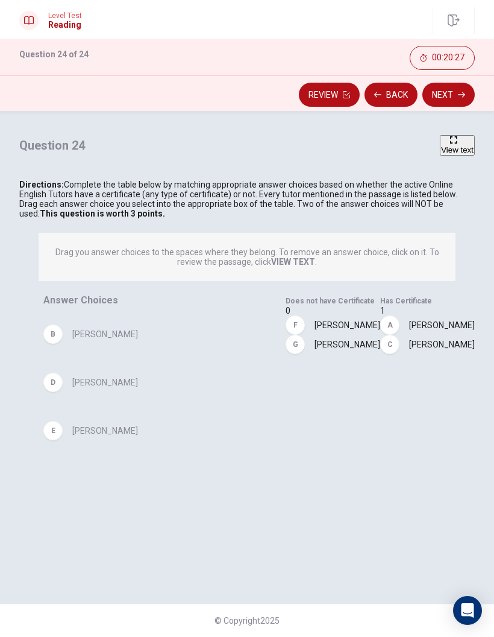
click at [441, 154] on span "View text" at bounding box center [457, 149] width 33 height 9
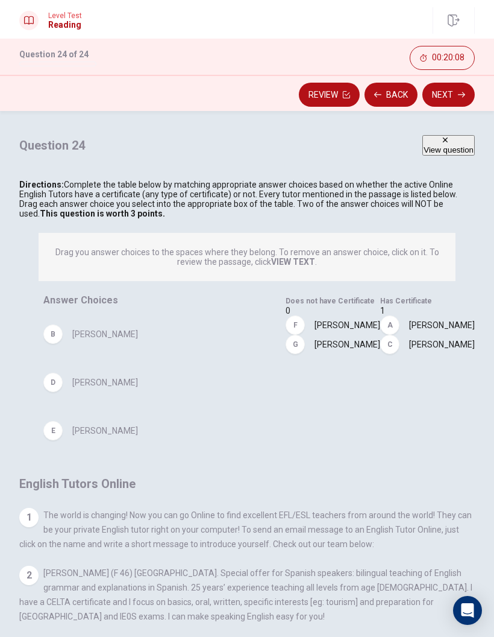
click at [434, 154] on span "View question" at bounding box center [449, 149] width 50 height 9
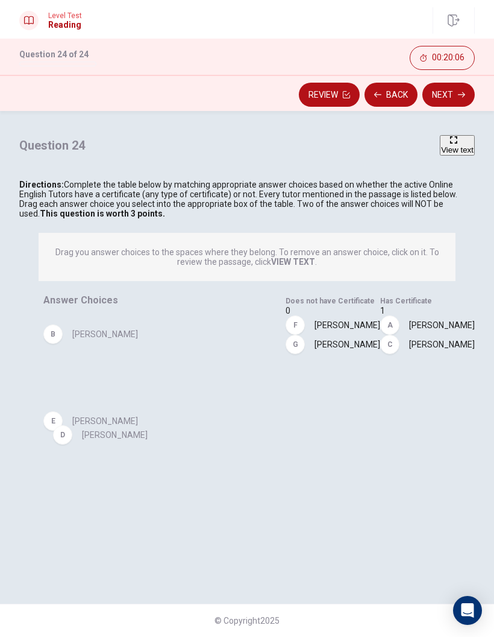
click at [57, 419] on div "B [PERSON_NAME] E [PERSON_NAME]" at bounding box center [154, 392] width 223 height 154
click at [441, 154] on span "View text" at bounding box center [457, 149] width 33 height 9
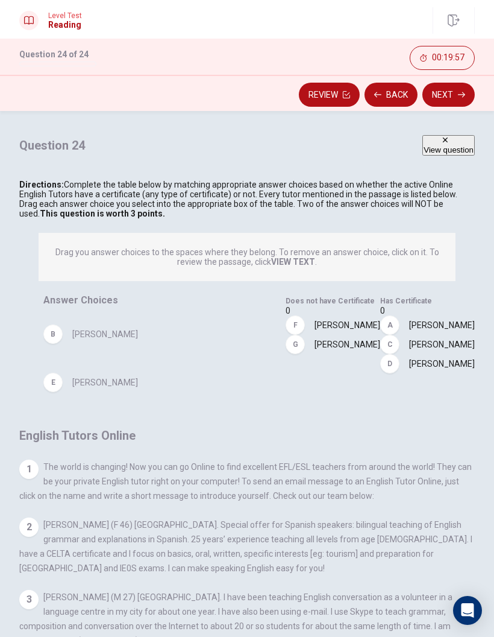
click at [428, 154] on span "View question" at bounding box center [449, 149] width 50 height 9
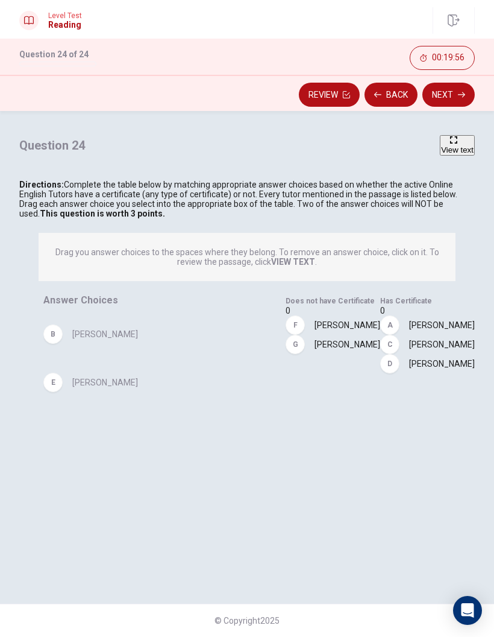
click at [464, 99] on button "Next" at bounding box center [449, 95] width 52 height 24
click at [121, 419] on input "You must click this to continue" at bounding box center [247, 318] width 494 height 637
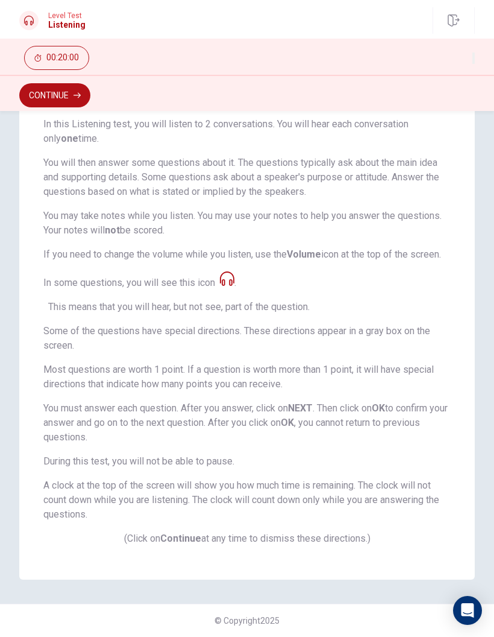
scroll to position [119, 0]
click at [58, 100] on button "Continue" at bounding box center [54, 95] width 71 height 24
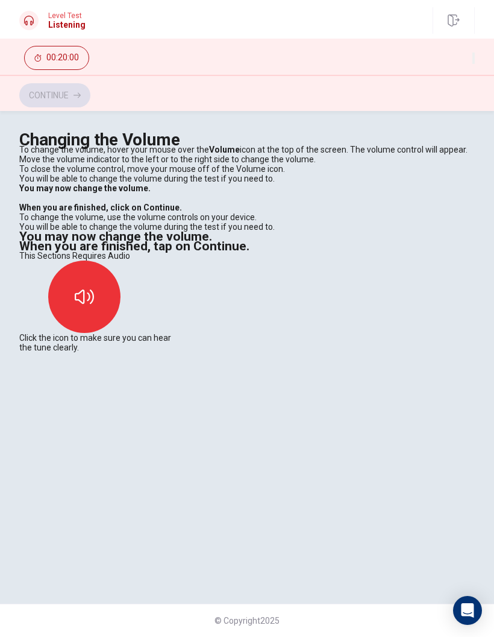
scroll to position [0, 0]
click at [94, 306] on icon "button" at bounding box center [84, 296] width 19 height 19
click at [50, 92] on button "Continue" at bounding box center [54, 95] width 71 height 24
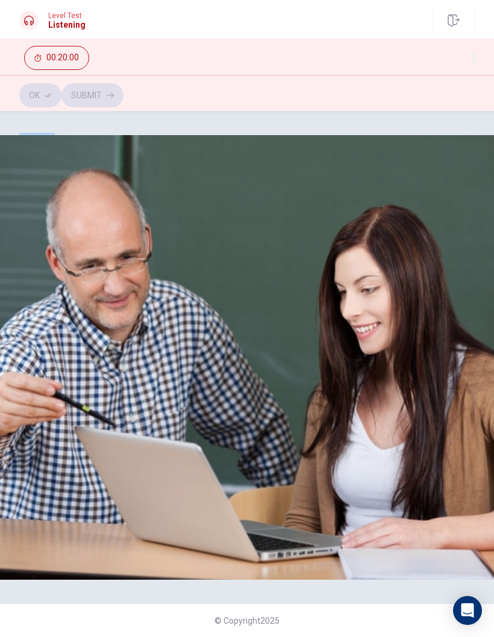
click at [469, 154] on div "Listen to this clip about Opera Shows and answer the following questions. You c…" at bounding box center [247, 144] width 456 height 19
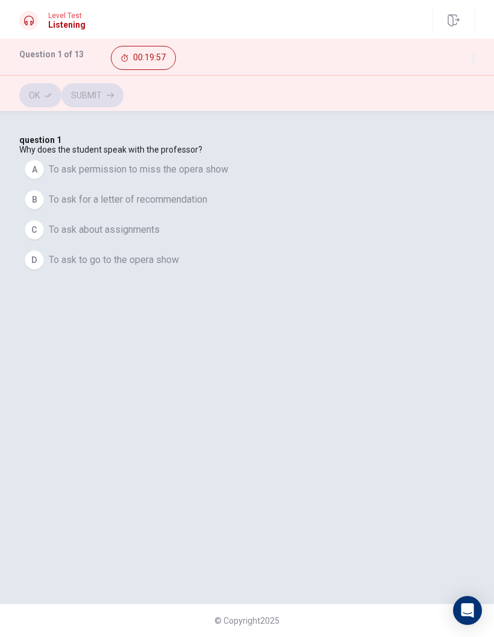
click at [232, 275] on button "D To ask to go to the opera show" at bounding box center [247, 260] width 456 height 30
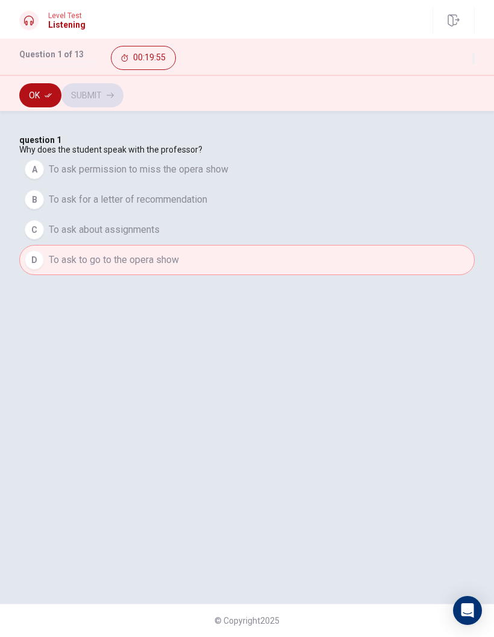
click at [48, 101] on button "Ok" at bounding box center [40, 95] width 42 height 24
click at [124, 87] on button "Submit" at bounding box center [92, 95] width 62 height 24
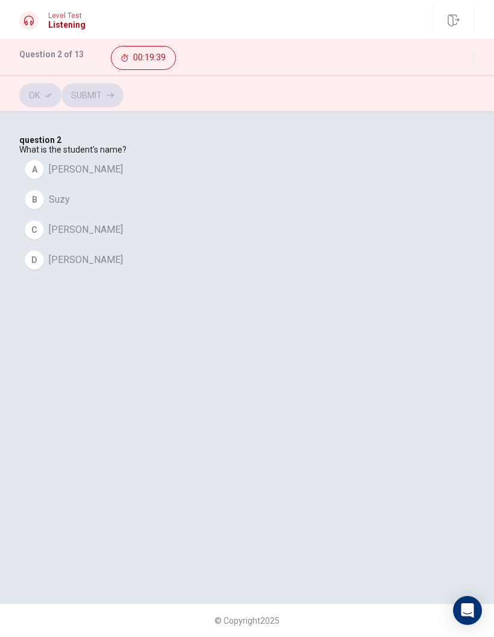
click at [150, 275] on button "D [PERSON_NAME]" at bounding box center [247, 260] width 456 height 30
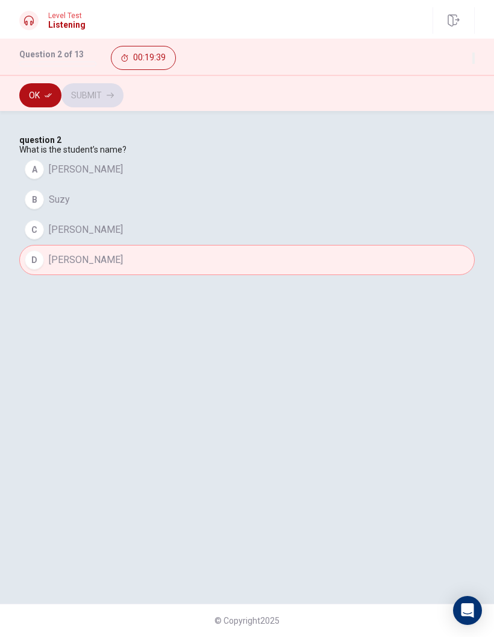
click at [158, 245] on button "[PERSON_NAME]" at bounding box center [247, 230] width 456 height 30
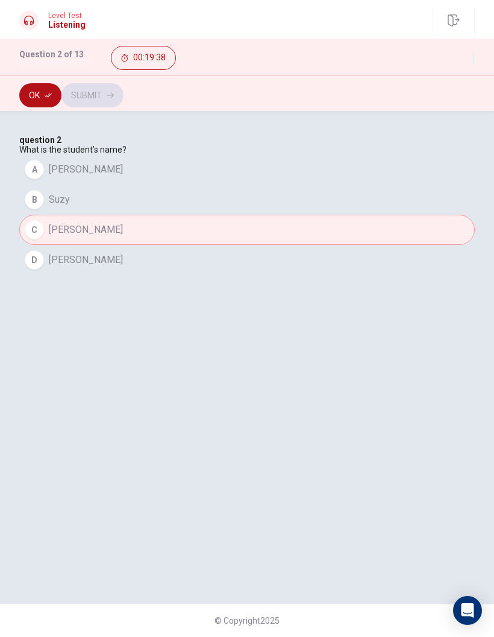
click at [170, 215] on button "B Suzy" at bounding box center [247, 199] width 456 height 30
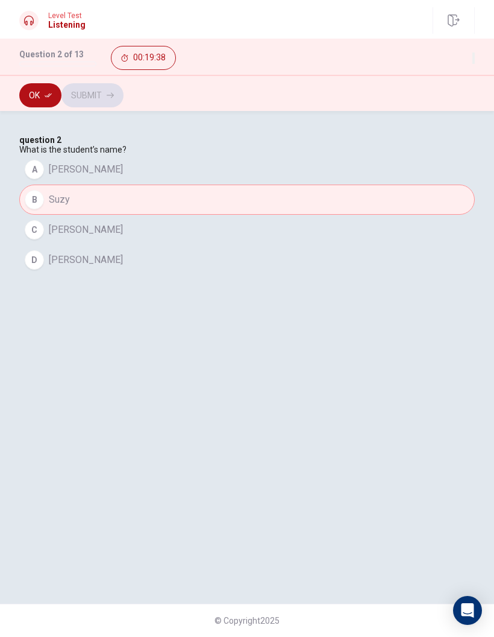
click at [156, 275] on button "D [PERSON_NAME]" at bounding box center [247, 260] width 456 height 30
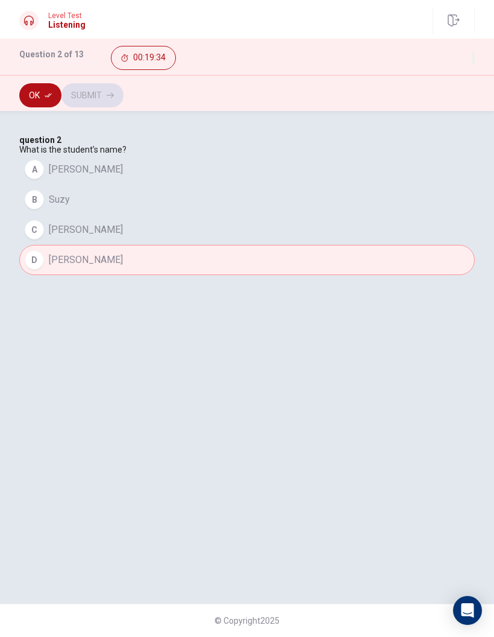
click at [51, 96] on icon "button" at bounding box center [48, 95] width 7 height 7
click at [124, 101] on button "Submit" at bounding box center [92, 95] width 62 height 24
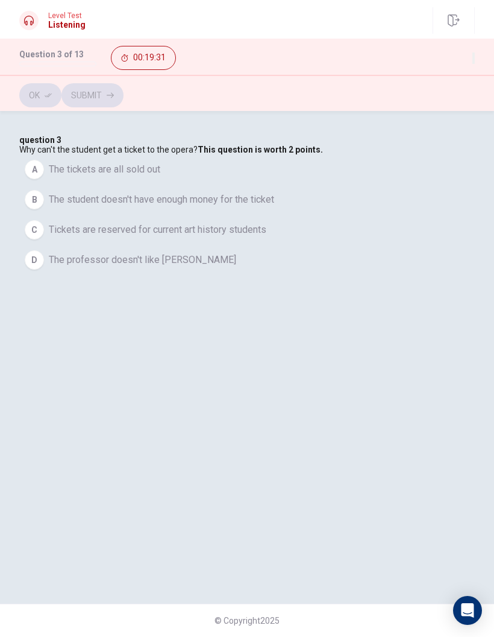
click at [274, 207] on span "The student doesn't have enough money for the ticket" at bounding box center [161, 199] width 225 height 14
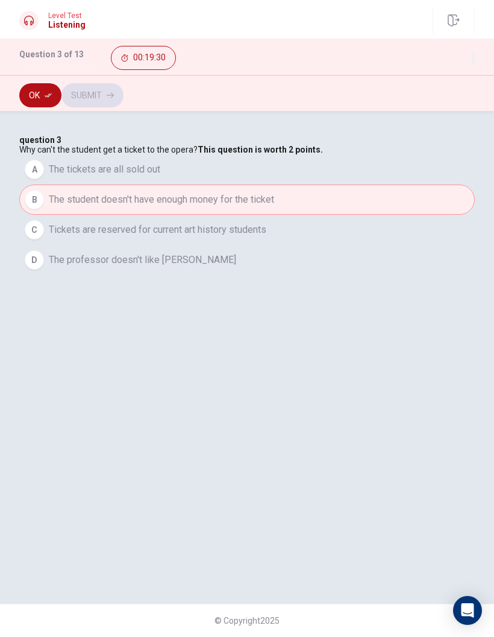
click at [266, 237] on span "Tickets are reserved for current art history students" at bounding box center [158, 229] width 218 height 14
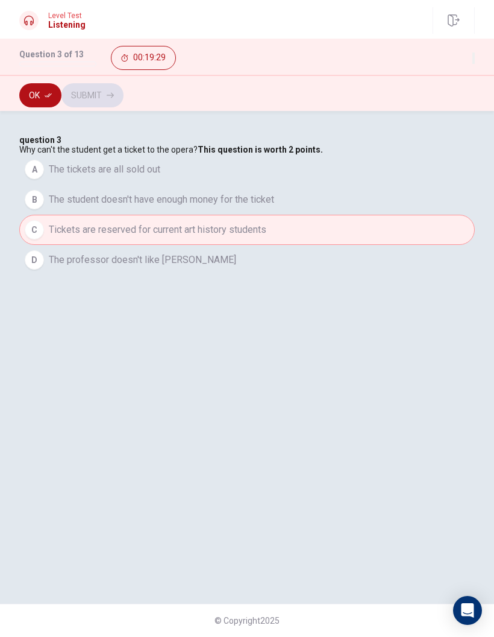
click at [278, 275] on button "D The professor doesn't like [PERSON_NAME]" at bounding box center [247, 260] width 456 height 30
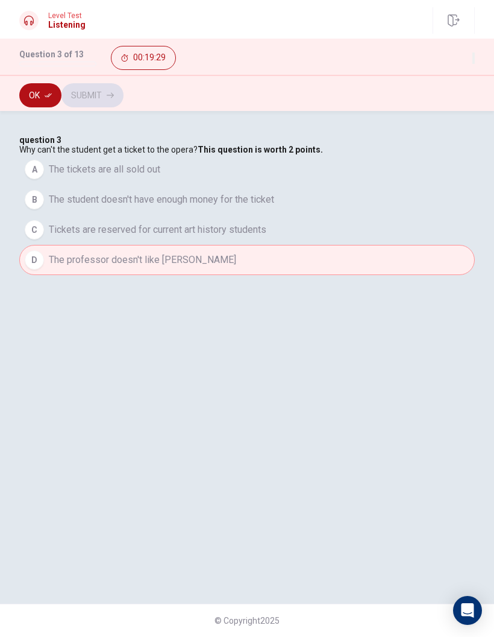
click at [266, 237] on span "Tickets are reserved for current art history students" at bounding box center [158, 229] width 218 height 14
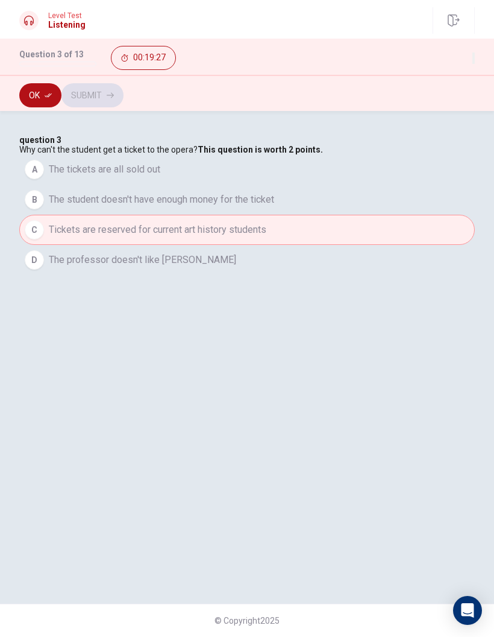
click at [50, 101] on button "Ok" at bounding box center [40, 95] width 42 height 24
click at [439, 122] on div "question 3 Why can't the student get a ticket to the opera? This question is wo…" at bounding box center [247, 374] width 494 height 526
click at [140, 267] on span "The professor doesn't like [PERSON_NAME]" at bounding box center [142, 260] width 187 height 14
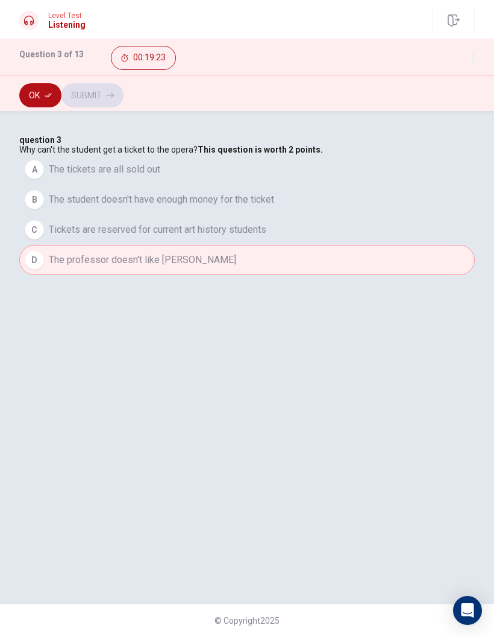
click at [52, 94] on button "Ok" at bounding box center [40, 95] width 42 height 24
click at [128, 245] on button "C Tickets are reserved for current art history students" at bounding box center [247, 230] width 456 height 30
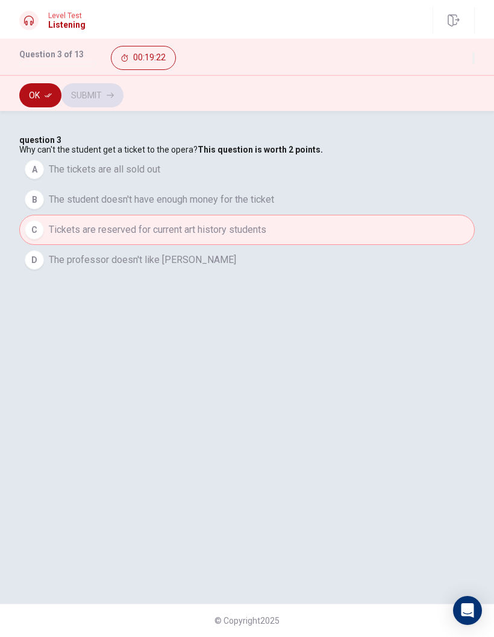
click at [128, 245] on button "C Tickets are reserved for current art history students" at bounding box center [247, 230] width 456 height 30
click at [130, 237] on span "Tickets are reserved for current art history students" at bounding box center [158, 229] width 218 height 14
click at [60, 89] on button "Ok" at bounding box center [40, 95] width 42 height 24
click at [124, 89] on button "Submit" at bounding box center [92, 95] width 62 height 24
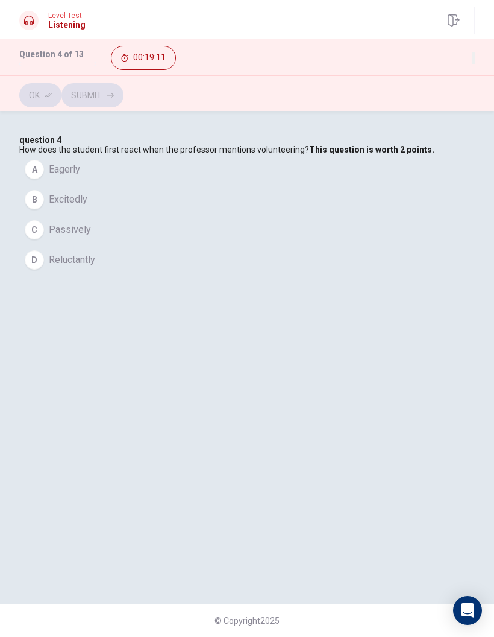
click at [167, 215] on button "B Excitedly" at bounding box center [247, 199] width 456 height 30
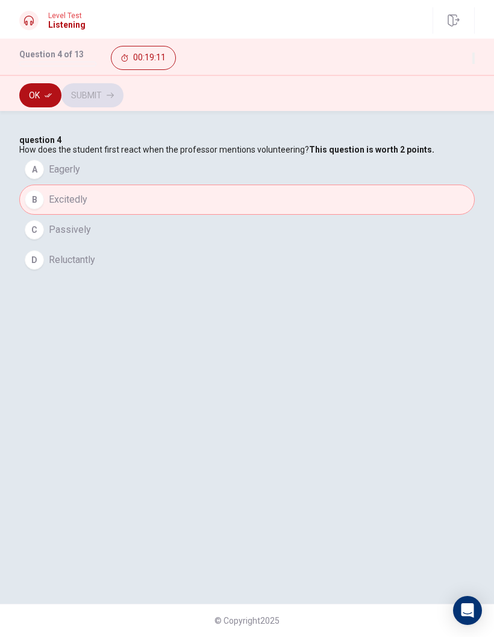
click at [159, 245] on button "C Passively" at bounding box center [247, 230] width 456 height 30
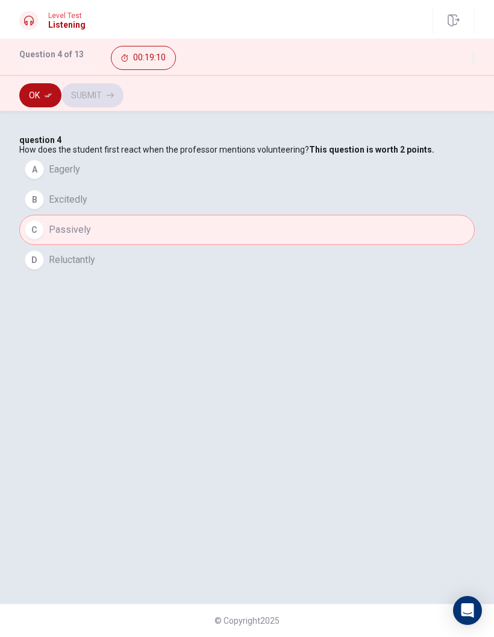
click at [154, 275] on button "D Reluctantly" at bounding box center [247, 260] width 456 height 30
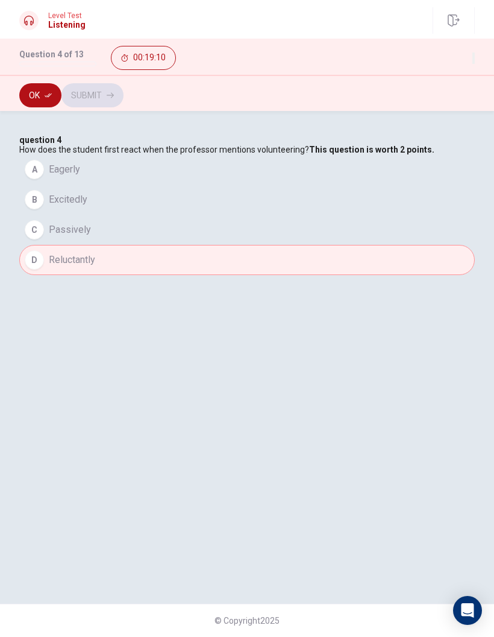
click at [163, 245] on button "C Passively" at bounding box center [247, 230] width 456 height 30
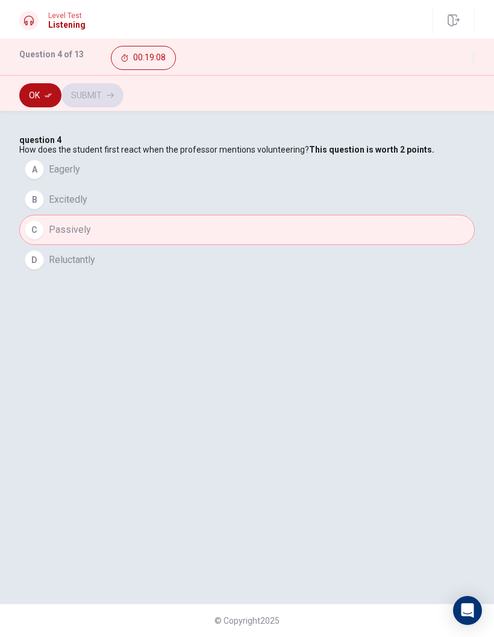
click at [148, 275] on button "D Reluctantly" at bounding box center [247, 260] width 456 height 30
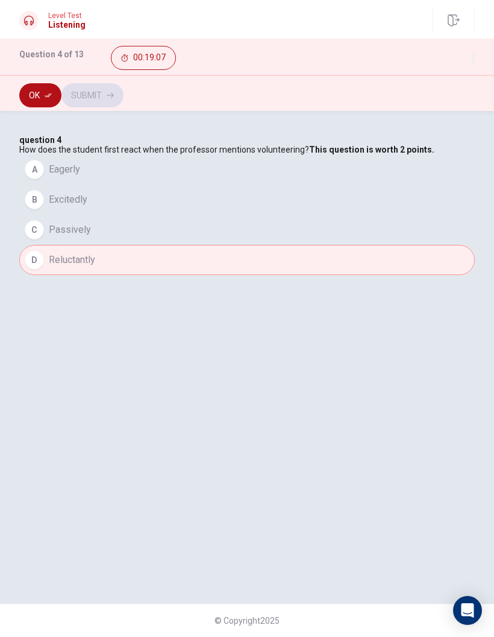
click at [37, 102] on button "Ok" at bounding box center [40, 95] width 42 height 24
click at [124, 85] on button "Submit" at bounding box center [92, 95] width 62 height 24
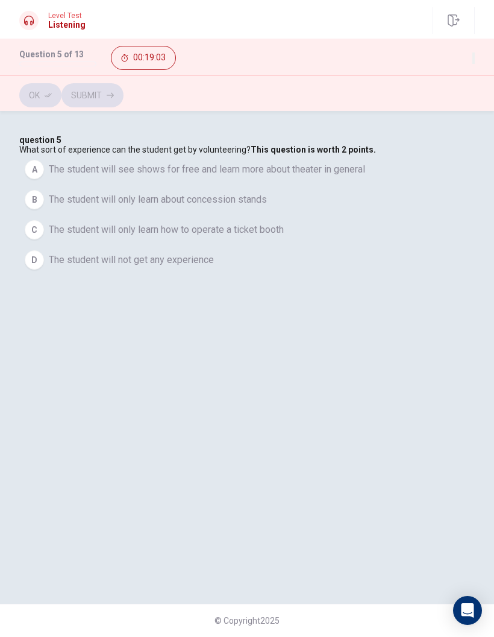
click at [213, 177] on span "The student will see shows for free and learn more about theater in general" at bounding box center [207, 169] width 317 height 14
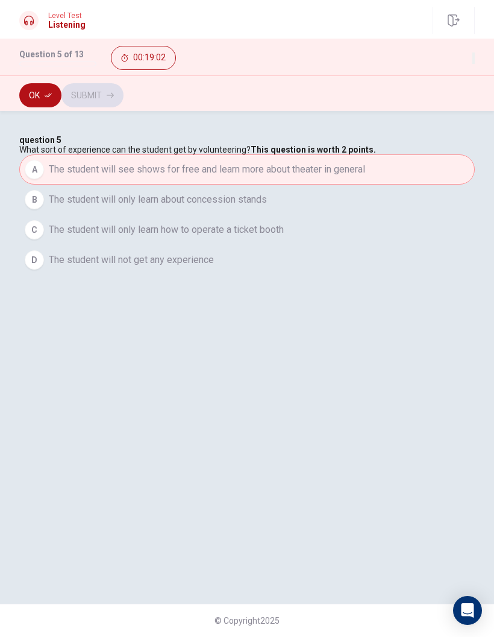
click at [188, 207] on span "The student will only learn about concession stands" at bounding box center [158, 199] width 218 height 14
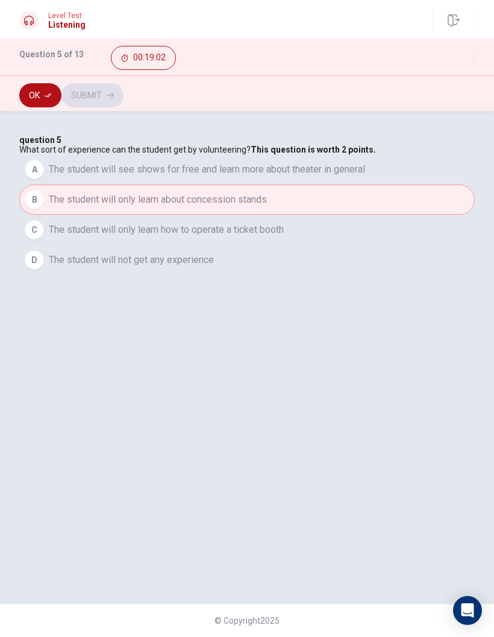
click at [177, 237] on span "The student will only learn how to operate a ticket booth" at bounding box center [166, 229] width 235 height 14
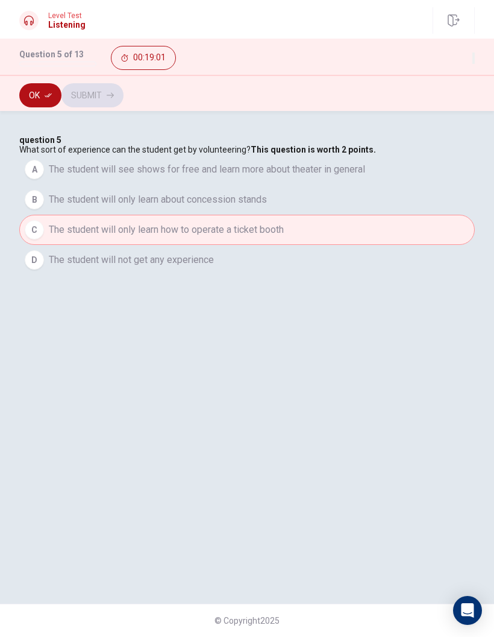
click at [169, 267] on span "The student will not get any experience" at bounding box center [131, 260] width 165 height 14
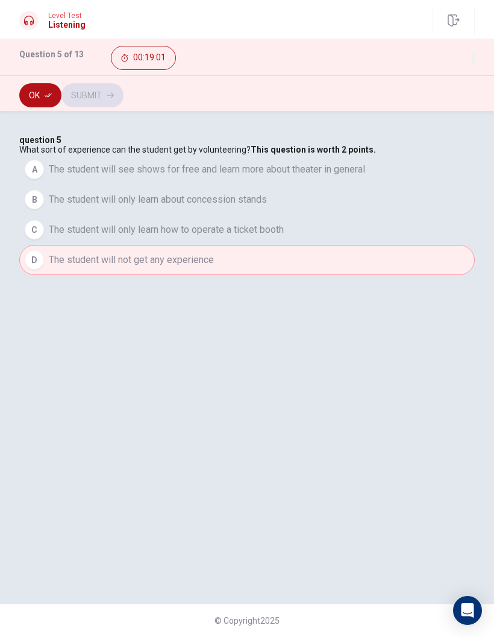
click at [174, 237] on span "The student will only learn how to operate a ticket booth" at bounding box center [166, 229] width 235 height 14
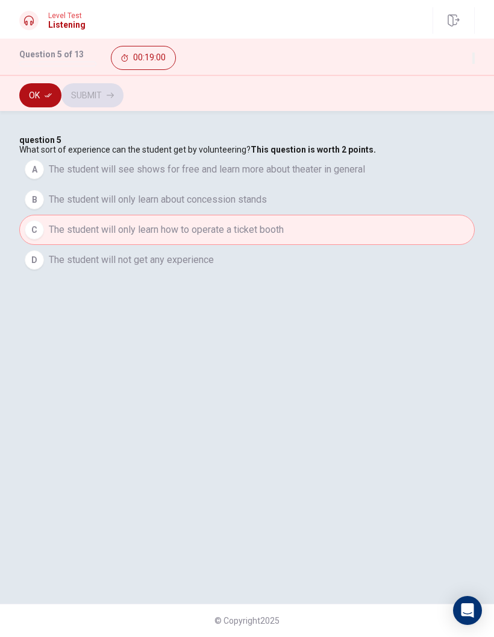
click at [196, 207] on span "The student will only learn about concession stands" at bounding box center [158, 199] width 218 height 14
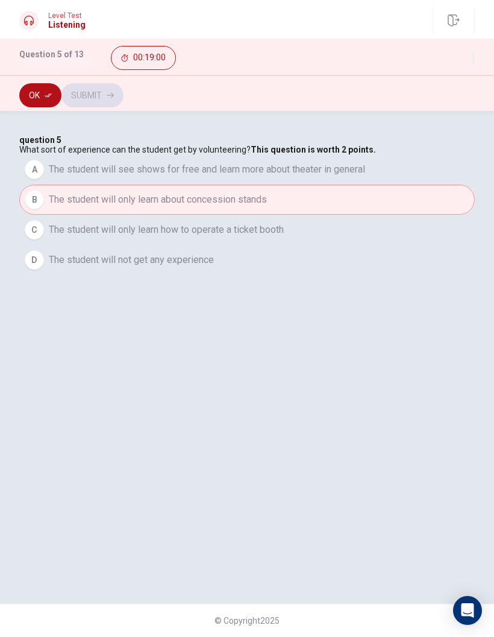
click at [224, 177] on span "The student will see shows for free and learn more about theater in general" at bounding box center [207, 169] width 317 height 14
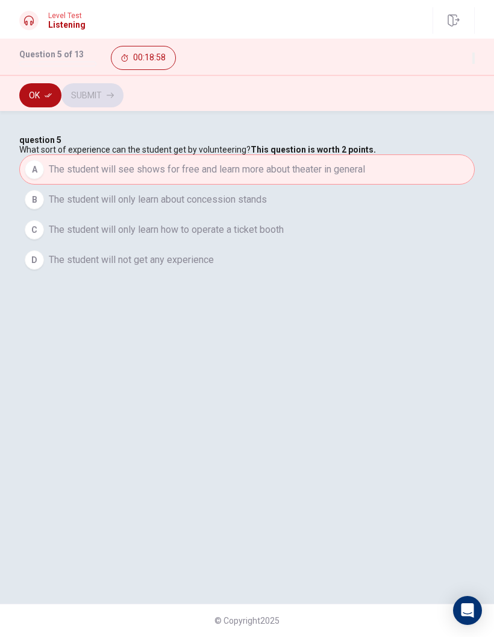
click at [38, 96] on button "Ok" at bounding box center [40, 95] width 42 height 24
click at [124, 100] on button "Submit" at bounding box center [92, 95] width 62 height 24
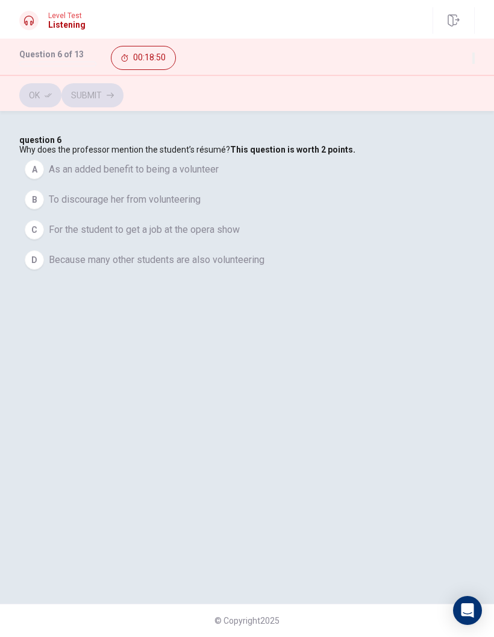
click at [131, 275] on button "D Because many other students are also volunteering" at bounding box center [247, 260] width 456 height 30
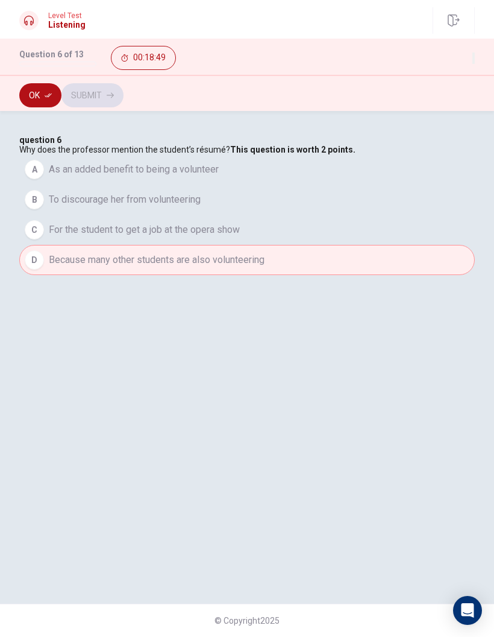
click at [150, 237] on span "For the student to get a job at the opera show" at bounding box center [144, 229] width 191 height 14
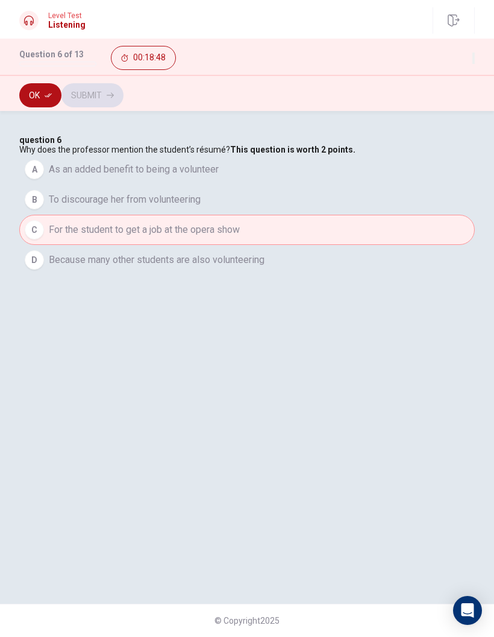
click at [130, 207] on span "To discourage her from volunteering" at bounding box center [125, 199] width 152 height 14
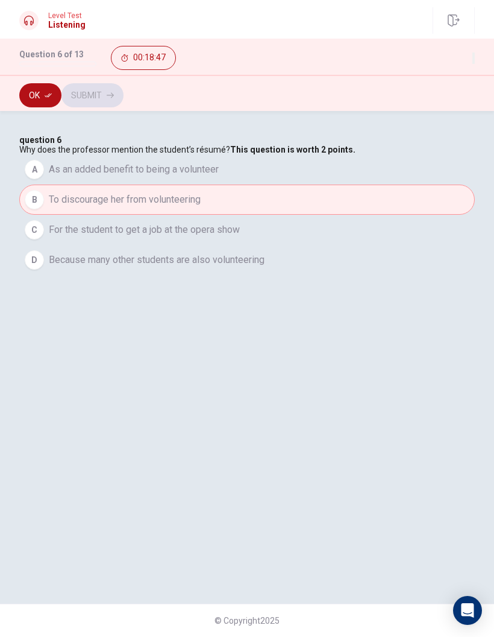
click at [147, 177] on span "As an added benefit to being a volunteer" at bounding box center [134, 169] width 170 height 14
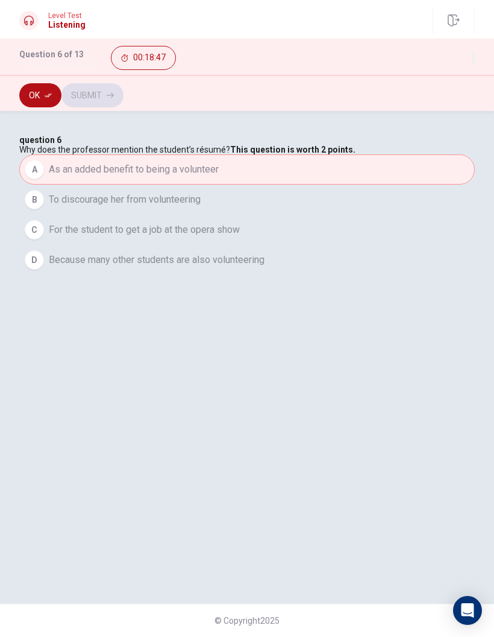
click at [154, 207] on span "To discourage her from volunteering" at bounding box center [125, 199] width 152 height 14
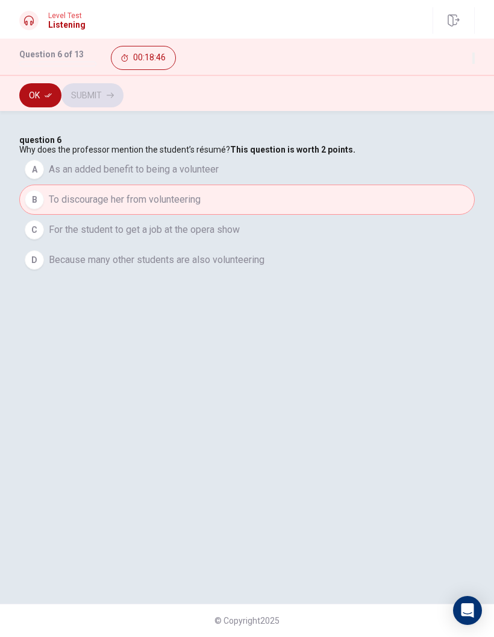
click at [148, 237] on span "For the student to get a job at the opera show" at bounding box center [144, 229] width 191 height 14
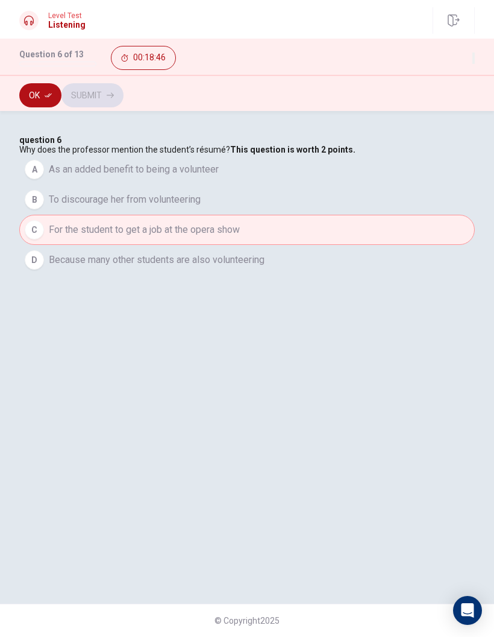
click at [140, 267] on span "Because many other students are also volunteering" at bounding box center [157, 260] width 216 height 14
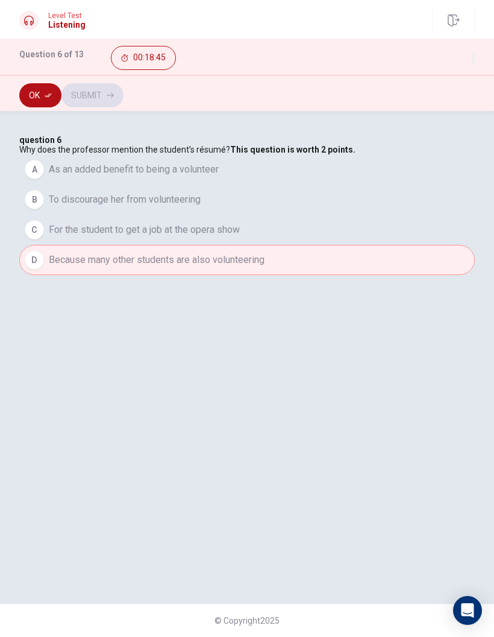
click at [148, 237] on span "For the student to get a job at the opera show" at bounding box center [144, 229] width 191 height 14
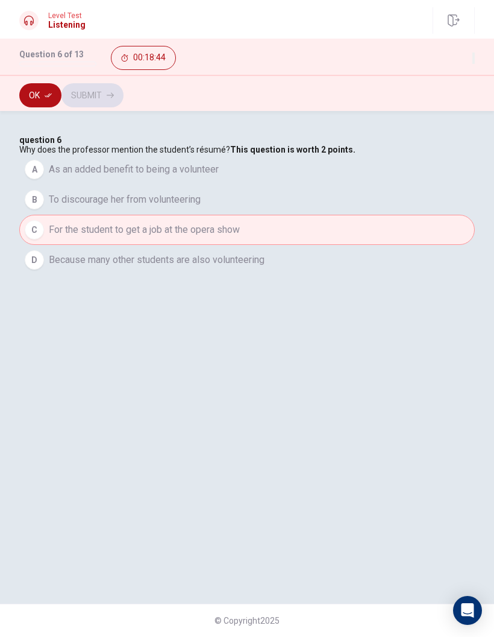
click at [109, 267] on span "Because many other students are also volunteering" at bounding box center [157, 260] width 216 height 14
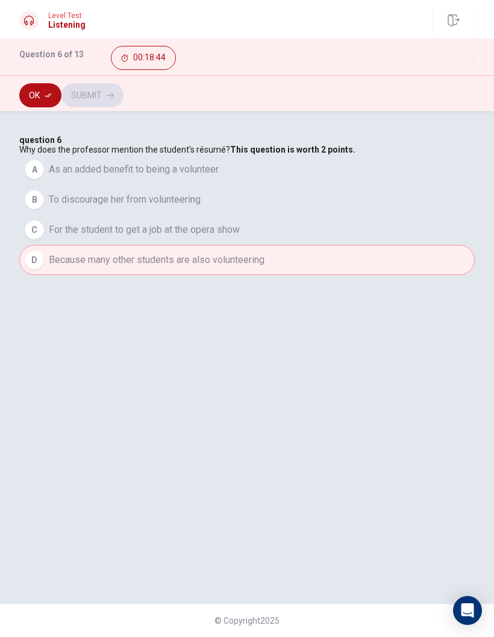
click at [134, 237] on span "For the student to get a job at the opera show" at bounding box center [144, 229] width 191 height 14
click at [133, 237] on span "For the student to get a job at the opera show" at bounding box center [144, 229] width 191 height 14
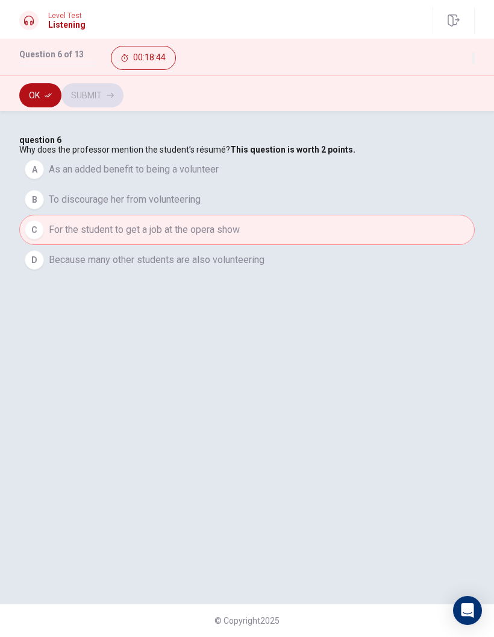
click at [132, 237] on span "For the student to get a job at the opera show" at bounding box center [144, 229] width 191 height 14
click at [131, 237] on span "For the student to get a job at the opera show" at bounding box center [144, 229] width 191 height 14
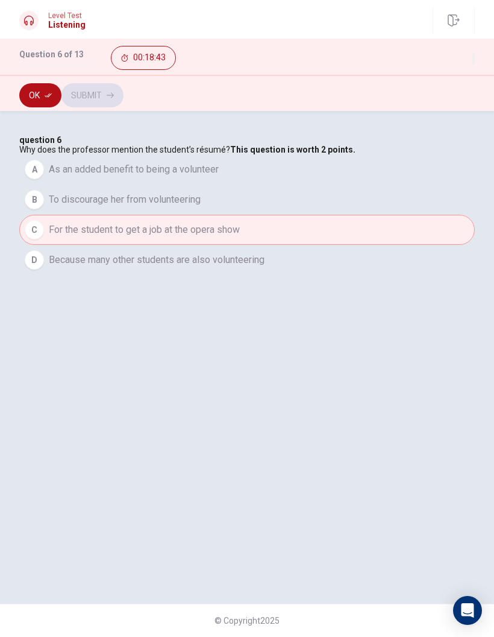
click at [131, 237] on span "For the student to get a job at the opera show" at bounding box center [144, 229] width 191 height 14
click at [130, 237] on span "For the student to get a job at the opera show" at bounding box center [144, 229] width 191 height 14
click at [185, 245] on button "C For the student to get a job at the opera show" at bounding box center [247, 230] width 456 height 30
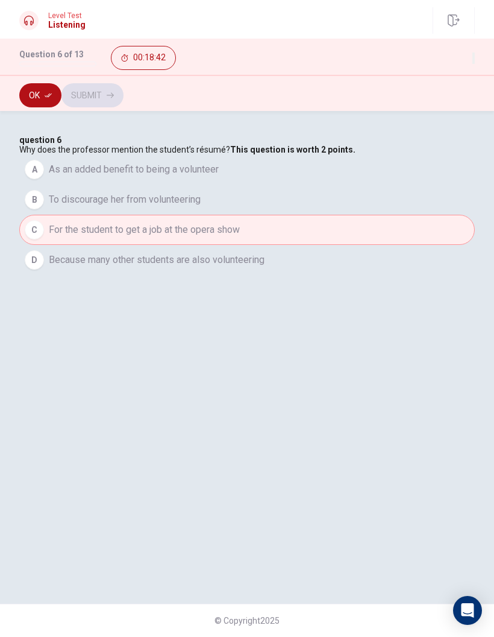
click at [185, 245] on button "C For the student to get a job at the opera show" at bounding box center [247, 230] width 456 height 30
click at [183, 245] on button "C For the student to get a job at the opera show" at bounding box center [247, 230] width 456 height 30
click at [182, 245] on button "C For the student to get a job at the opera show" at bounding box center [247, 230] width 456 height 30
click at [406, 215] on button "B To discourage her from volunteering" at bounding box center [247, 199] width 456 height 30
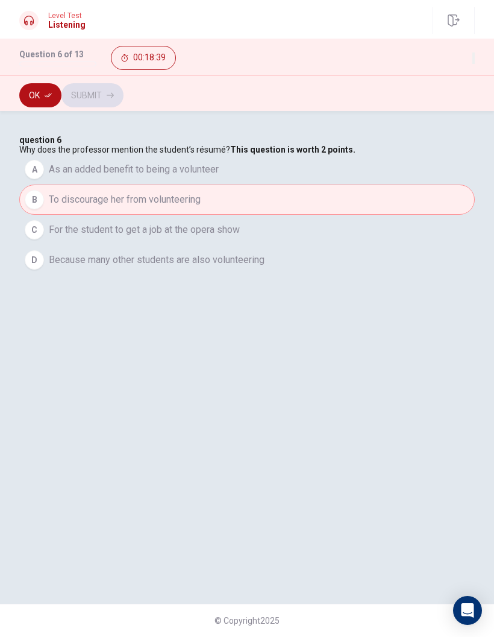
click at [44, 179] on div "A" at bounding box center [34, 169] width 19 height 19
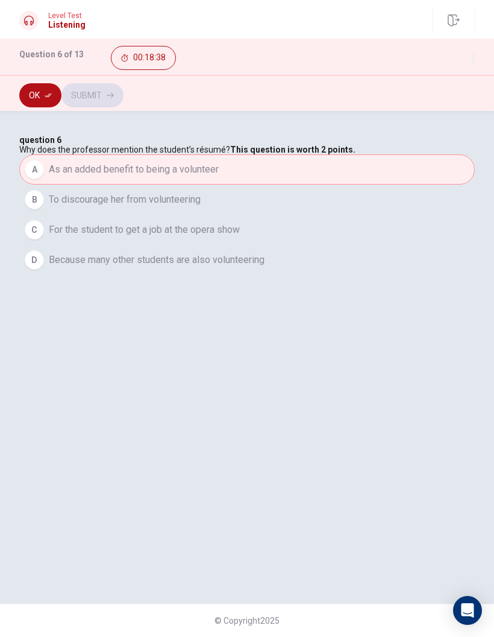
click at [30, 101] on button "Ok" at bounding box center [40, 95] width 42 height 24
click at [124, 98] on button "Submit" at bounding box center [92, 95] width 62 height 24
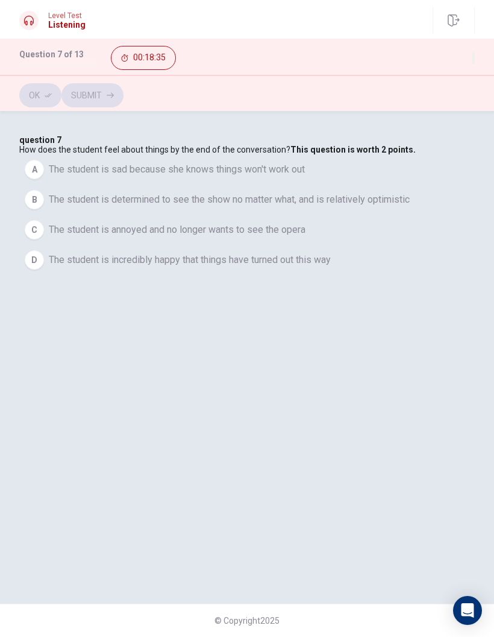
click at [122, 207] on span "The student is determined to see the show no matter what, and is relatively opt…" at bounding box center [229, 199] width 361 height 14
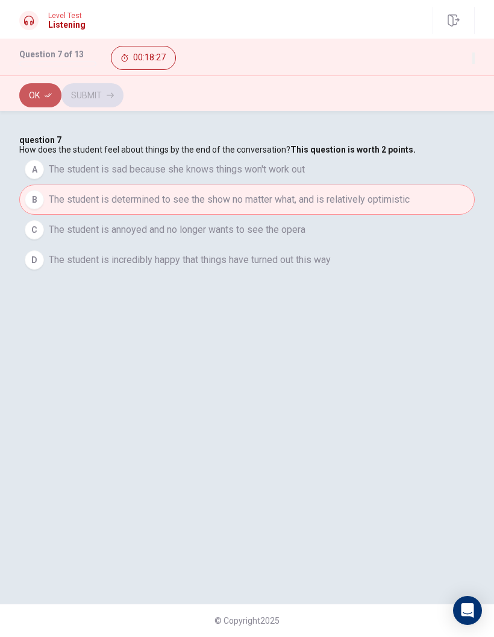
click at [28, 104] on button "Ok" at bounding box center [40, 95] width 42 height 24
click at [124, 95] on button "Submit" at bounding box center [92, 95] width 62 height 24
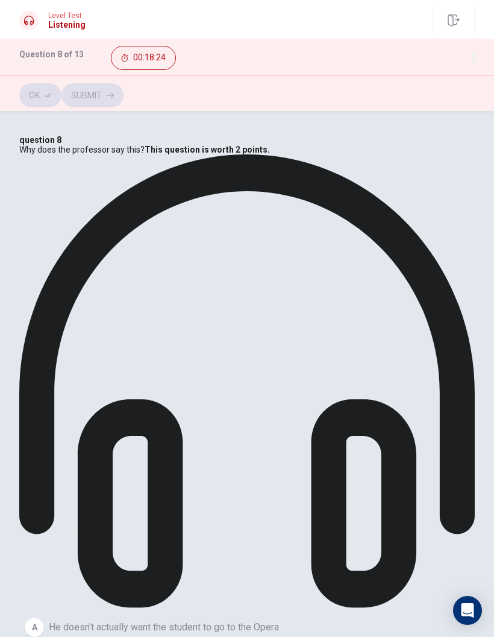
click at [364, 199] on icon at bounding box center [247, 382] width 456 height 456
click at [364, 197] on icon at bounding box center [247, 382] width 456 height 456
click at [44, 419] on div "A" at bounding box center [34, 626] width 19 height 19
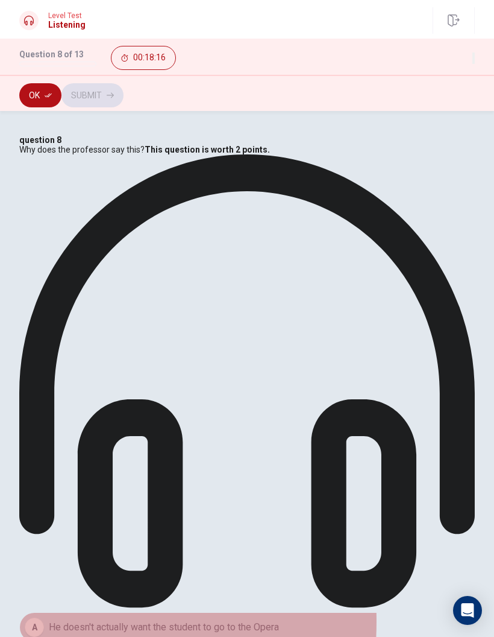
click at [73, 419] on button "A He doesn't actually want the student to go to the Opera" at bounding box center [247, 627] width 456 height 30
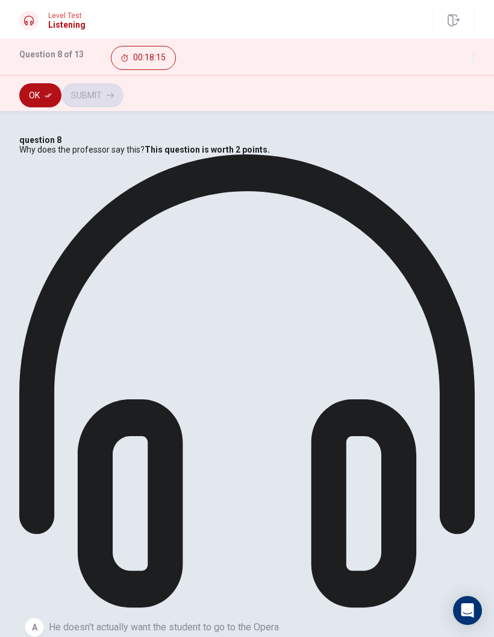
click at [25, 86] on button "Ok" at bounding box center [40, 95] width 42 height 24
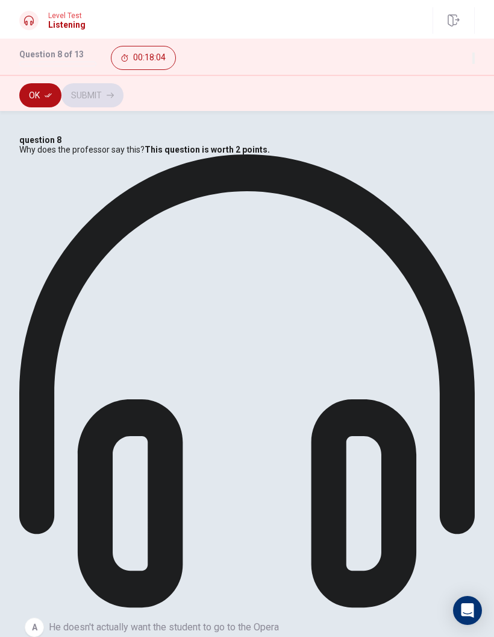
click at [40, 101] on button "Ok" at bounding box center [40, 95] width 42 height 24
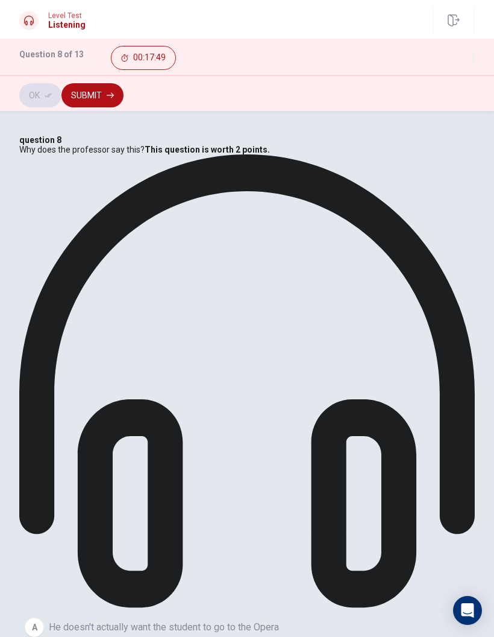
click at [455, 79] on div "Ok Submit" at bounding box center [247, 93] width 494 height 36
click at [124, 94] on button "Submit" at bounding box center [92, 95] width 62 height 24
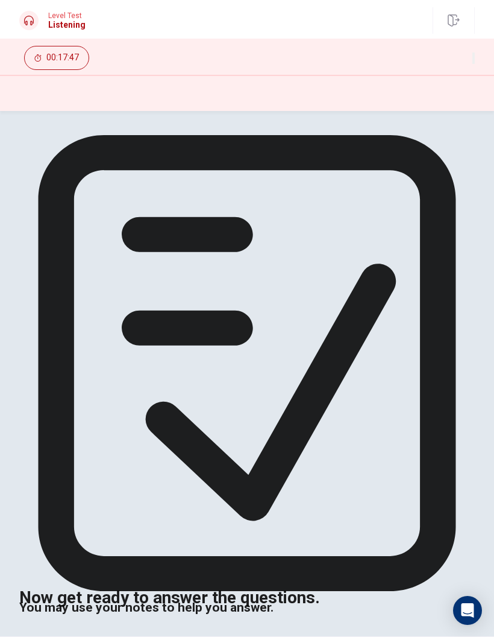
click at [389, 419] on div "Now get ready to answer the questions. You may use your notes to help you answe…" at bounding box center [247, 373] width 494 height 477
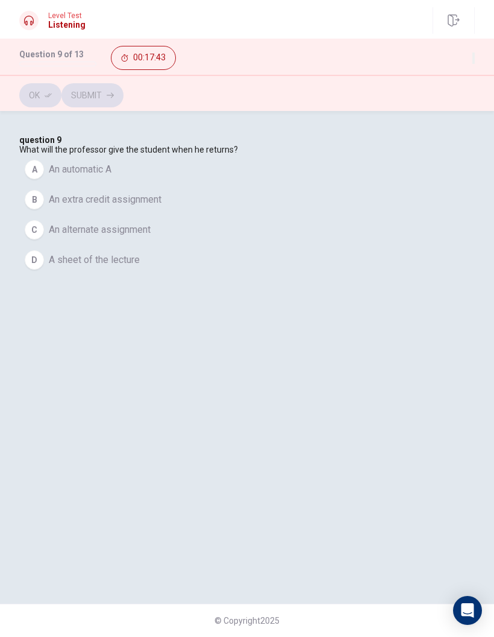
click at [312, 275] on button "D A sheet of the lecture" at bounding box center [247, 260] width 456 height 30
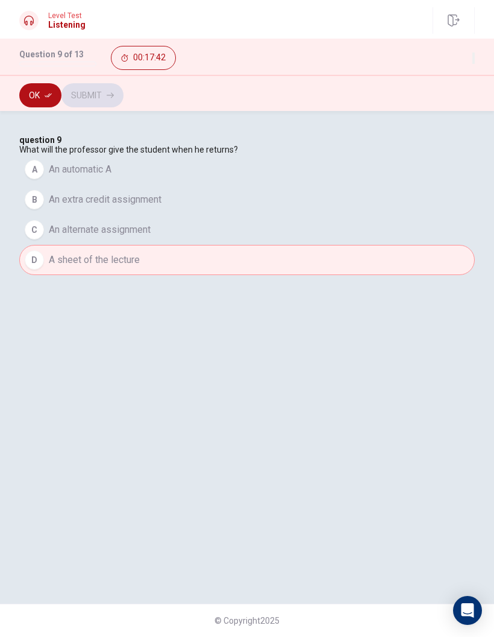
click at [53, 90] on button "Ok" at bounding box center [40, 95] width 42 height 24
click at [124, 99] on button "Submit" at bounding box center [92, 95] width 62 height 24
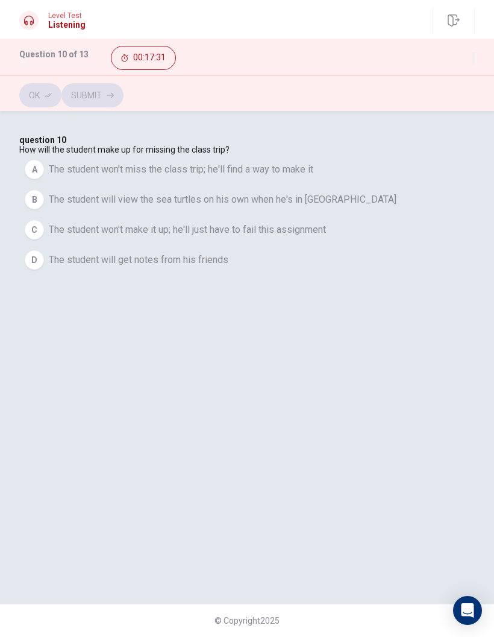
click at [353, 215] on button "B The student will view the sea turtles on his own when he's in [GEOGRAPHIC_DAT…" at bounding box center [247, 199] width 456 height 30
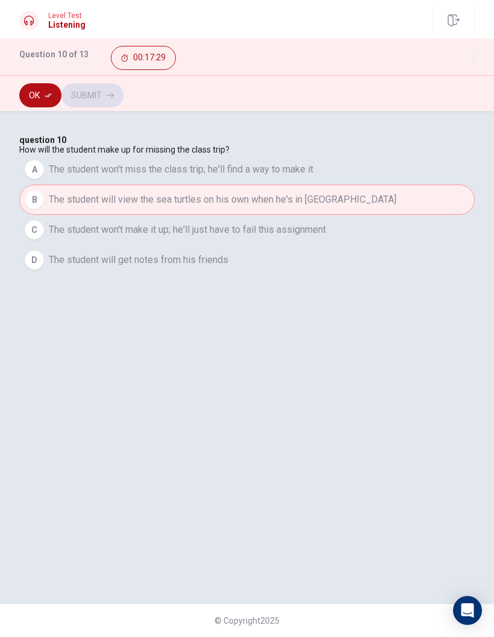
click at [38, 104] on button "Ok" at bounding box center [40, 95] width 42 height 24
click at [124, 93] on button "Submit" at bounding box center [92, 95] width 62 height 24
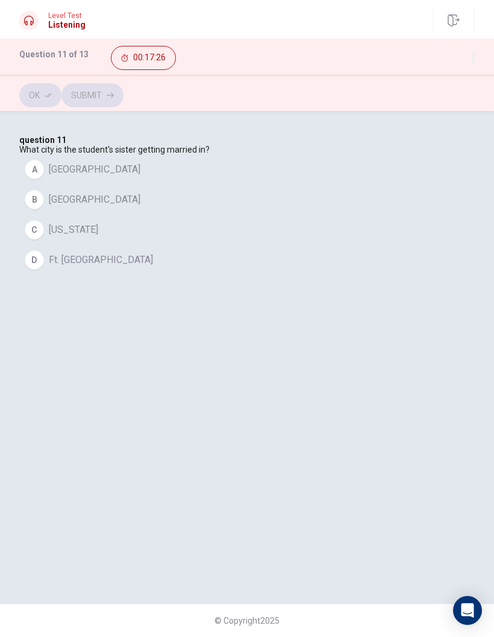
click at [166, 184] on button "A [GEOGRAPHIC_DATA]" at bounding box center [247, 169] width 456 height 30
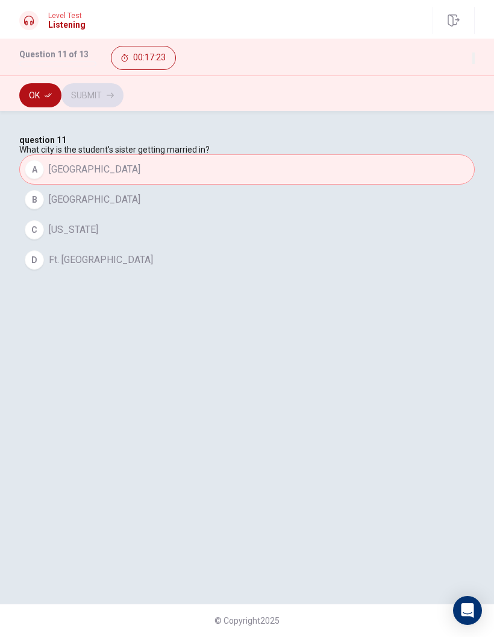
click at [46, 98] on icon "button" at bounding box center [48, 95] width 7 height 7
click at [99, 267] on span "Ft. [GEOGRAPHIC_DATA]" at bounding box center [101, 260] width 104 height 14
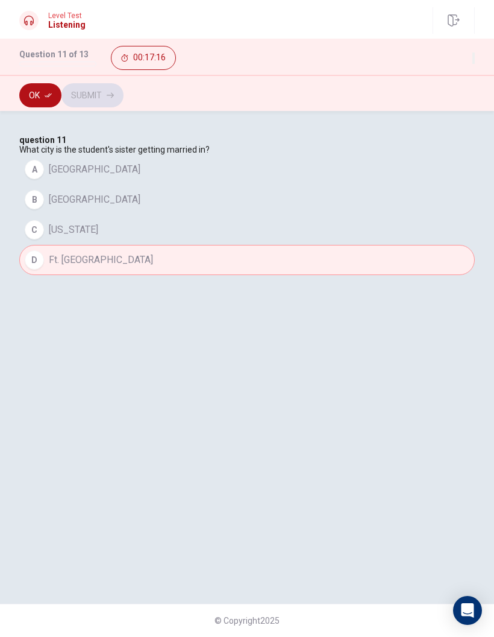
click at [191, 184] on button "A [GEOGRAPHIC_DATA]" at bounding box center [247, 169] width 456 height 30
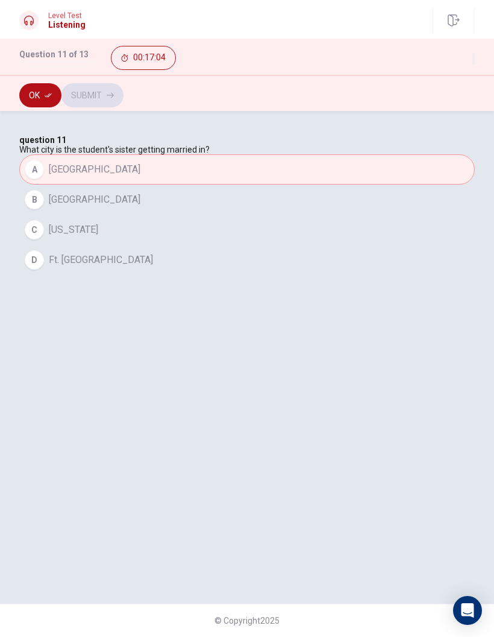
click at [33, 95] on button "Ok" at bounding box center [40, 95] width 42 height 24
click at [124, 102] on button "Submit" at bounding box center [92, 95] width 62 height 24
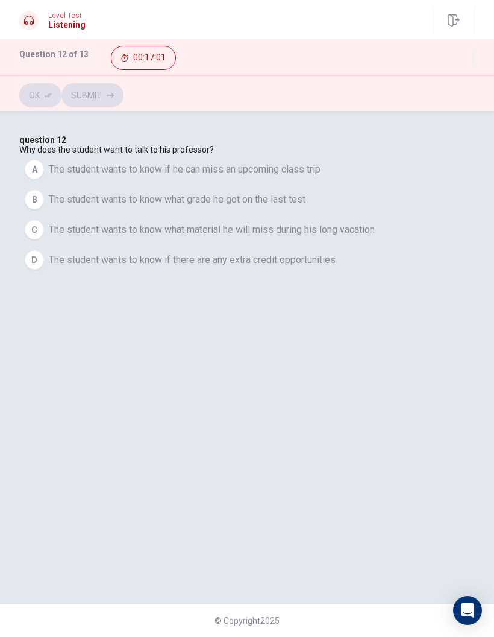
click at [336, 267] on span "The student wants to know if there are any extra credit opportunities" at bounding box center [192, 260] width 287 height 14
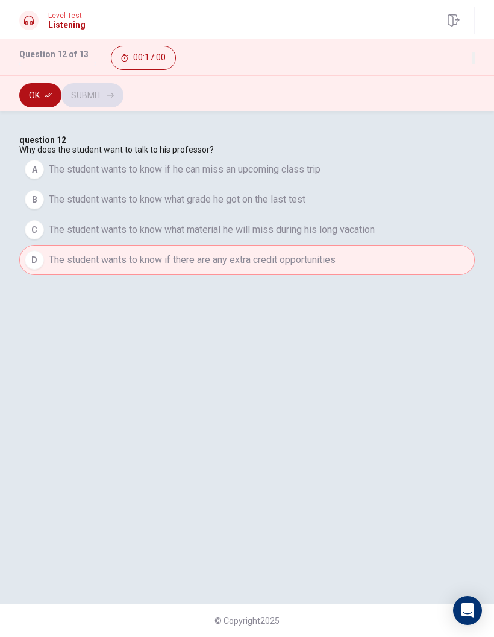
click at [386, 215] on button "B The student wants to know what grade he got on the last test" at bounding box center [247, 199] width 456 height 30
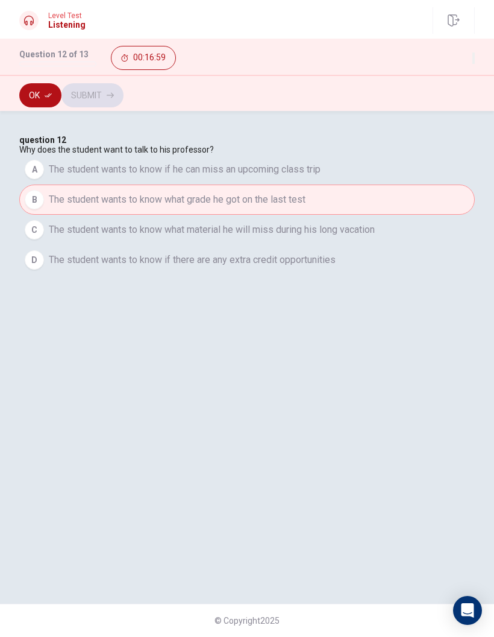
click at [399, 184] on button "A The student wants to know if he can miss an upcoming class trip" at bounding box center [247, 169] width 456 height 30
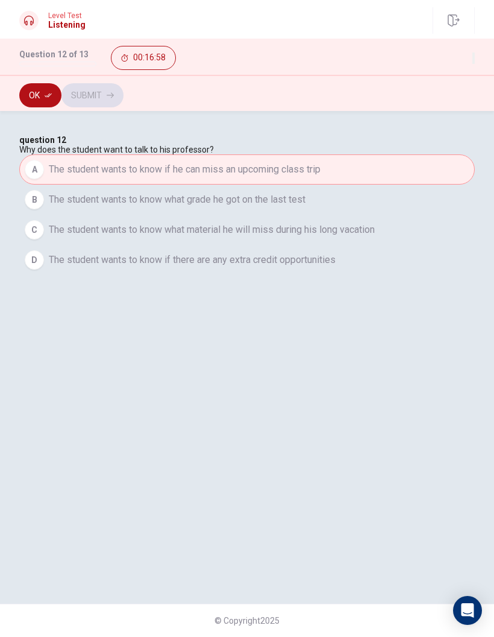
click at [360, 237] on span "The student wants to know what material he will miss during his long vacation" at bounding box center [212, 229] width 326 height 14
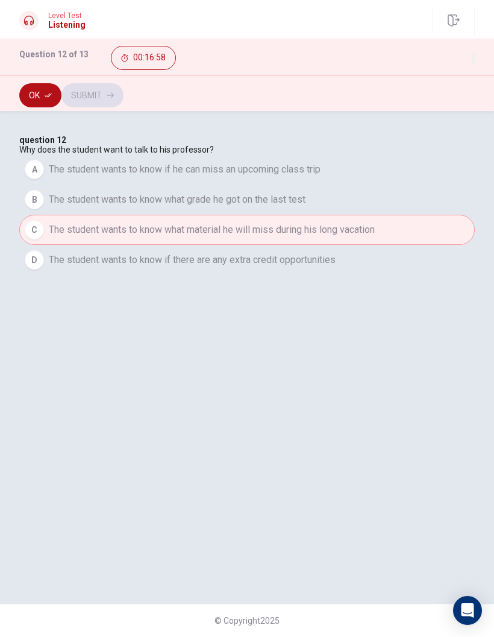
click at [372, 215] on button "B The student wants to know what grade he got on the last test" at bounding box center [247, 199] width 456 height 30
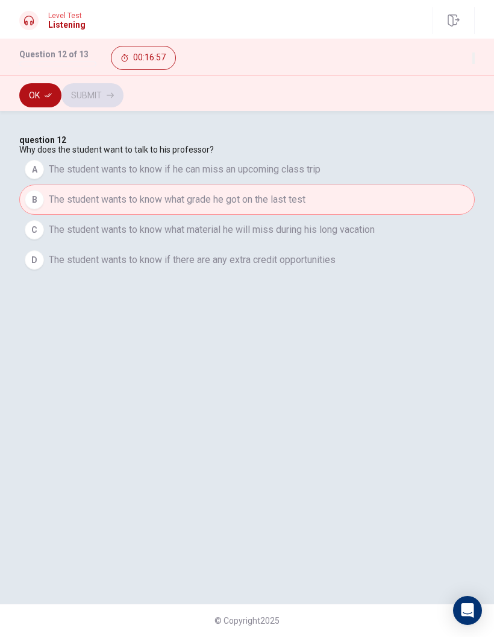
click at [350, 245] on button "C The student wants to know what material he will miss during his long vacation" at bounding box center [247, 230] width 456 height 30
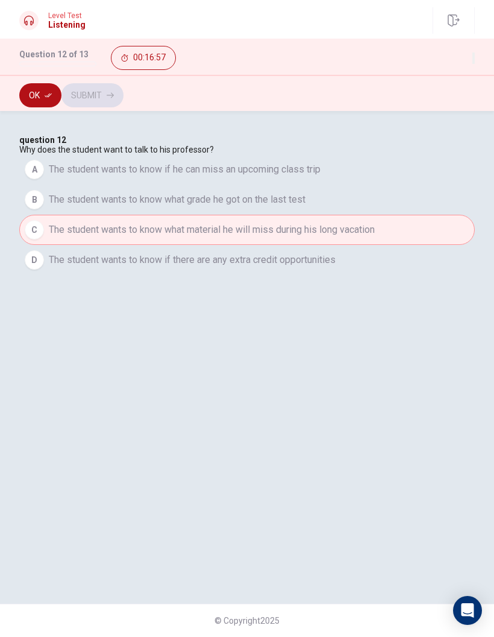
click at [336, 267] on span "The student wants to know if there are any extra credit opportunities" at bounding box center [192, 260] width 287 height 14
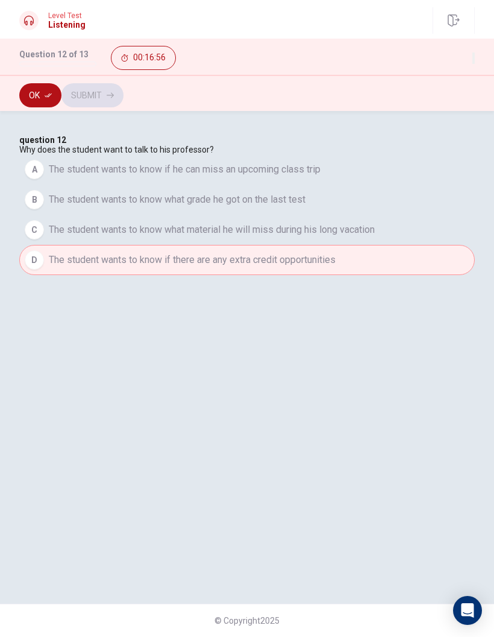
click at [375, 237] on span "The student wants to know what material he will miss during his long vacation" at bounding box center [212, 229] width 326 height 14
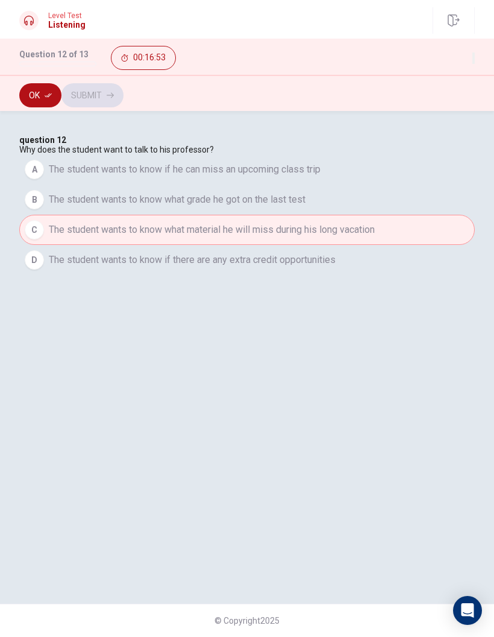
click at [390, 215] on button "B The student wants to know what grade he got on the last test" at bounding box center [247, 199] width 456 height 30
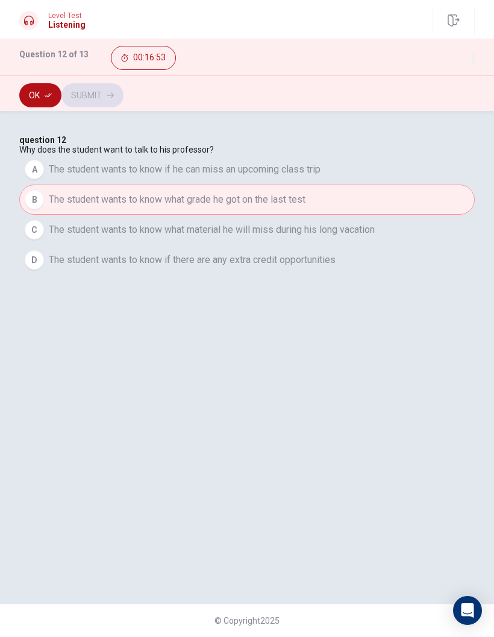
click at [407, 184] on button "A The student wants to know if he can miss an upcoming class trip" at bounding box center [247, 169] width 456 height 30
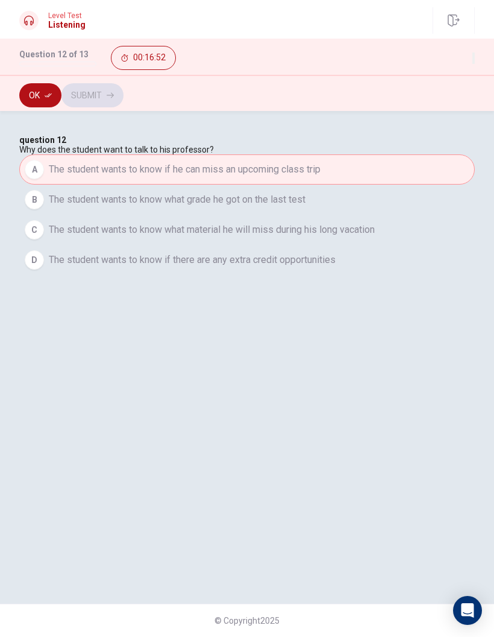
click at [31, 96] on button "Ok" at bounding box center [40, 95] width 42 height 24
click at [124, 92] on button "Submit" at bounding box center [92, 95] width 62 height 24
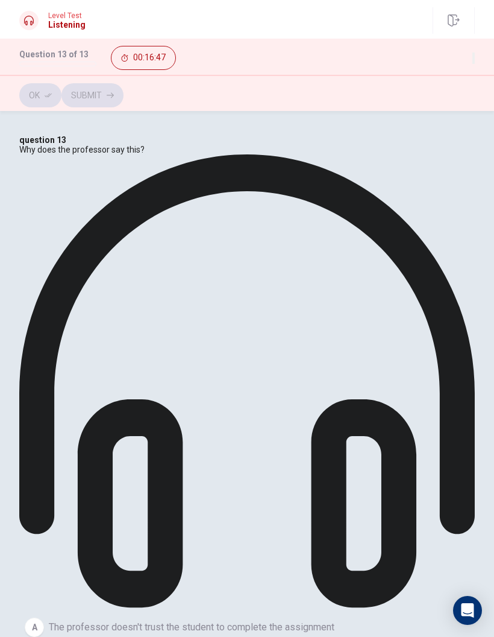
click at [44, 419] on div "A" at bounding box center [34, 626] width 19 height 19
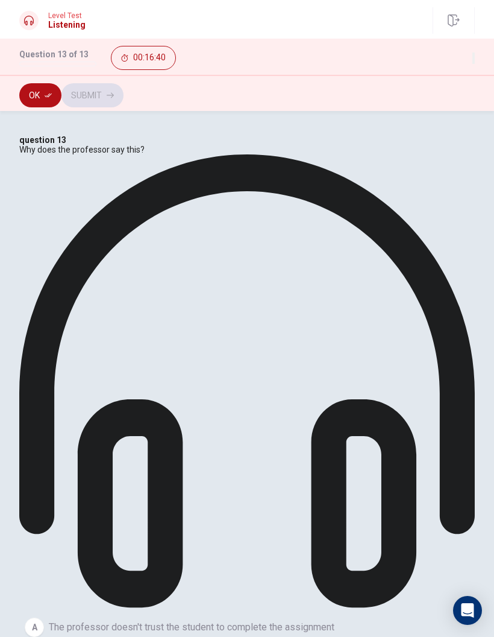
click at [32, 96] on button "Ok" at bounding box center [40, 95] width 42 height 24
click at [124, 89] on button "Submit" at bounding box center [92, 95] width 62 height 24
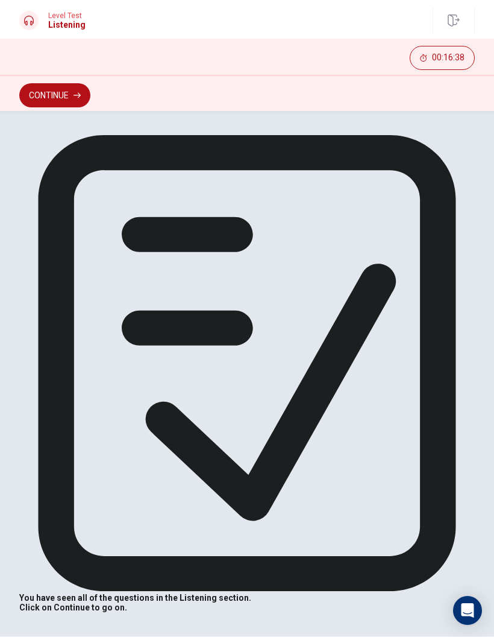
click at [37, 95] on button "Continue" at bounding box center [54, 95] width 71 height 24
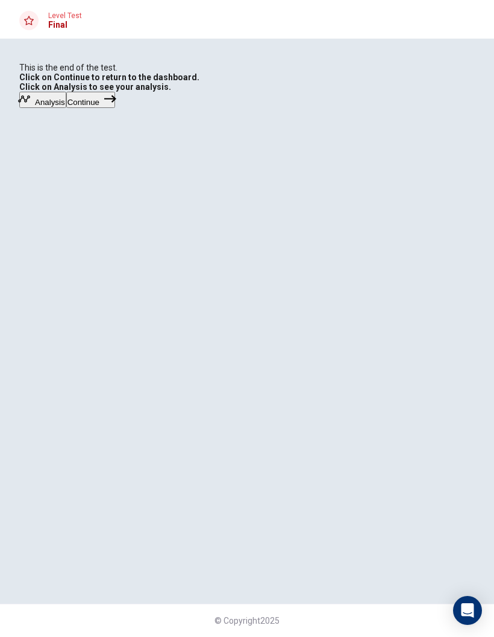
click at [66, 108] on button "Analysis" at bounding box center [42, 100] width 47 height 16
